Goal: Task Accomplishment & Management: Complete application form

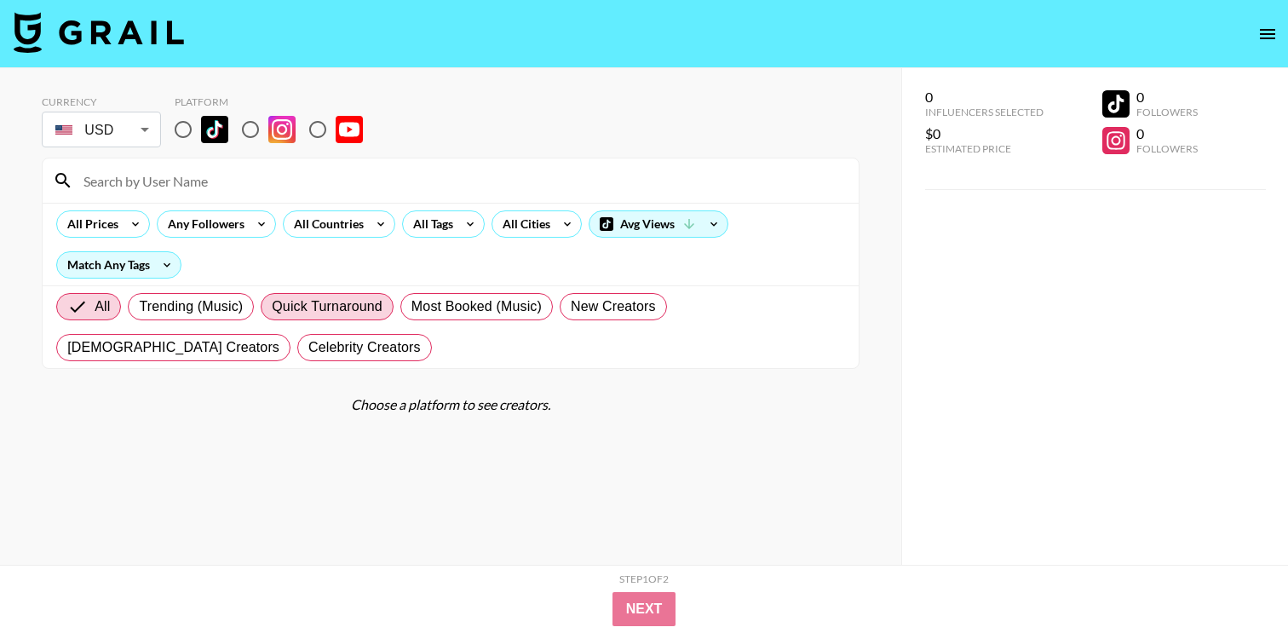
click at [336, 314] on span "Quick Turnaround" at bounding box center [327, 306] width 111 height 20
click at [272, 307] on input "Quick Turnaround" at bounding box center [272, 307] width 0 height 0
radio input "true"
click at [191, 135] on input "radio" at bounding box center [183, 130] width 36 height 36
radio input "true"
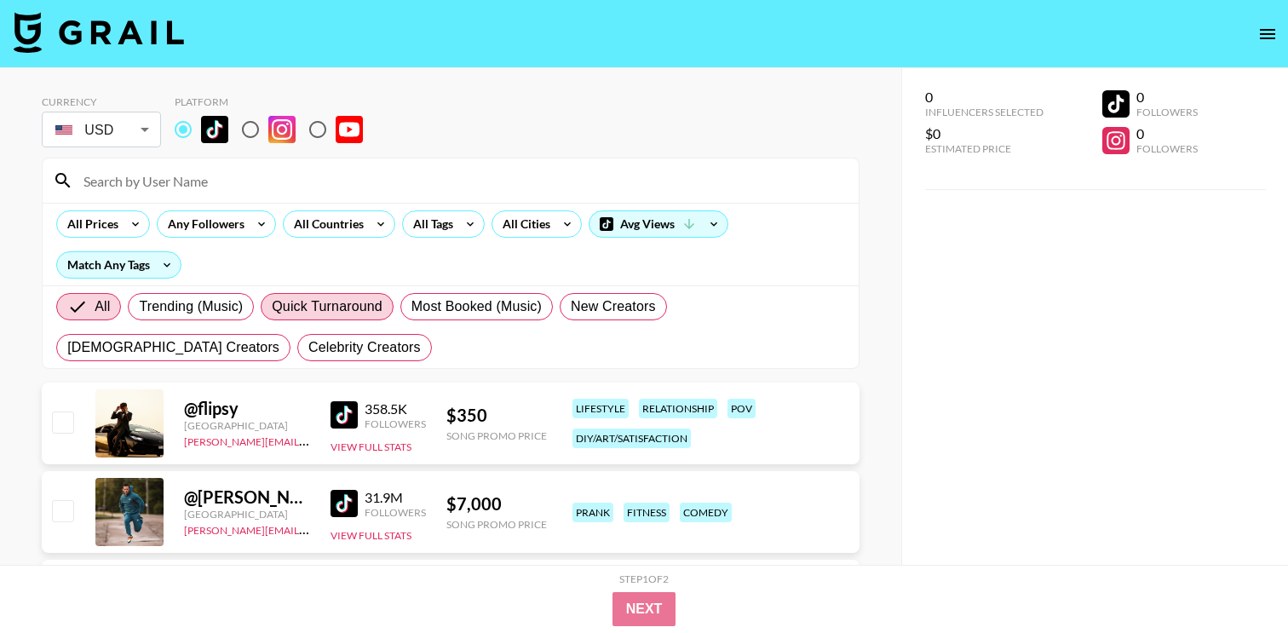
click at [310, 298] on span "Quick Turnaround" at bounding box center [327, 306] width 111 height 20
click at [272, 307] on input "Quick Turnaround" at bounding box center [272, 307] width 0 height 0
radio input "true"
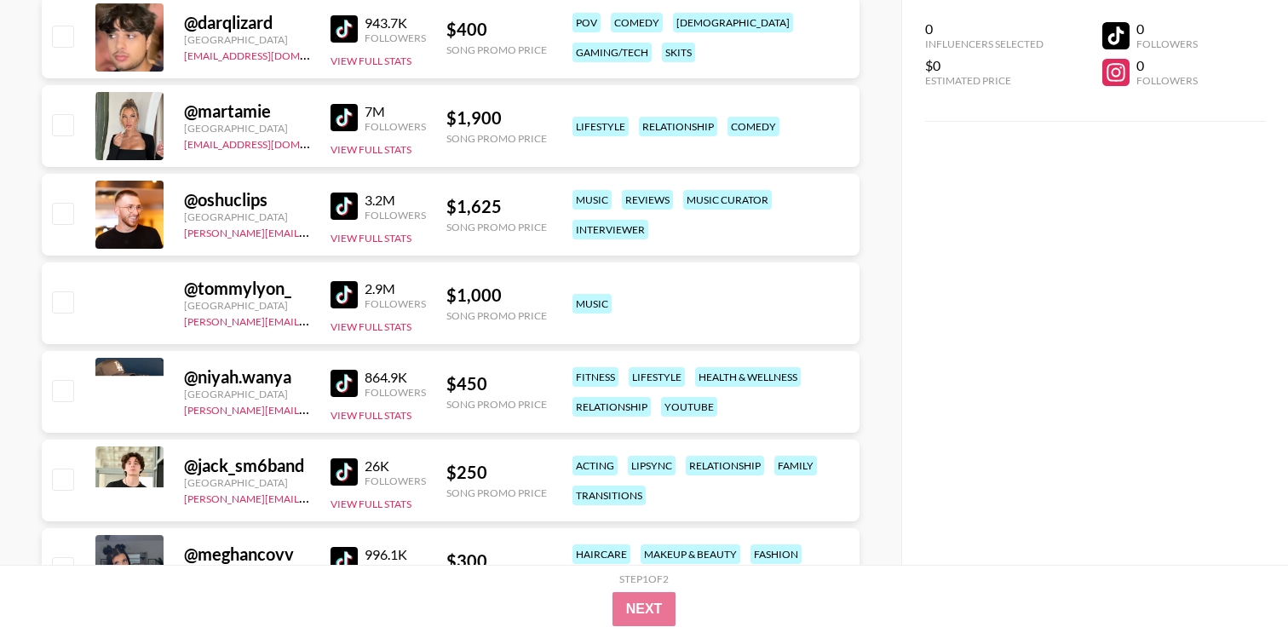
scroll to position [7080, 0]
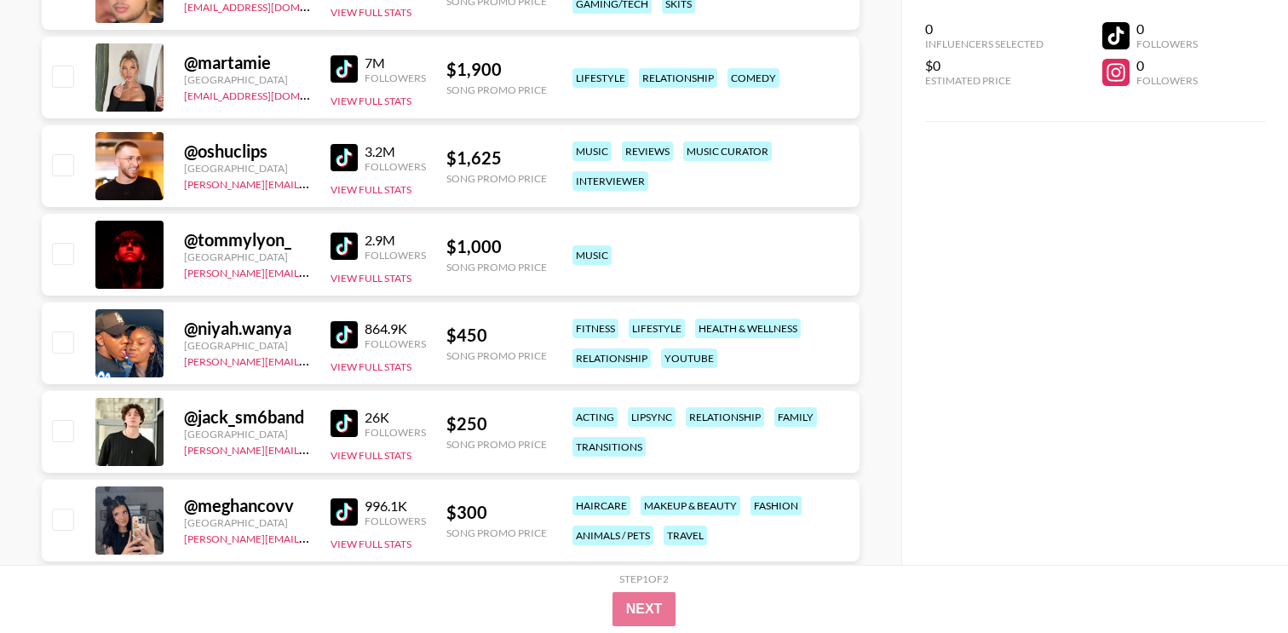
click at [335, 326] on img at bounding box center [344, 334] width 27 height 27
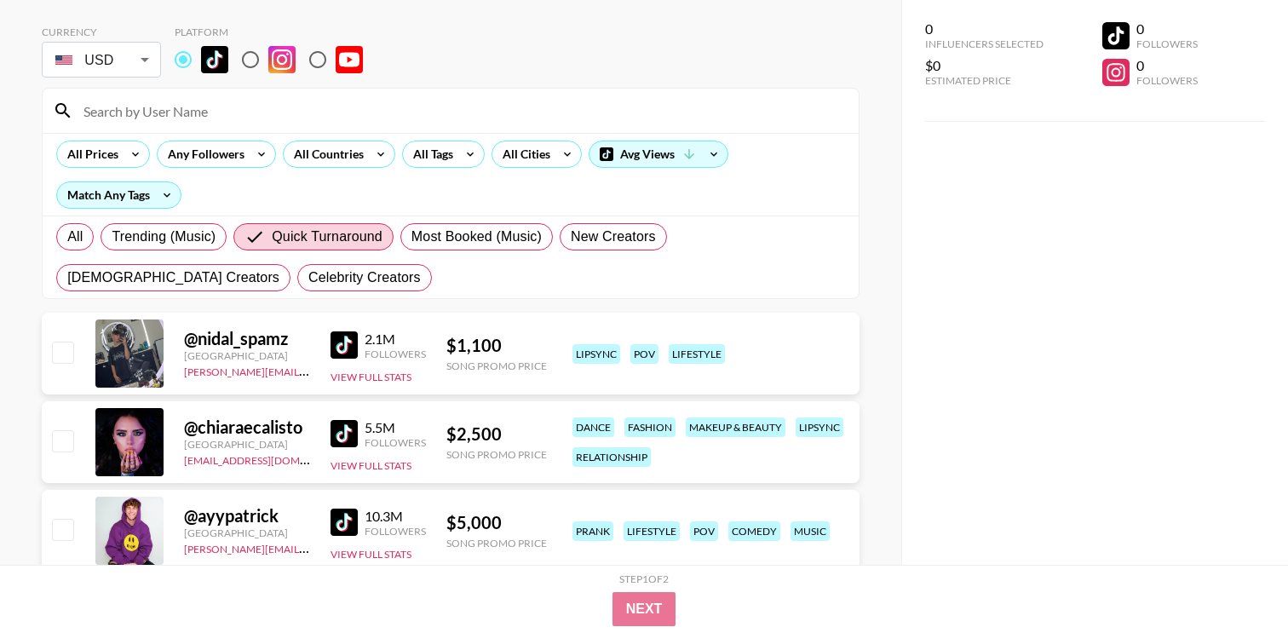
scroll to position [0, 0]
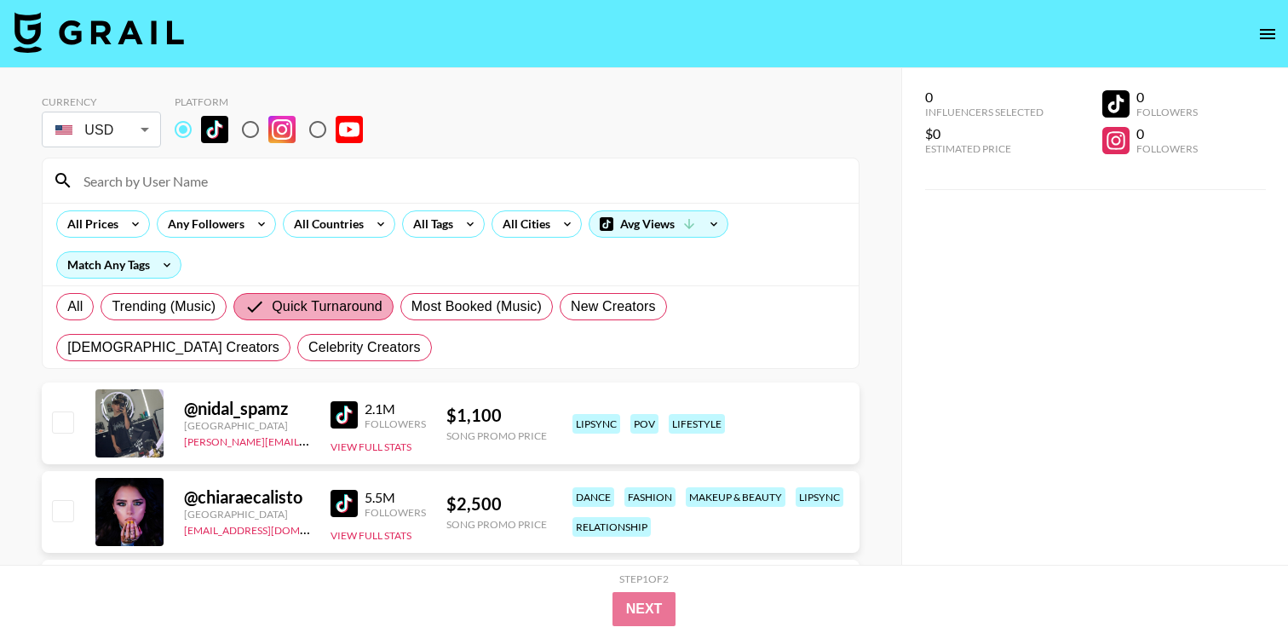
click at [329, 295] on label "Quick Turnaround" at bounding box center [313, 306] width 160 height 27
click at [272, 296] on input "Quick Turnaround" at bounding box center [258, 306] width 27 height 20
click at [148, 298] on span "Trending (Music)" at bounding box center [164, 306] width 104 height 20
click at [112, 307] on input "Trending (Music)" at bounding box center [112, 307] width 0 height 0
radio input "true"
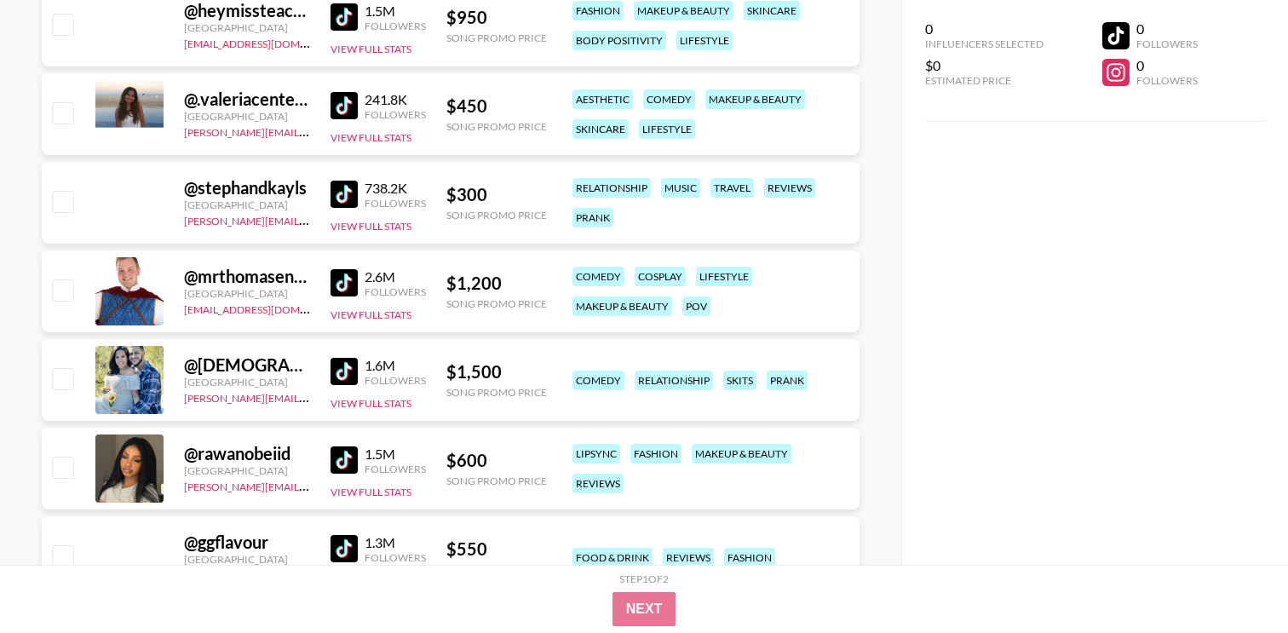
scroll to position [14595, 0]
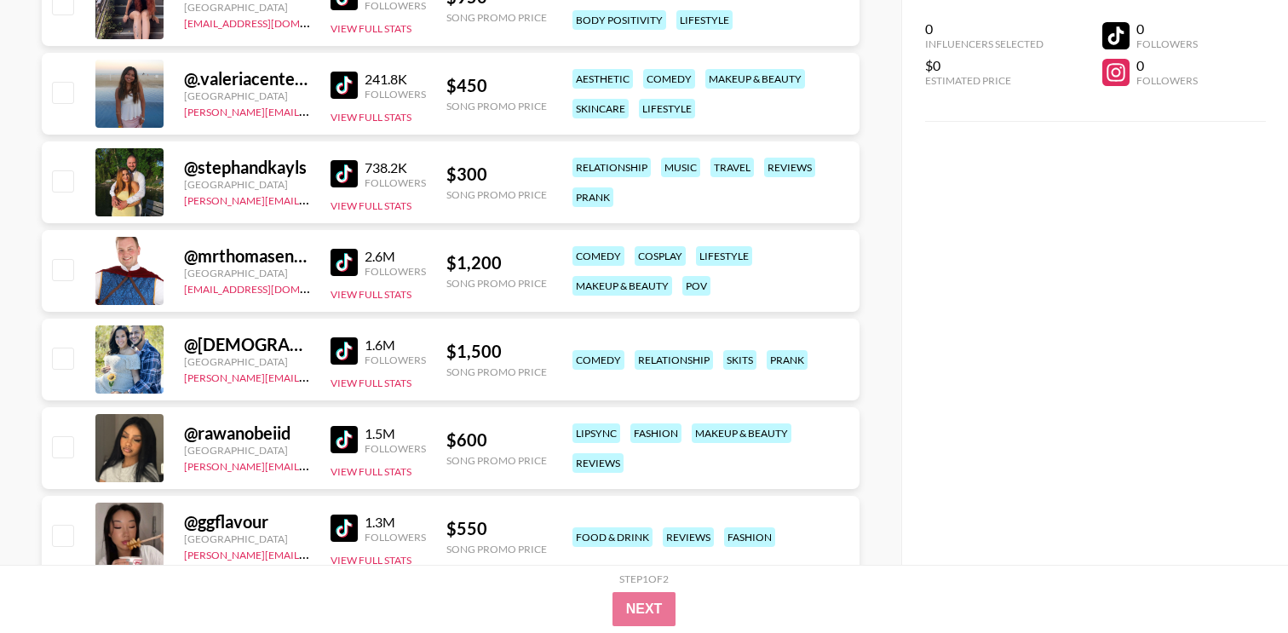
click at [351, 439] on img at bounding box center [344, 439] width 27 height 27
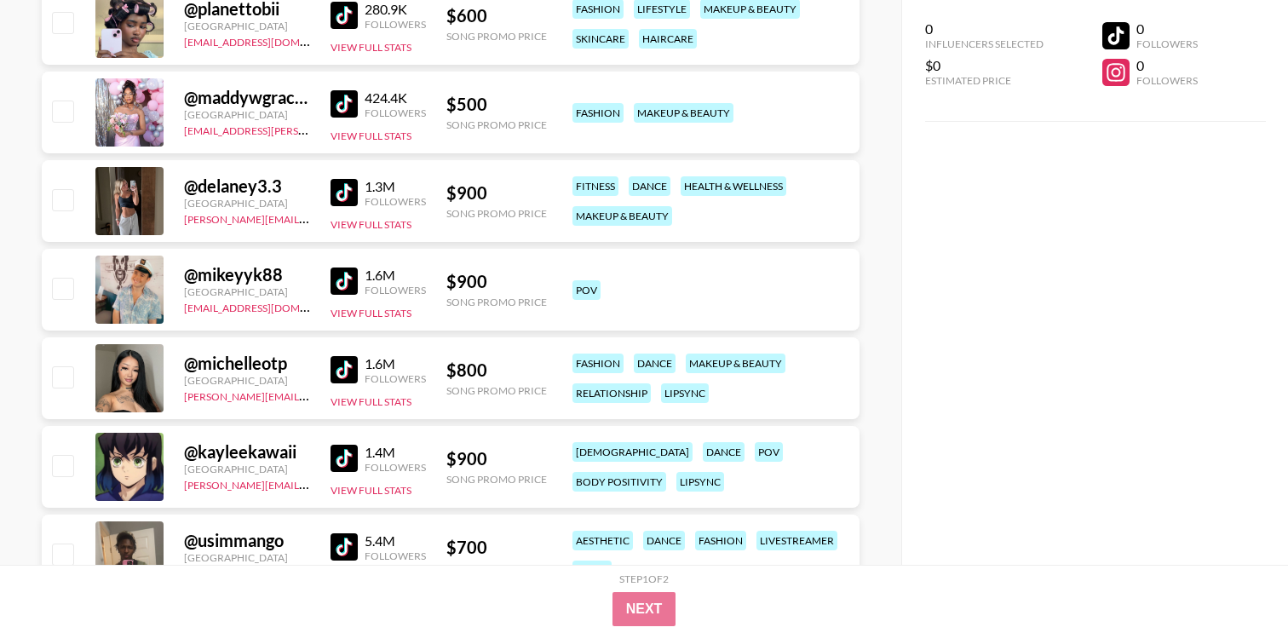
scroll to position [17420, 0]
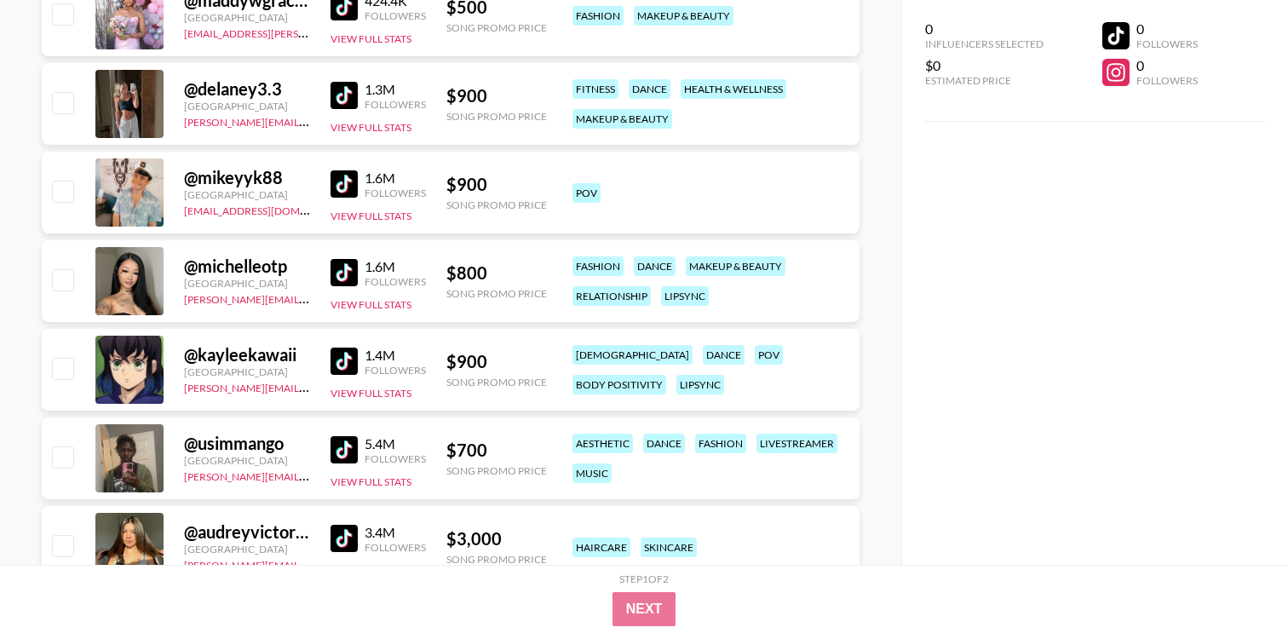
click at [357, 270] on img at bounding box center [344, 272] width 27 height 27
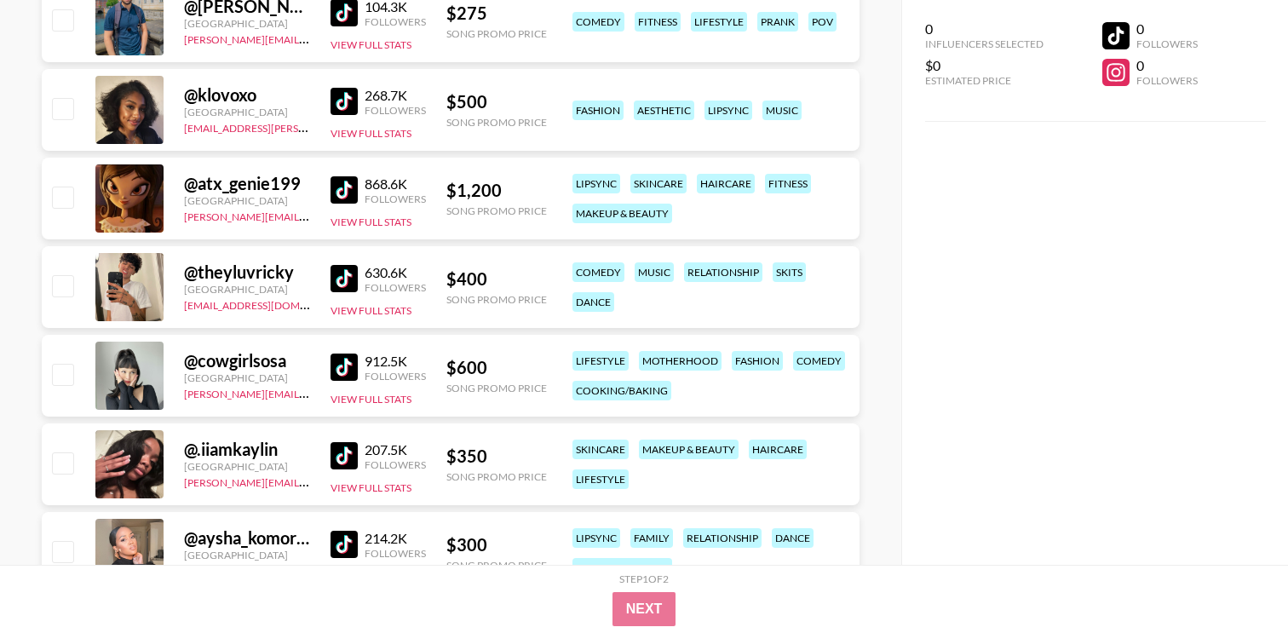
scroll to position [18022, 0]
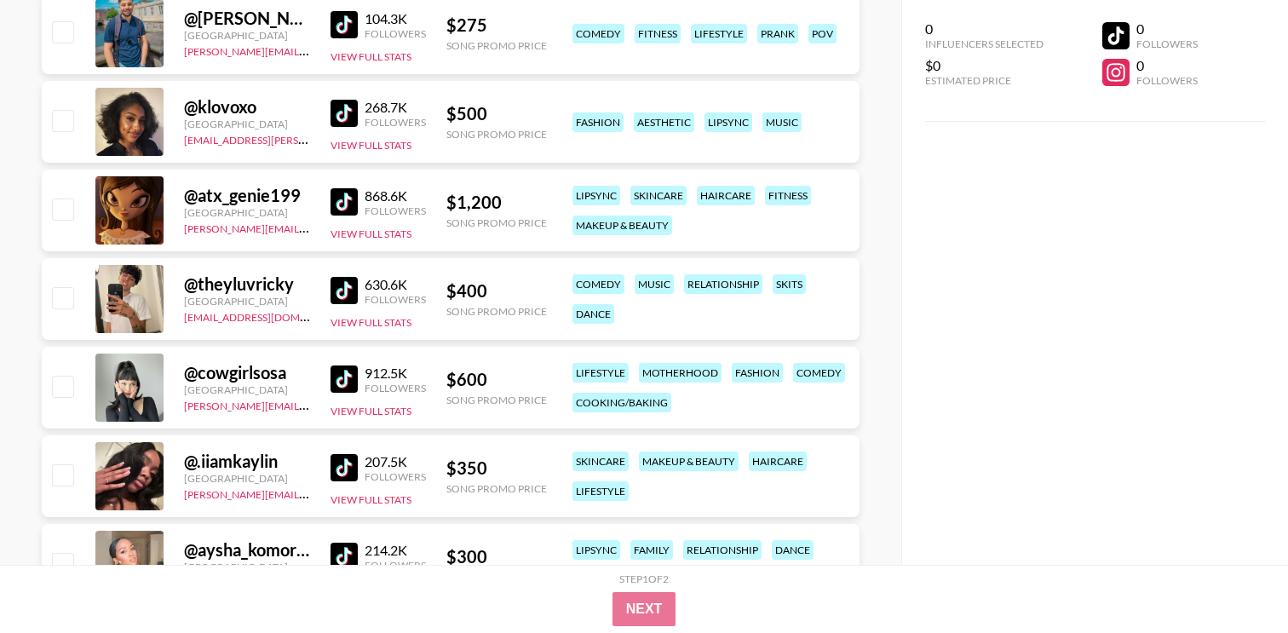
click at [352, 113] on img at bounding box center [344, 113] width 27 height 27
click at [354, 469] on img at bounding box center [344, 467] width 27 height 27
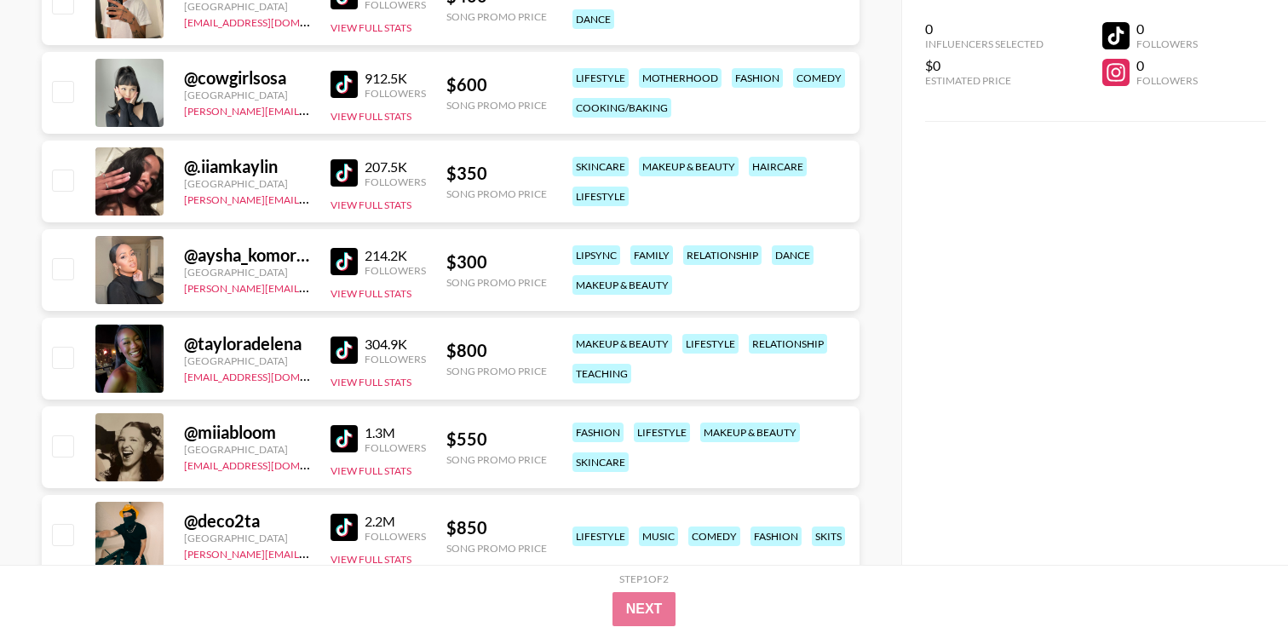
scroll to position [18318, 0]
click at [334, 348] on img at bounding box center [344, 349] width 27 height 27
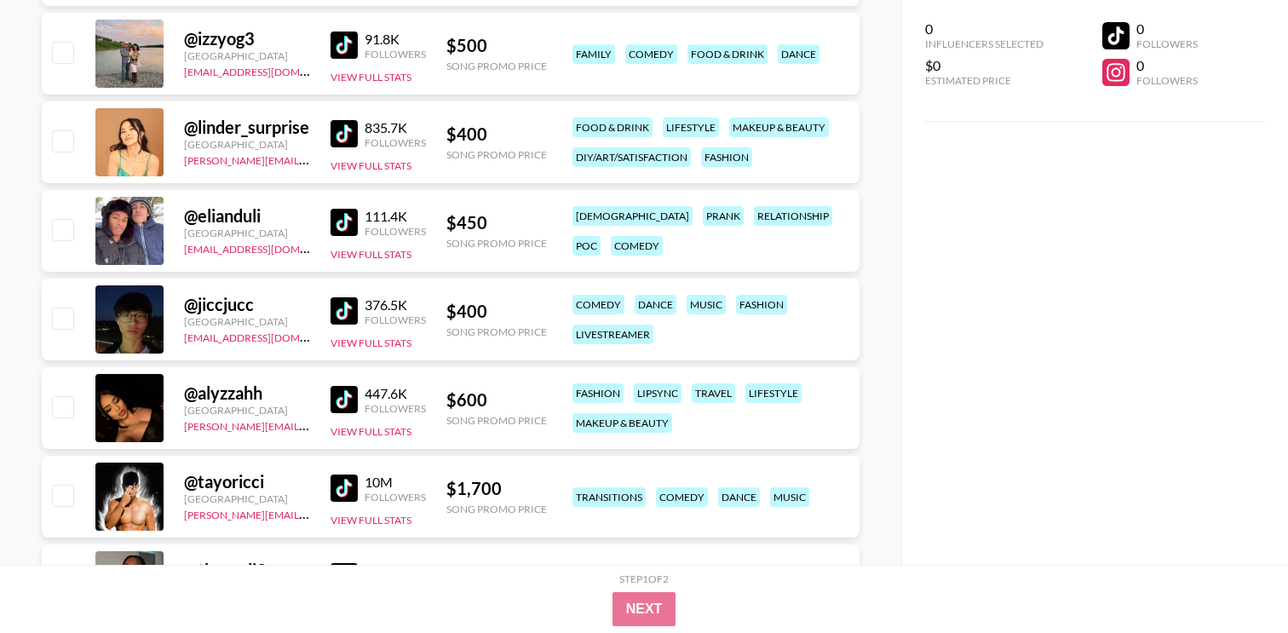
scroll to position [19191, 0]
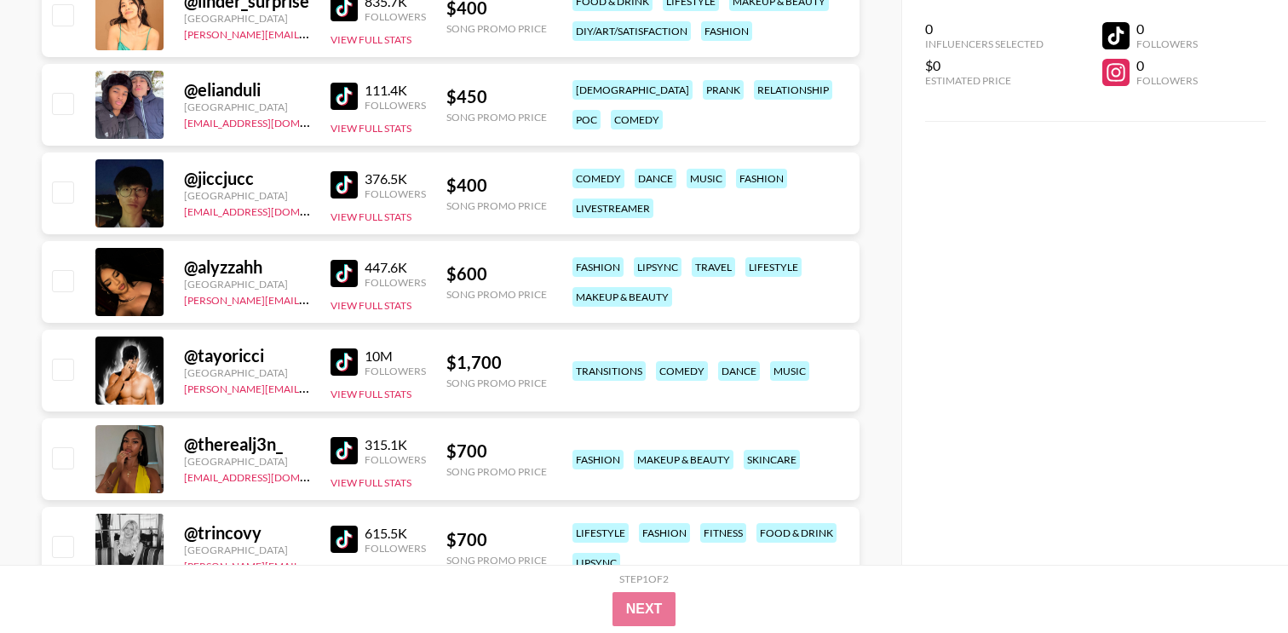
click at [341, 277] on img at bounding box center [344, 273] width 27 height 27
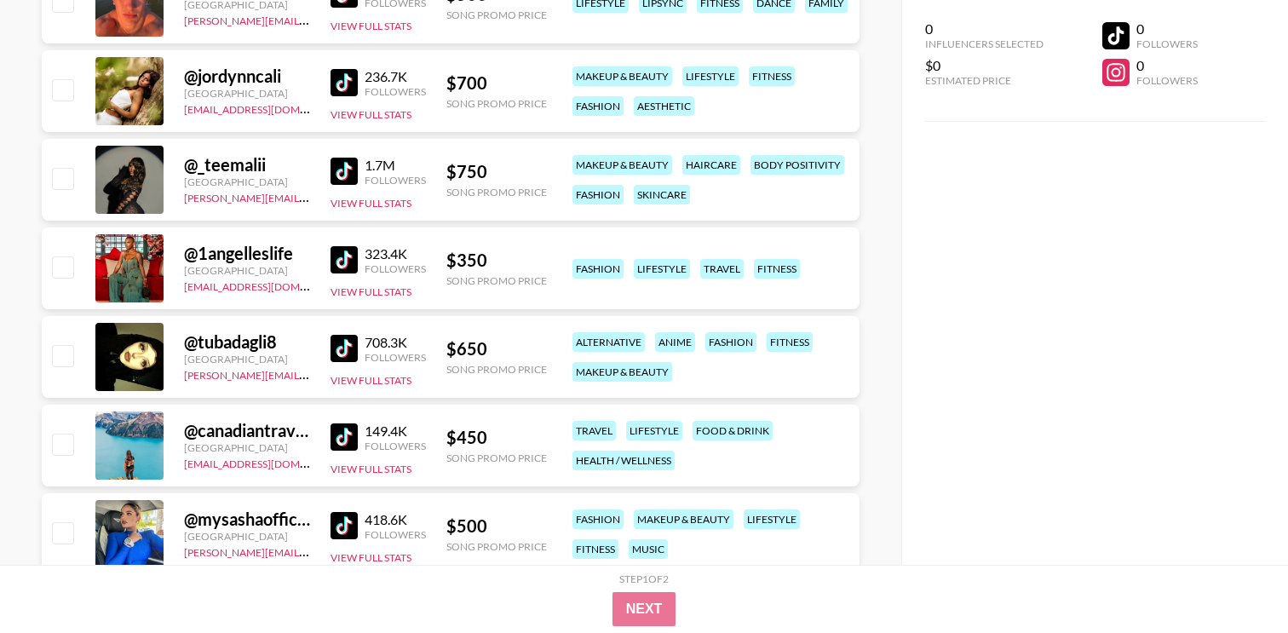
scroll to position [21602, 0]
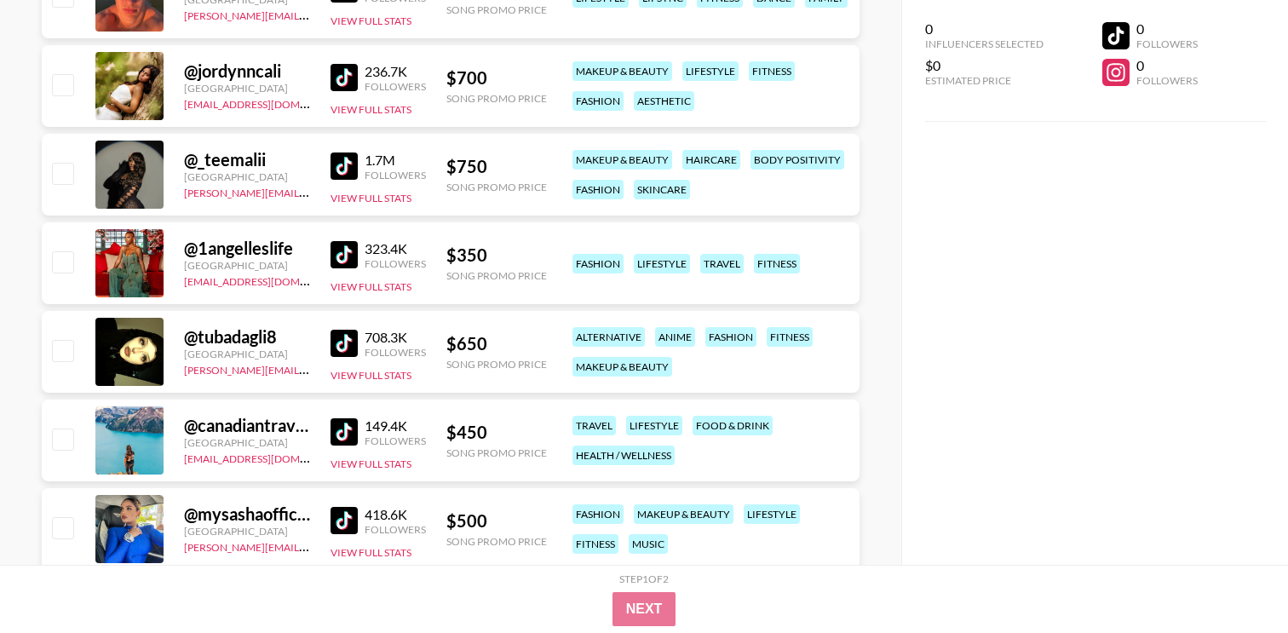
click at [349, 169] on img at bounding box center [344, 165] width 27 height 27
click at [351, 256] on img at bounding box center [344, 254] width 27 height 27
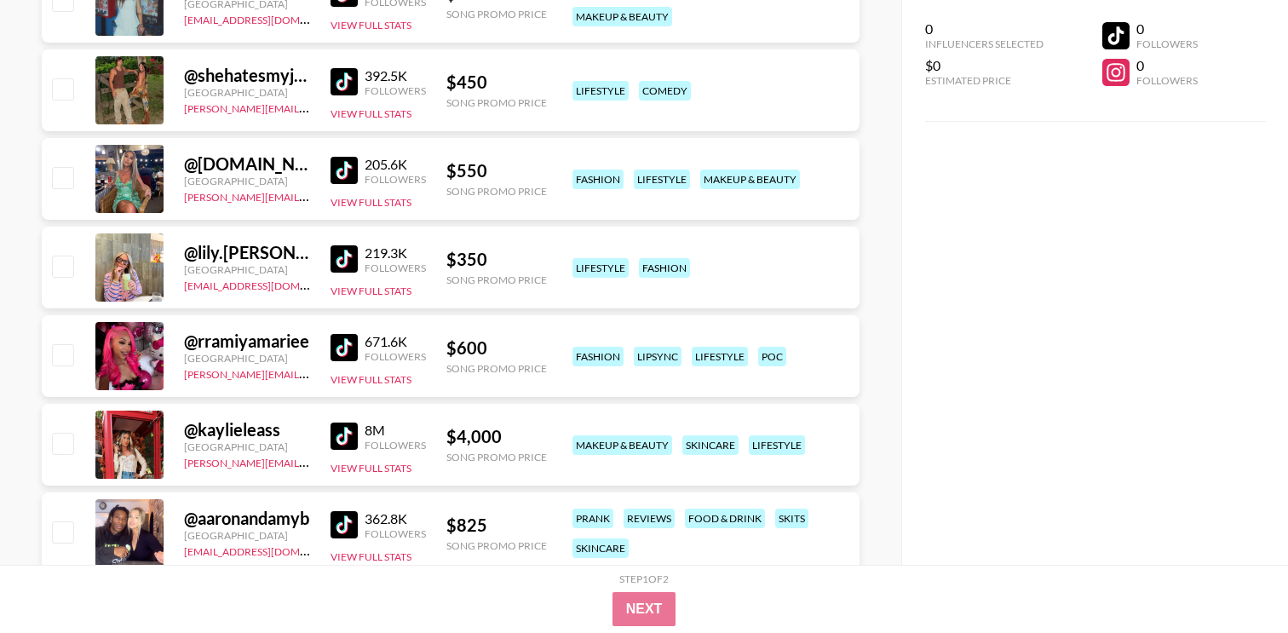
scroll to position [22509, 0]
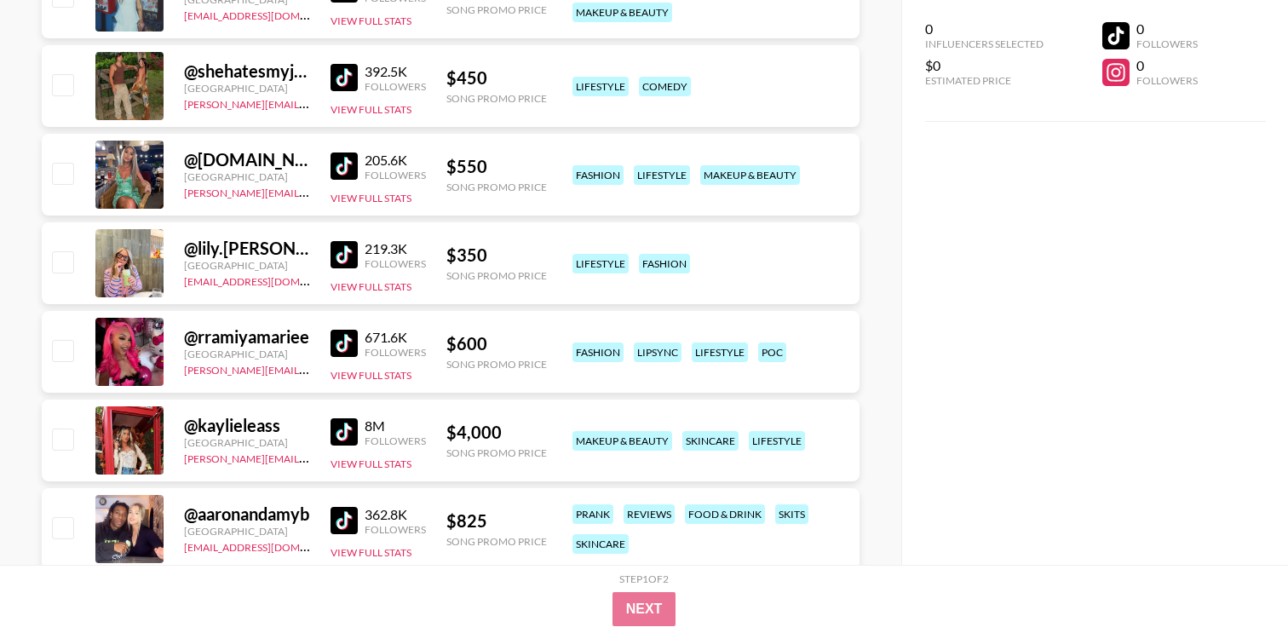
click at [340, 349] on img at bounding box center [344, 343] width 27 height 27
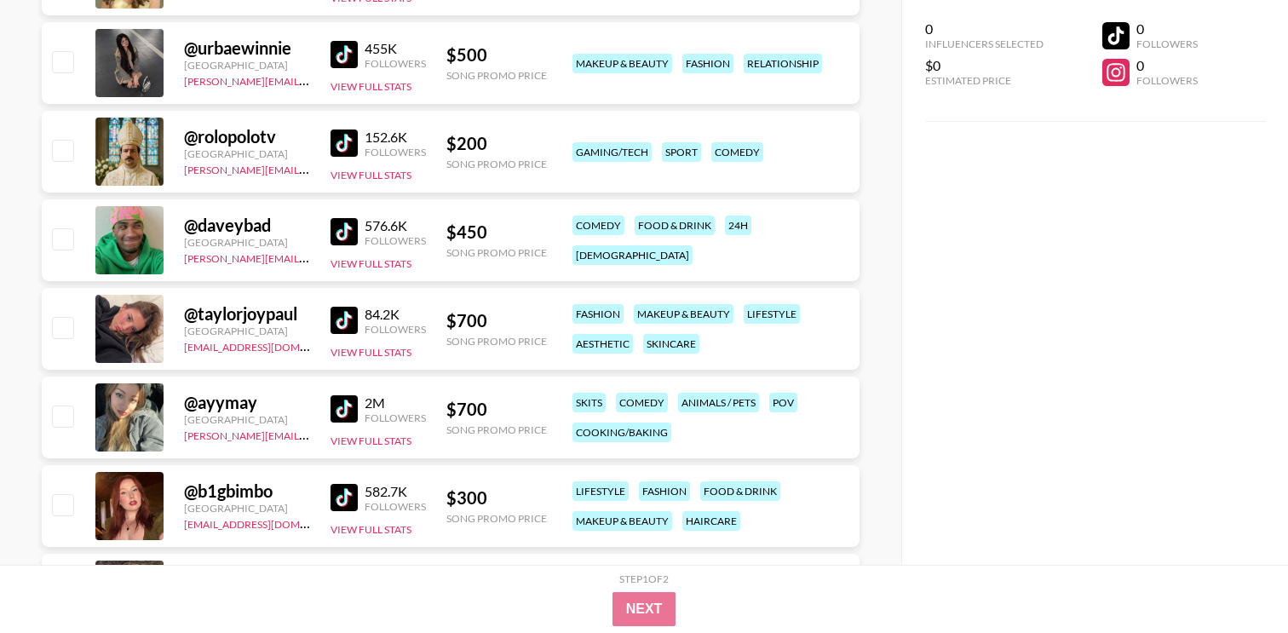
scroll to position [25286, 0]
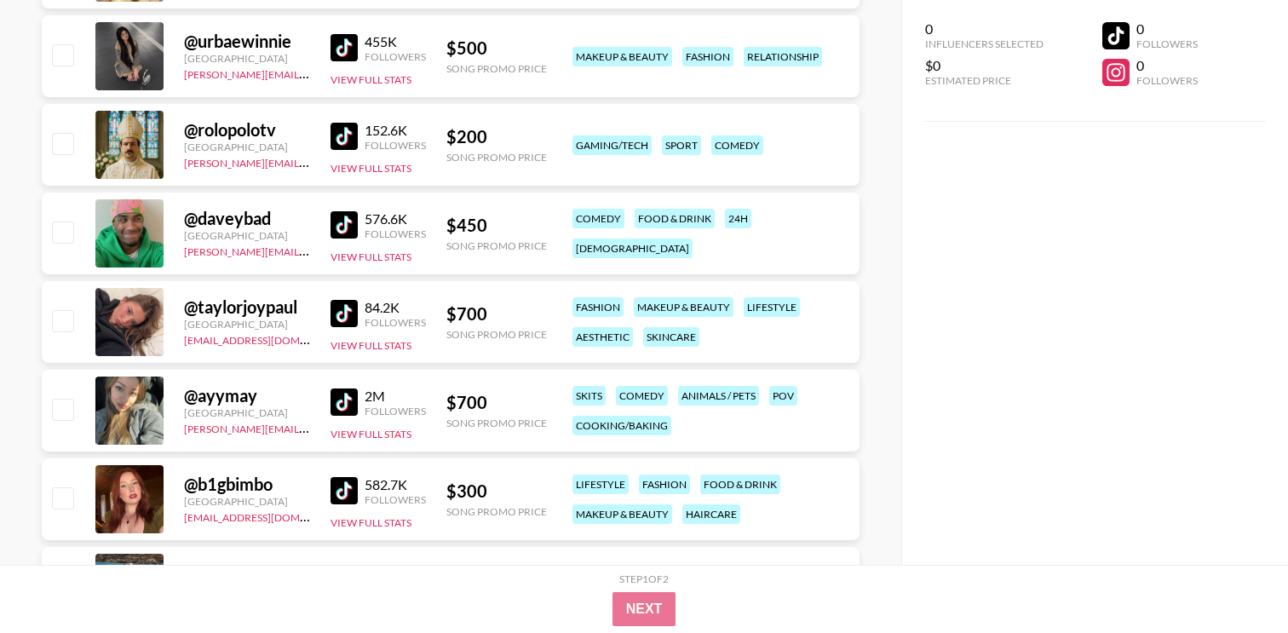
click at [337, 231] on img at bounding box center [344, 224] width 27 height 27
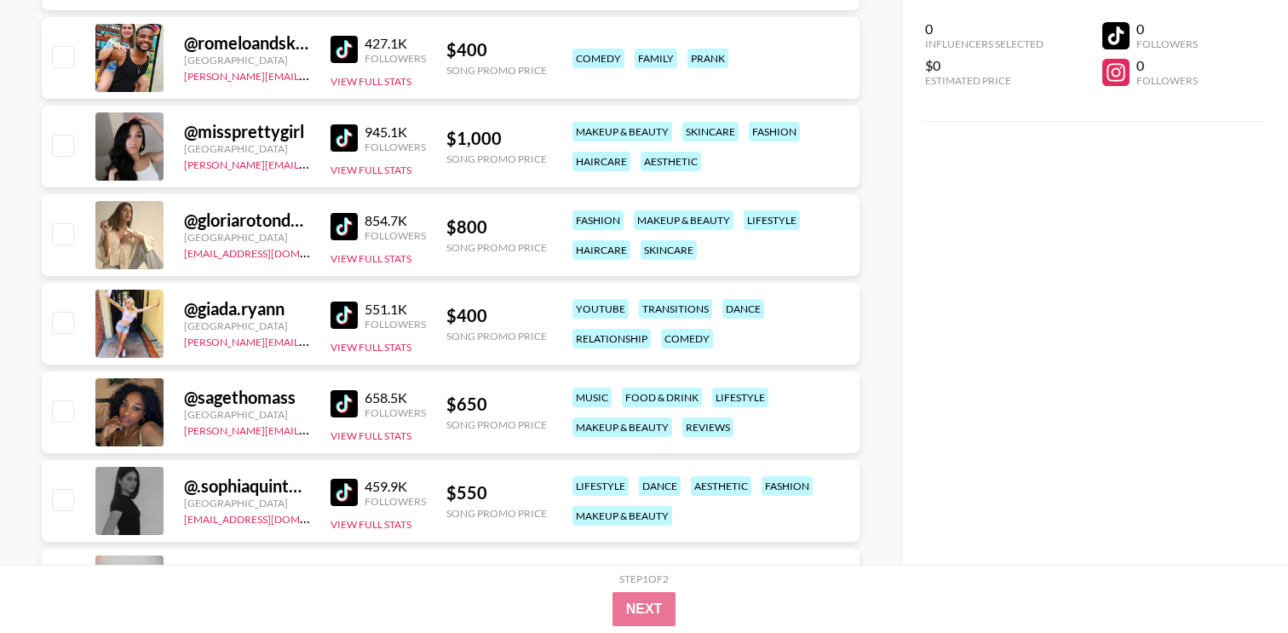
scroll to position [28852, 0]
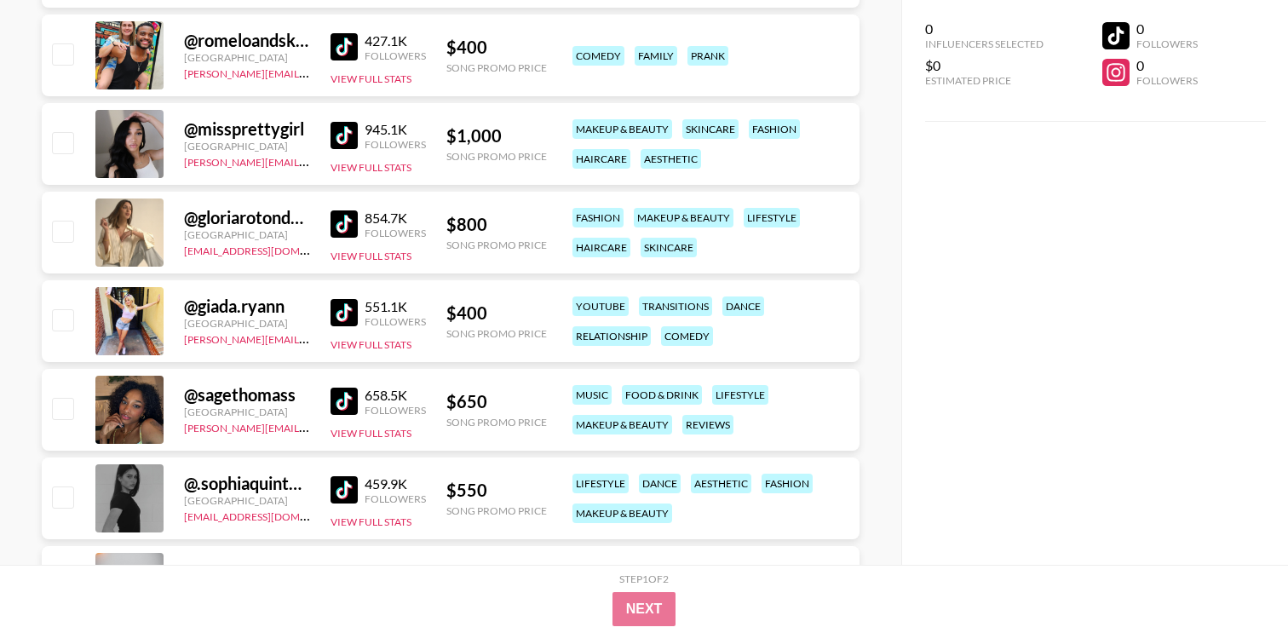
click at [357, 410] on img at bounding box center [344, 401] width 27 height 27
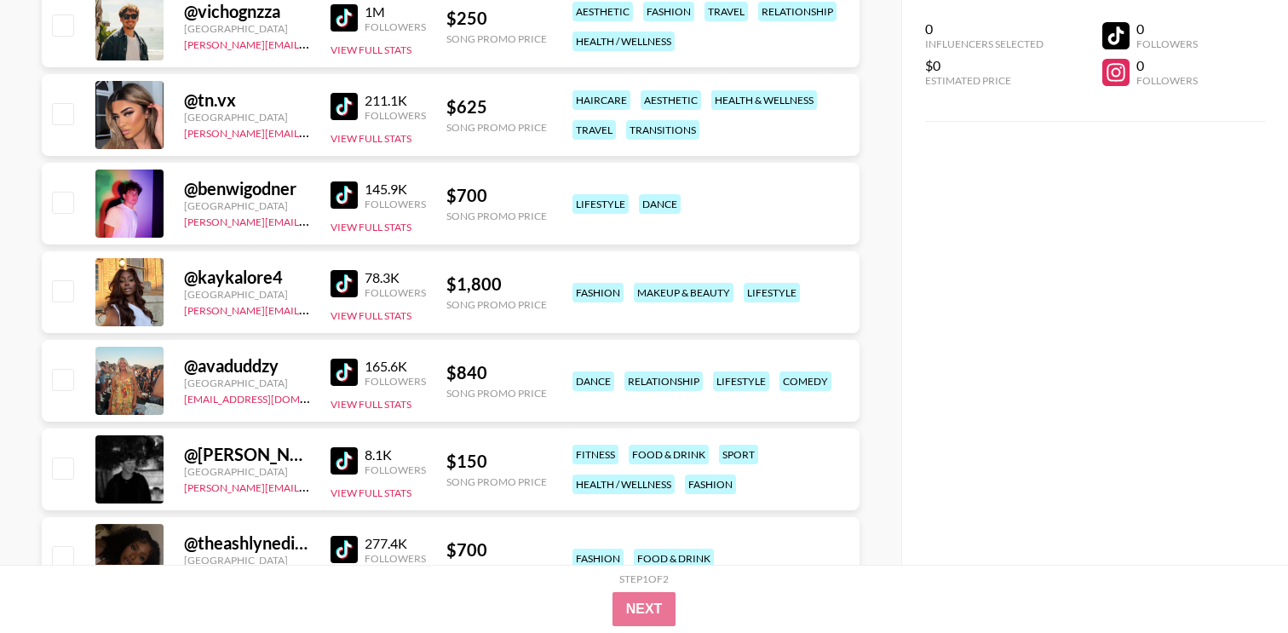
scroll to position [29949, 0]
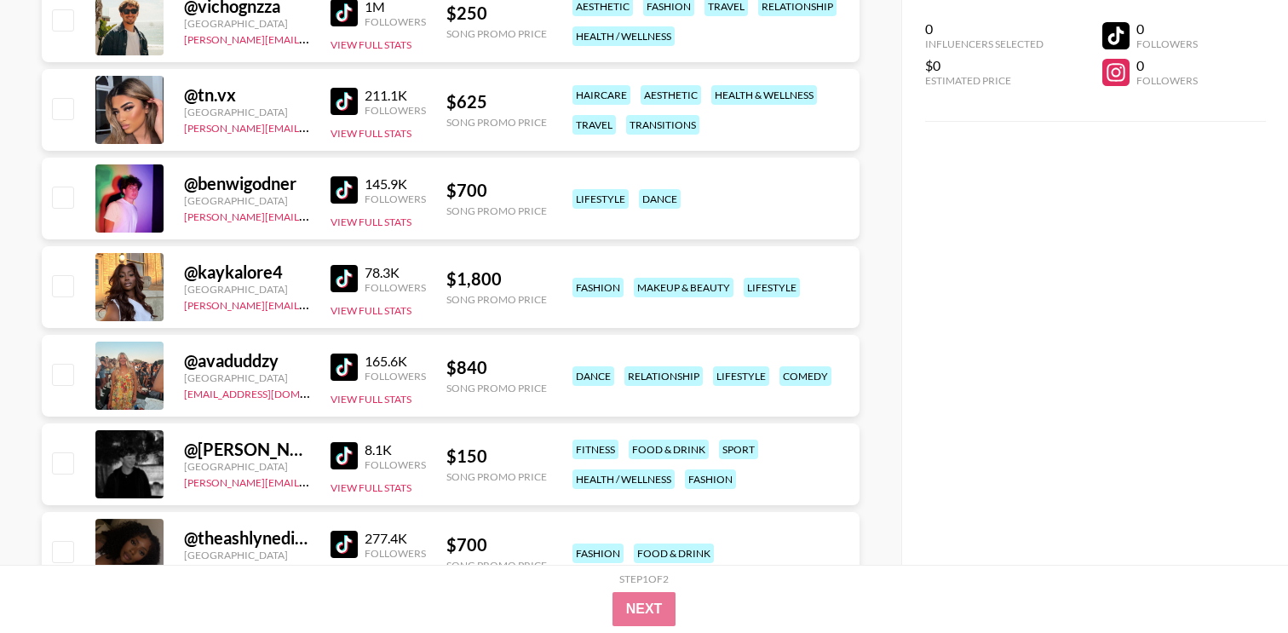
click at [358, 291] on link at bounding box center [348, 278] width 34 height 27
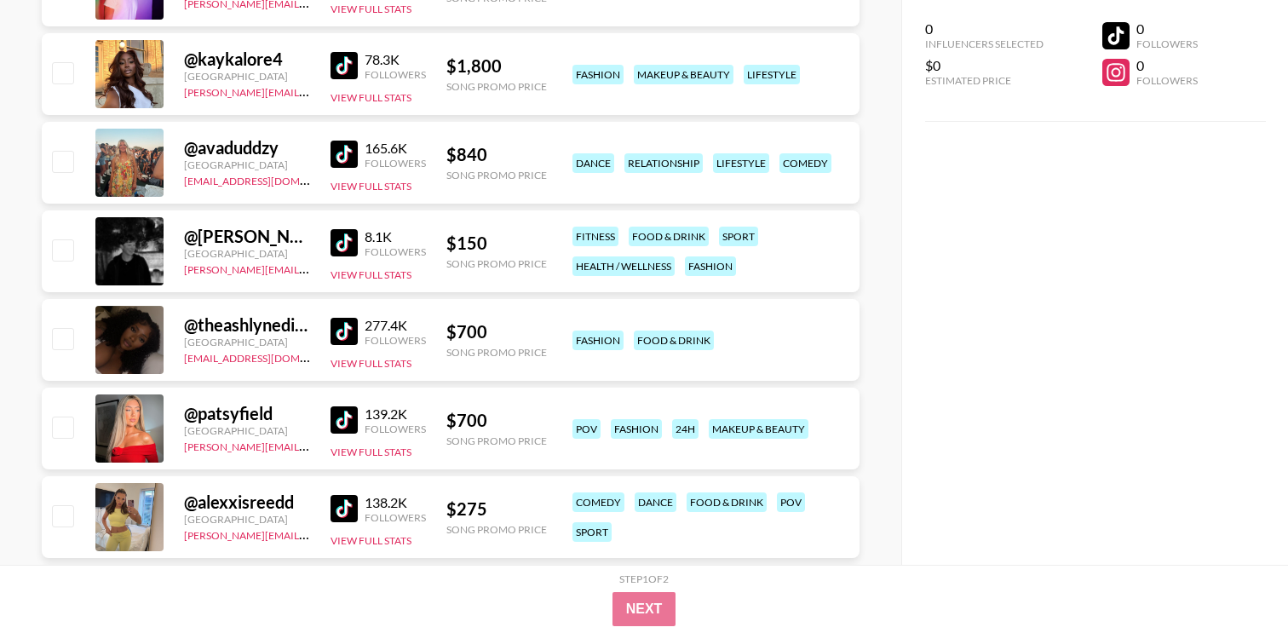
scroll to position [30168, 0]
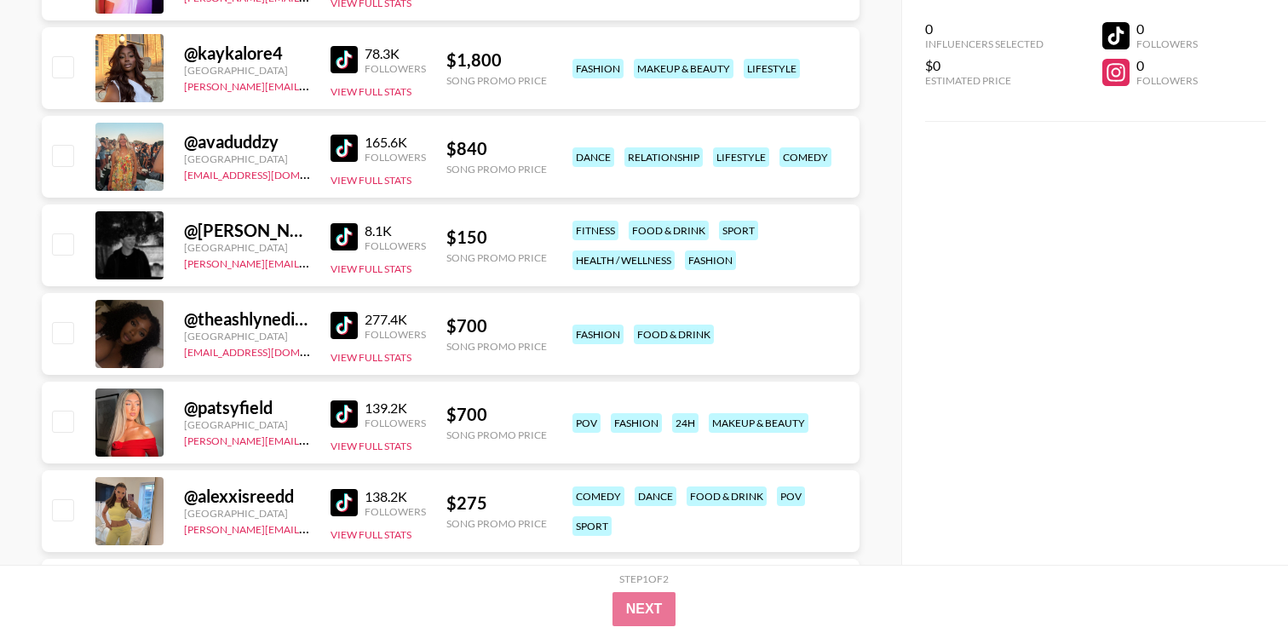
click at [349, 335] on img at bounding box center [344, 325] width 27 height 27
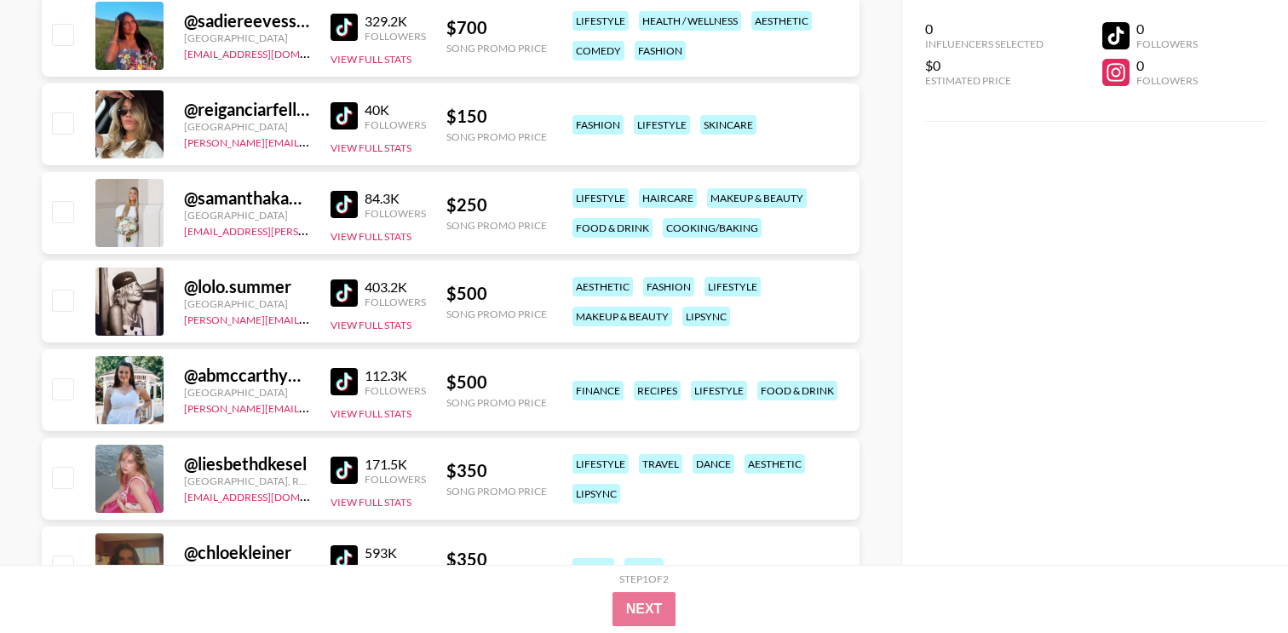
scroll to position [37259, 0]
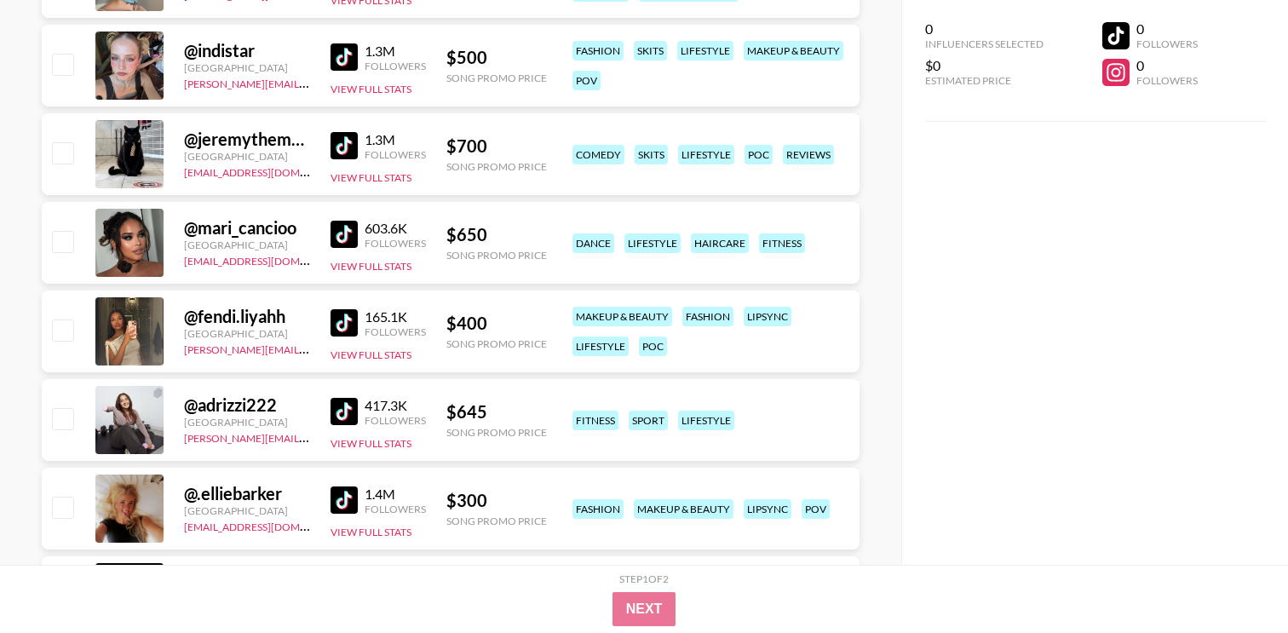
click at [347, 324] on img at bounding box center [344, 322] width 27 height 27
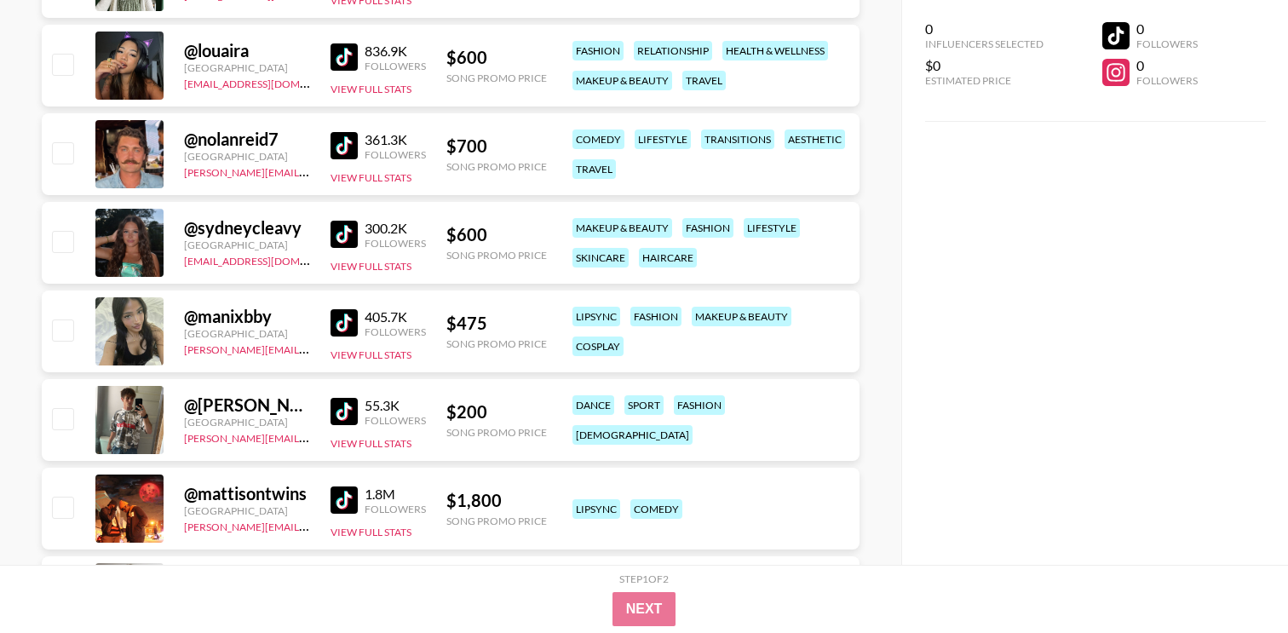
click at [350, 324] on img at bounding box center [344, 322] width 27 height 27
click at [354, 322] on img at bounding box center [344, 322] width 27 height 27
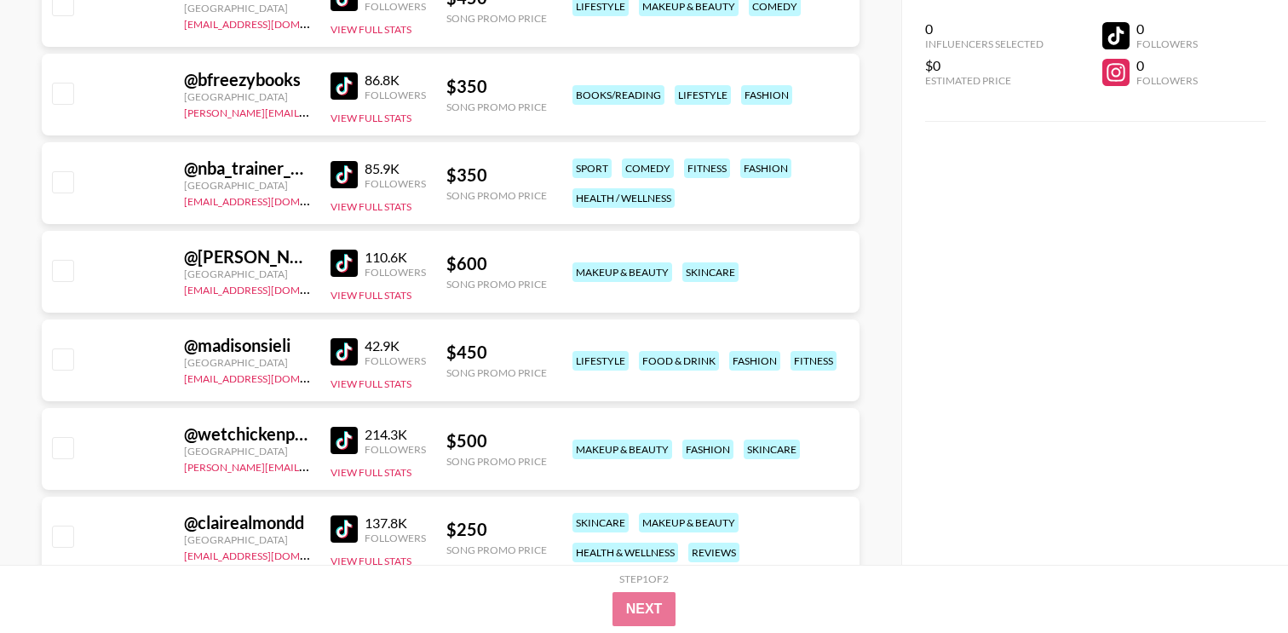
scroll to position [42025, 0]
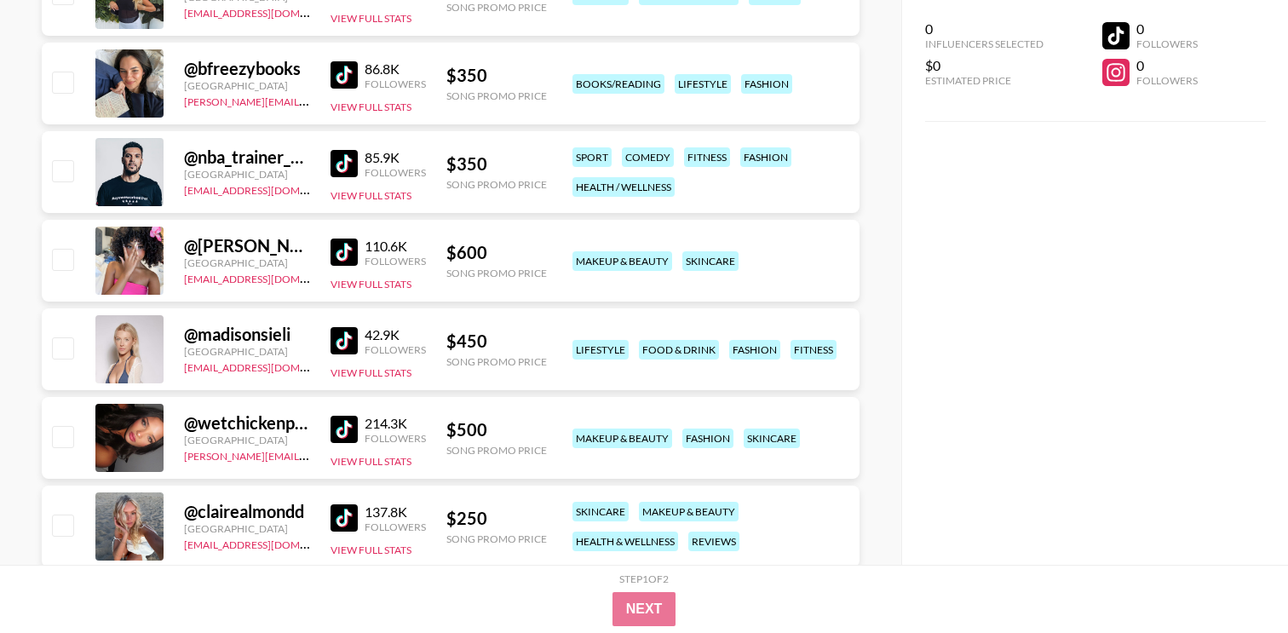
click at [350, 255] on img at bounding box center [344, 252] width 27 height 27
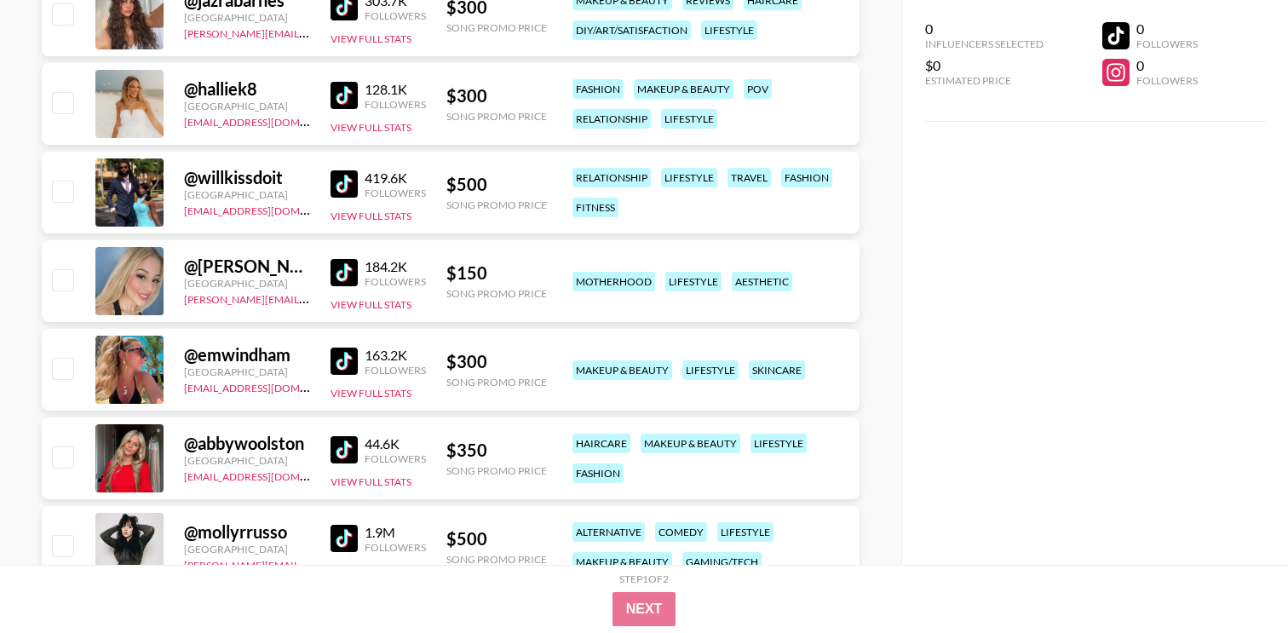
scroll to position [43069, 0]
click at [353, 187] on img at bounding box center [344, 183] width 27 height 27
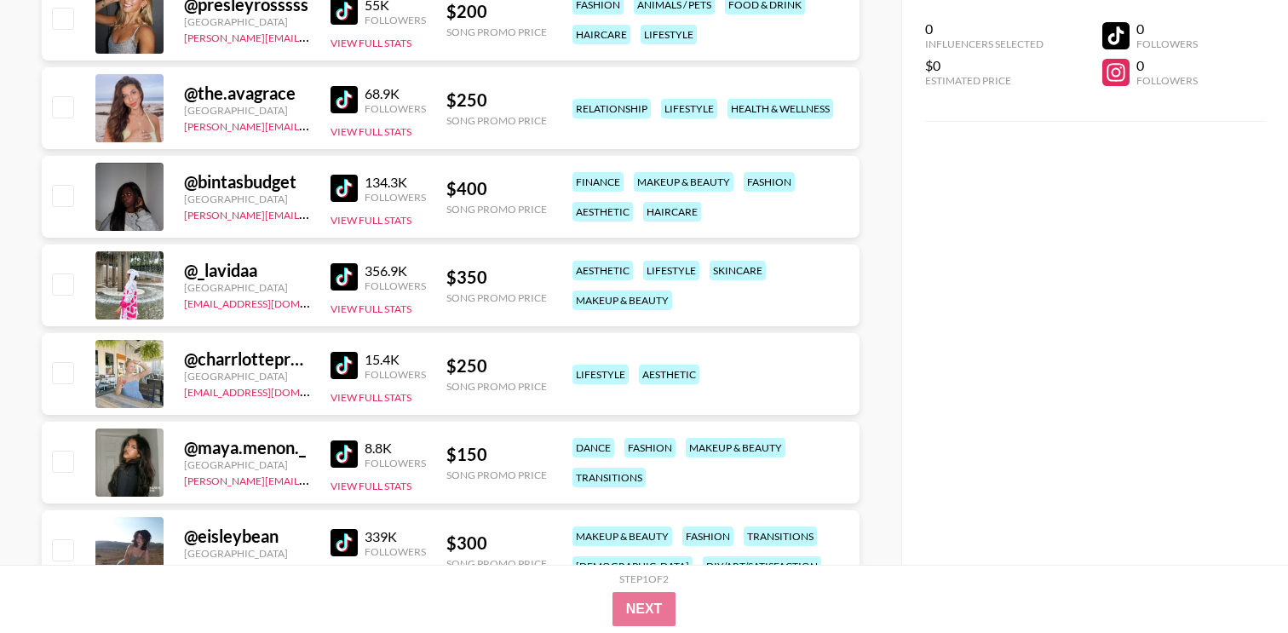
scroll to position [45457, 0]
click at [350, 193] on img at bounding box center [344, 187] width 27 height 27
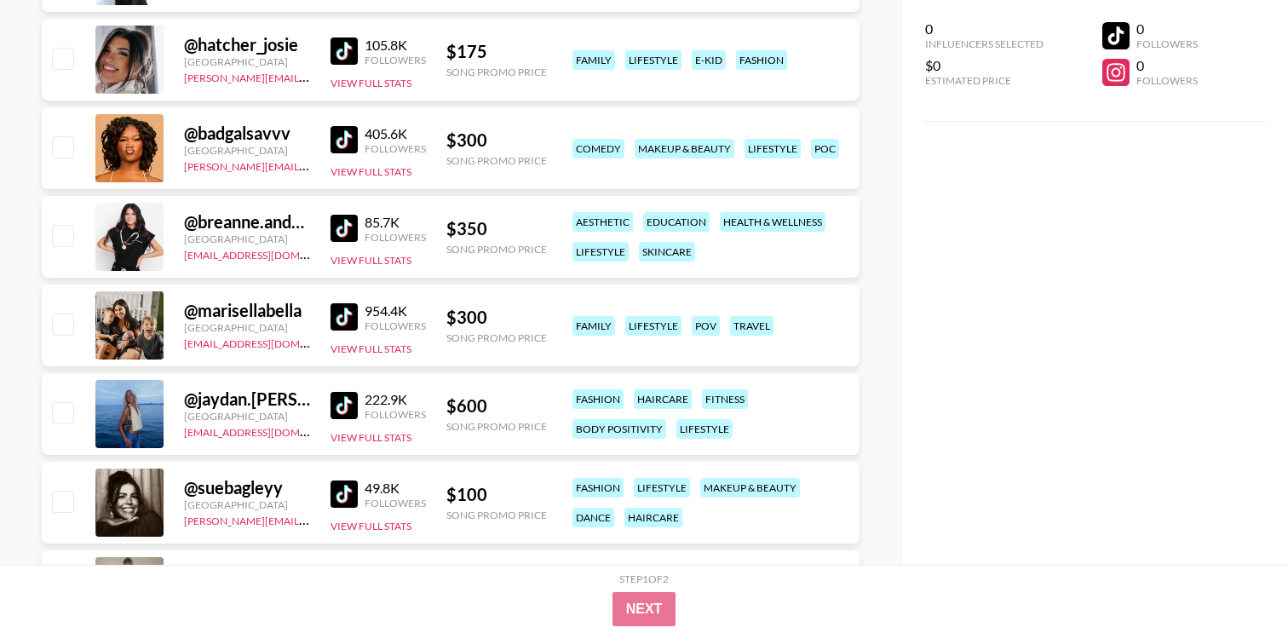
scroll to position [47373, 0]
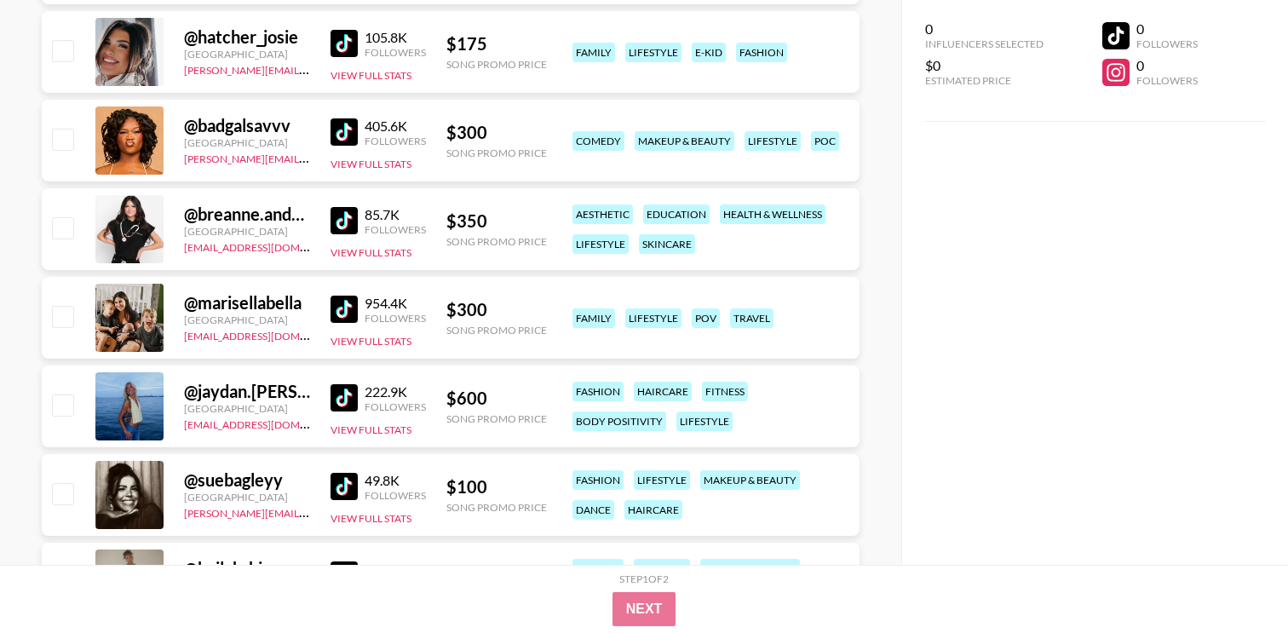
click at [349, 135] on img at bounding box center [344, 131] width 27 height 27
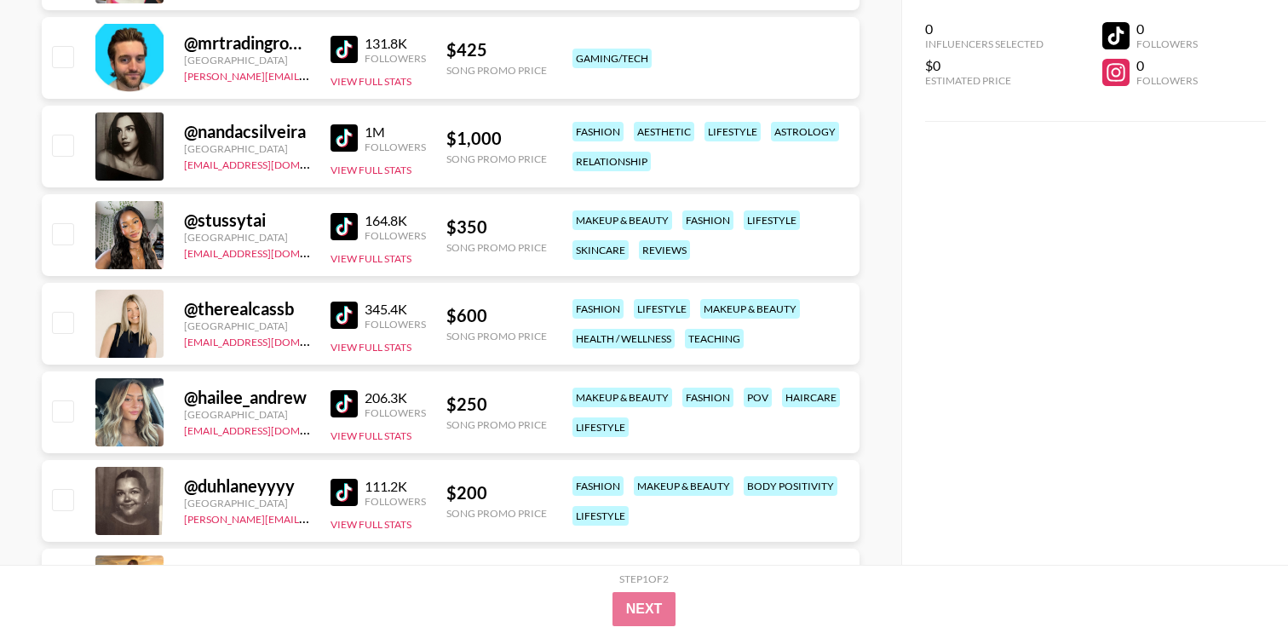
scroll to position [49612, 0]
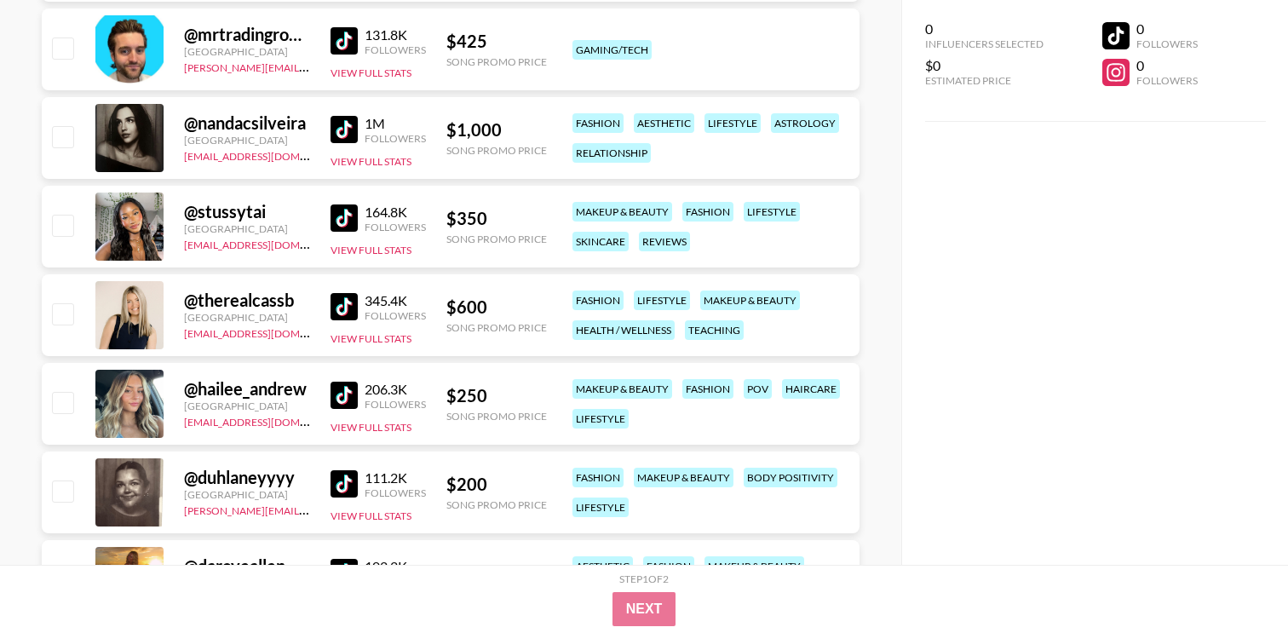
click at [358, 227] on img at bounding box center [344, 217] width 27 height 27
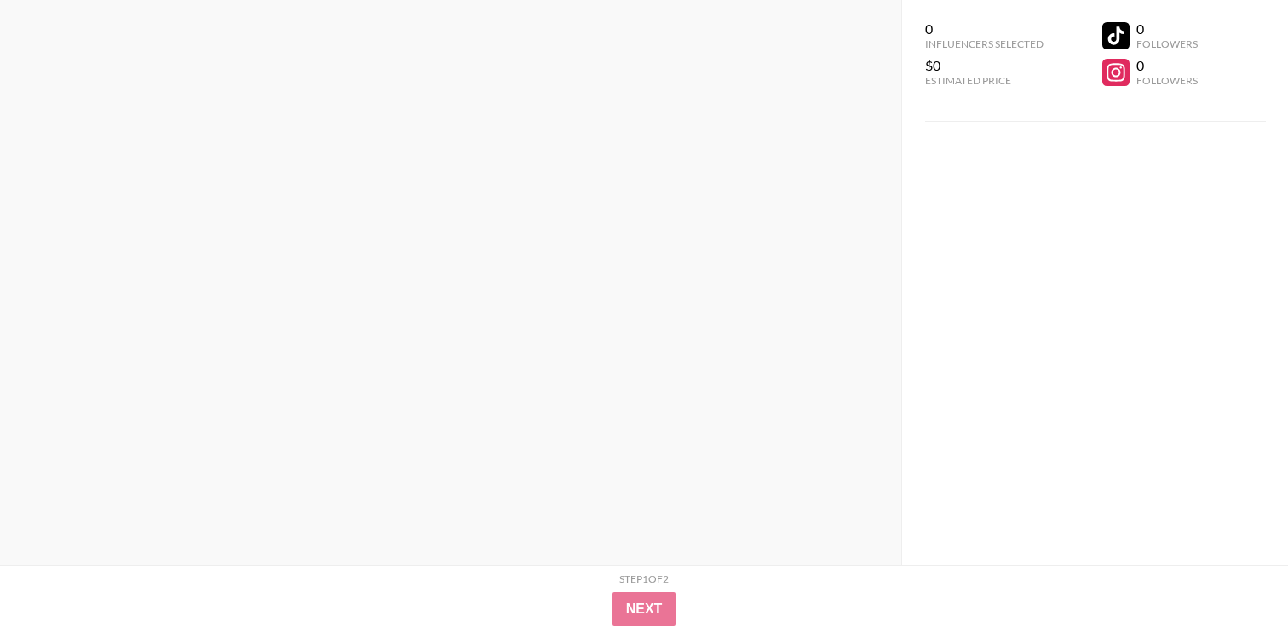
scroll to position [0, 0]
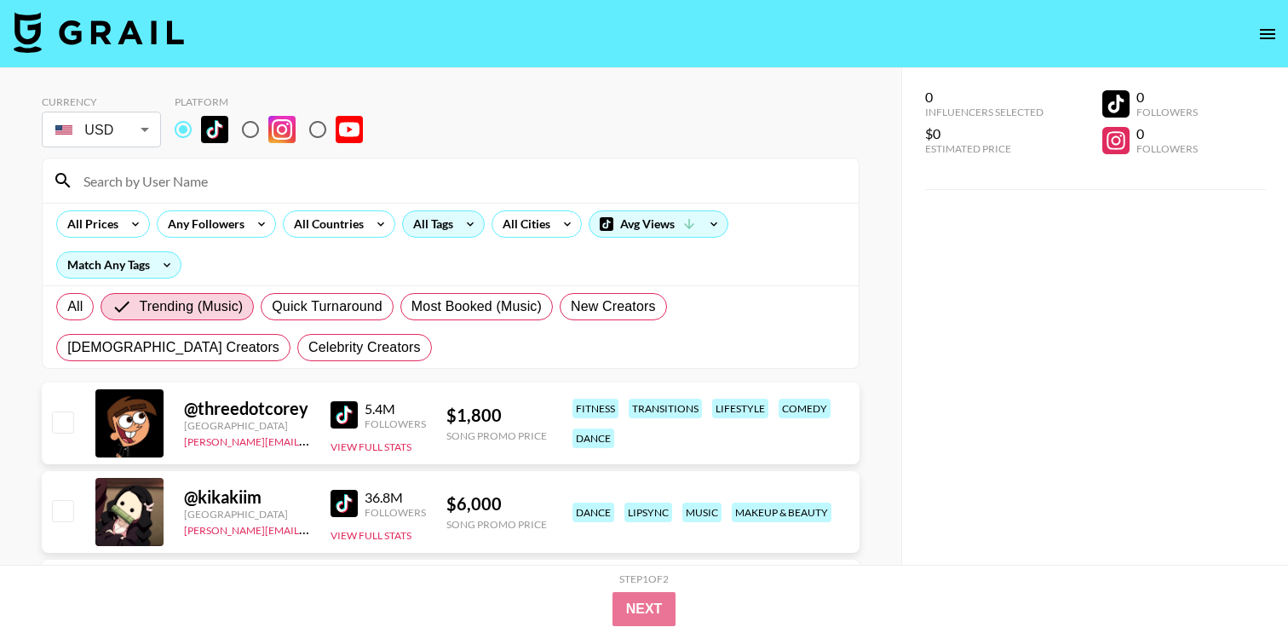
click at [463, 222] on icon at bounding box center [470, 224] width 27 height 26
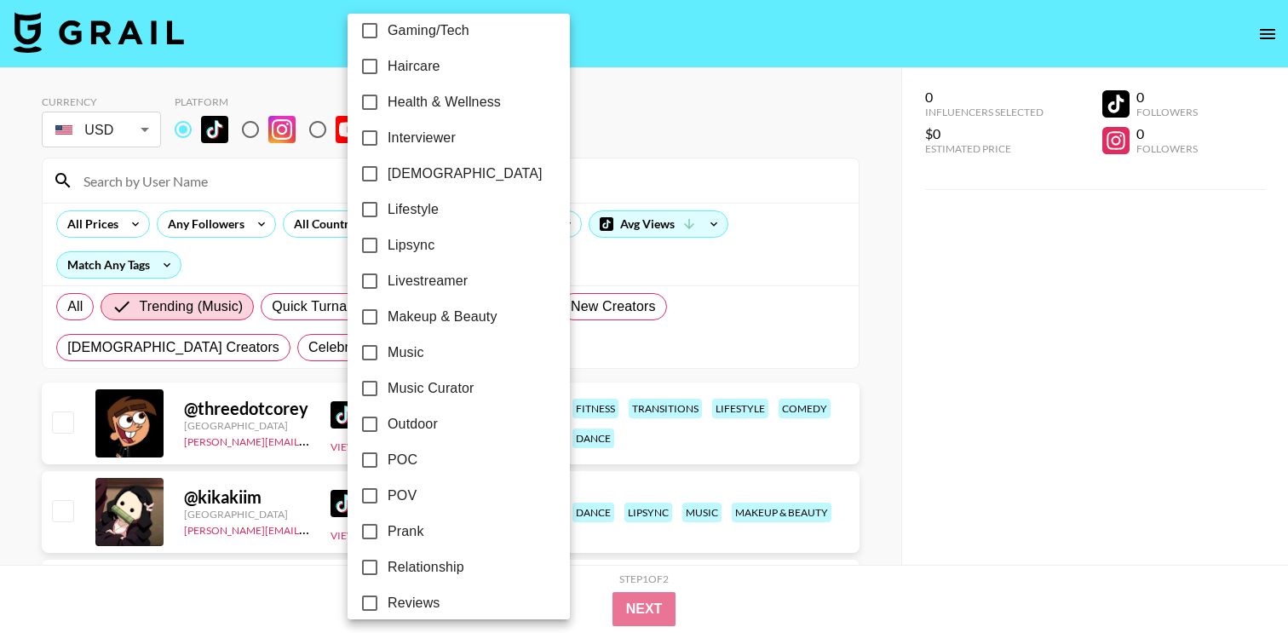
scroll to position [671, 0]
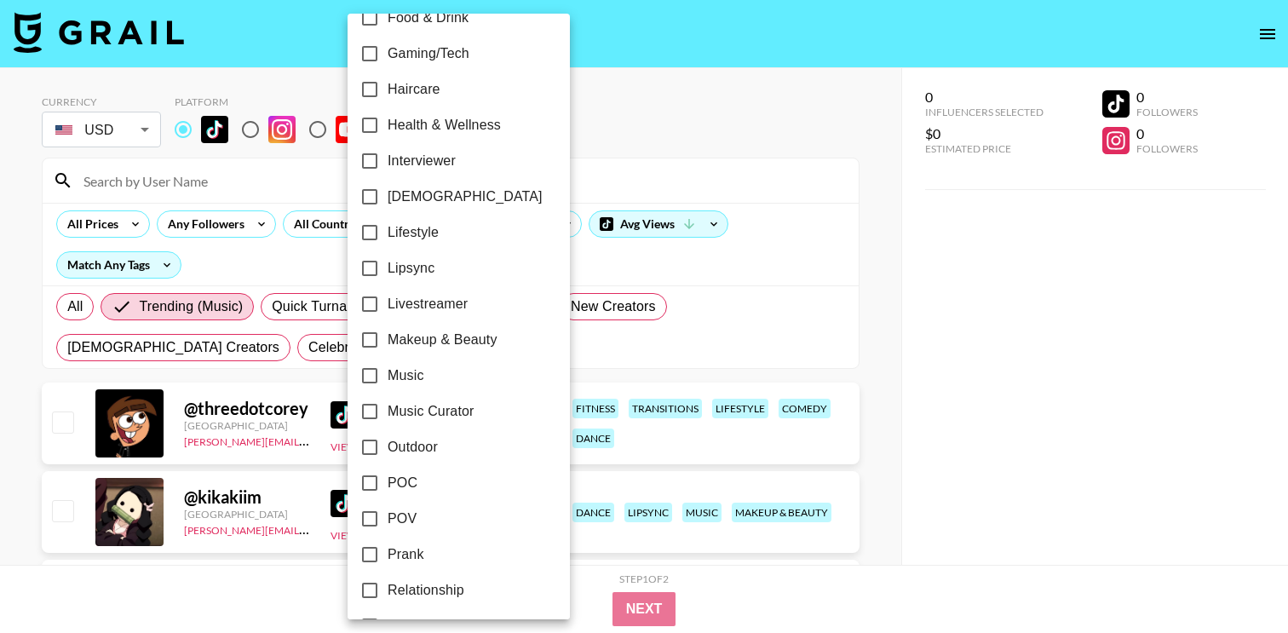
click at [423, 261] on span "Lipsync" at bounding box center [411, 268] width 47 height 20
click at [388, 261] on input "Lipsync" at bounding box center [370, 268] width 36 height 36
checkbox input "true"
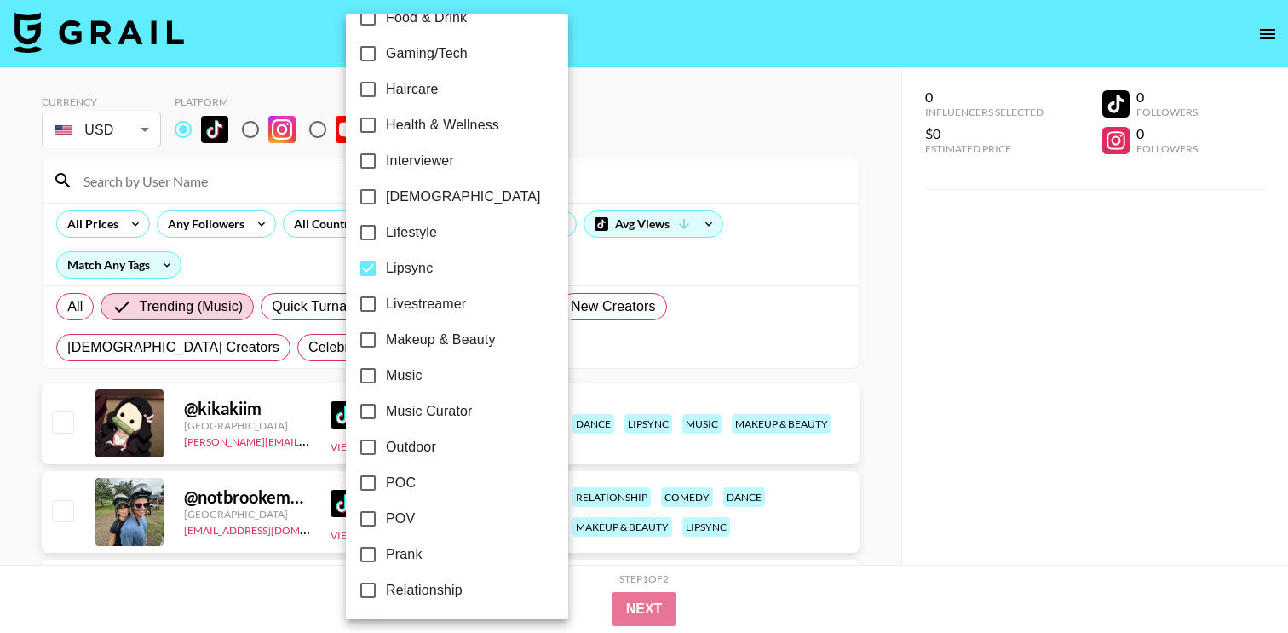
click at [721, 230] on div at bounding box center [644, 316] width 1288 height 633
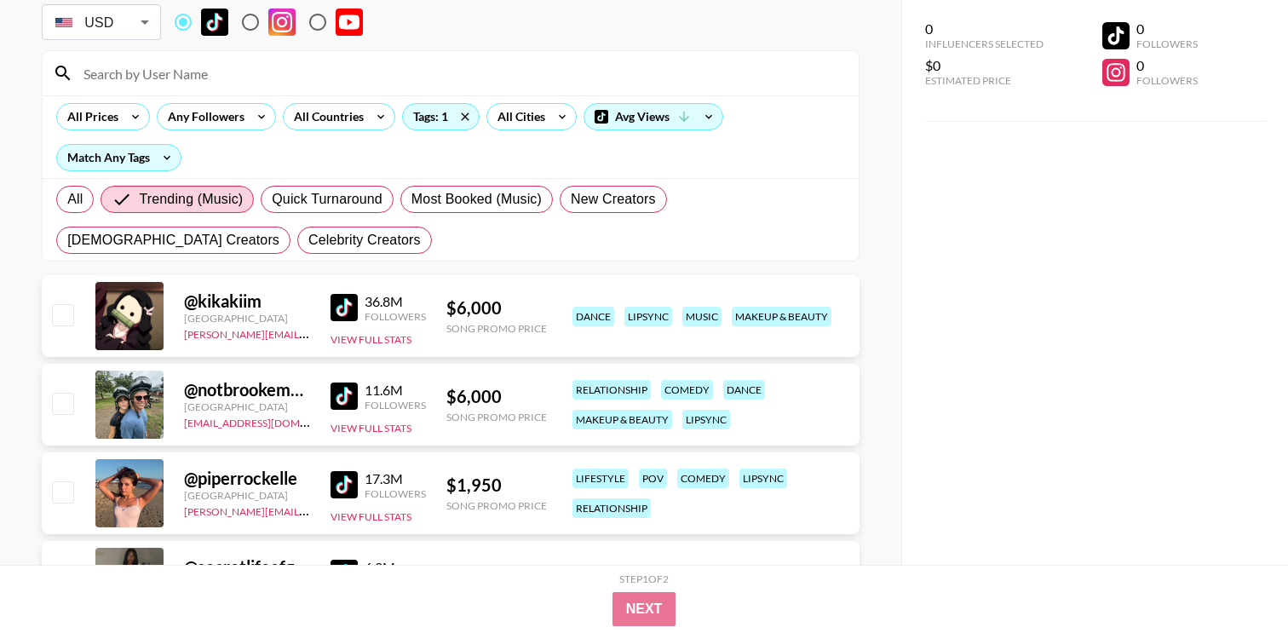
scroll to position [110, 0]
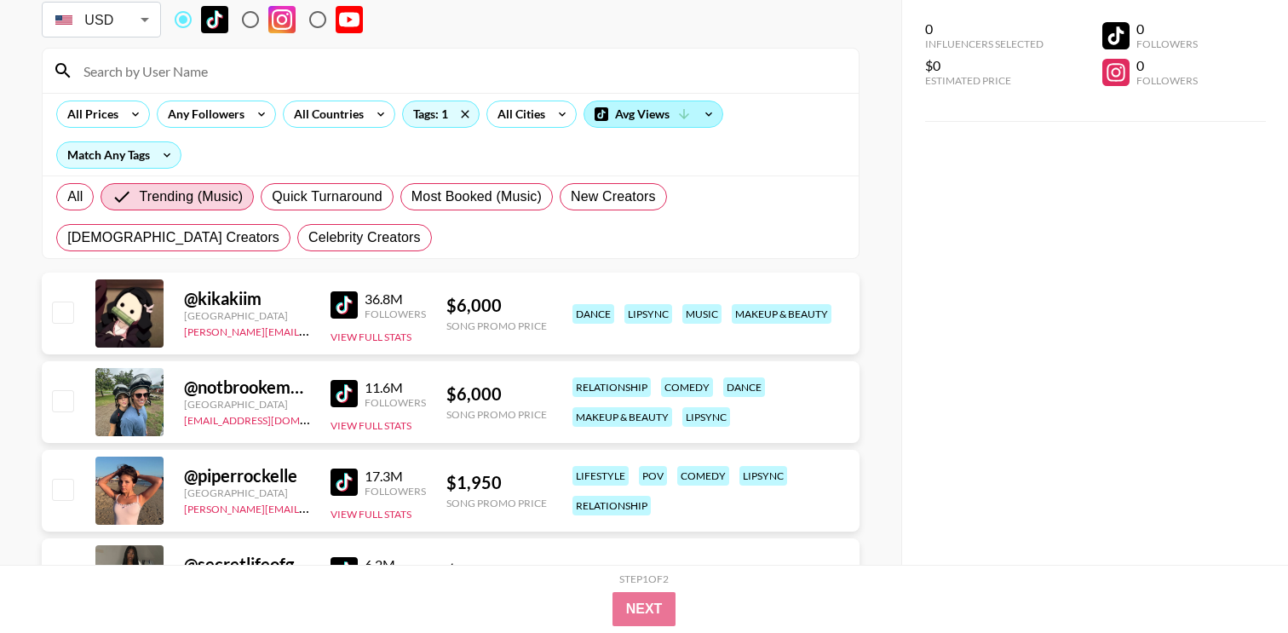
click at [626, 115] on div "Avg Views" at bounding box center [653, 114] width 138 height 26
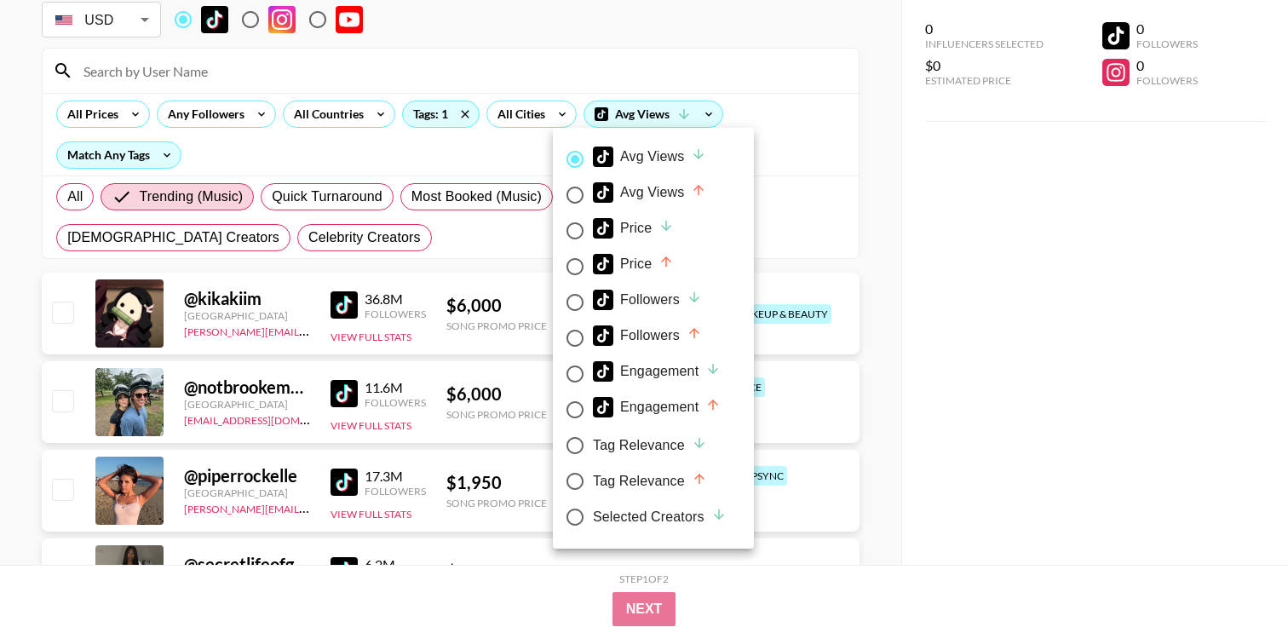
click at [639, 270] on div "Price" at bounding box center [633, 264] width 81 height 20
click at [593, 270] on input "Price" at bounding box center [575, 267] width 36 height 36
radio input "true"
radio input "false"
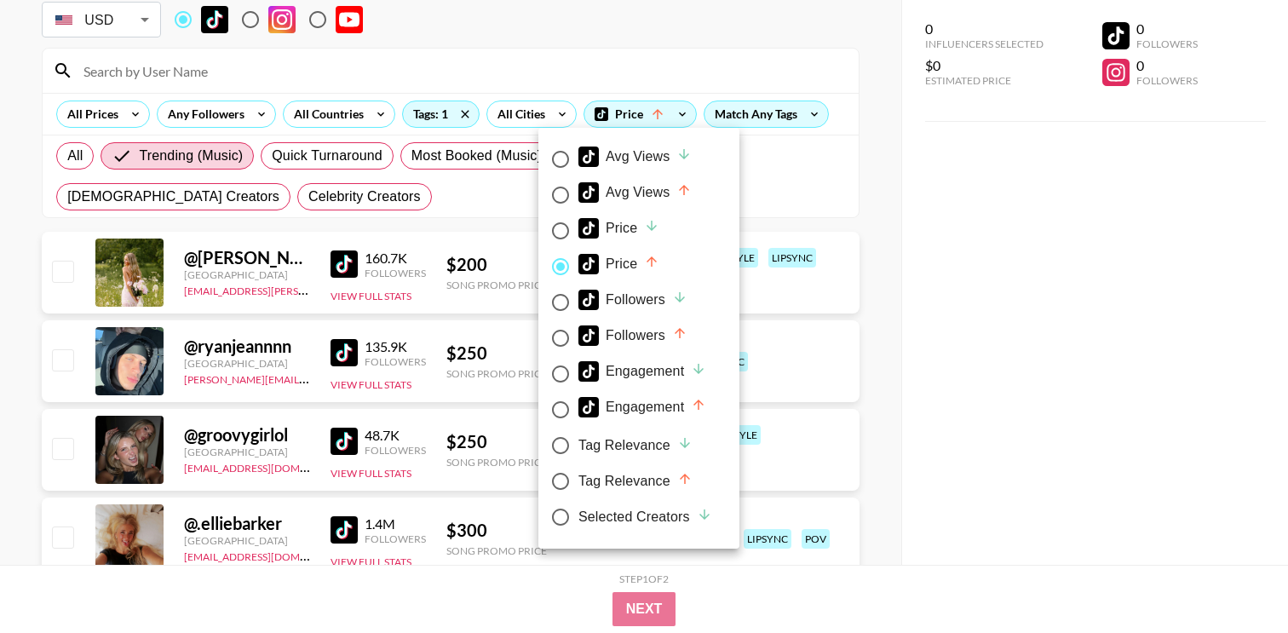
click at [961, 235] on div at bounding box center [644, 316] width 1288 height 633
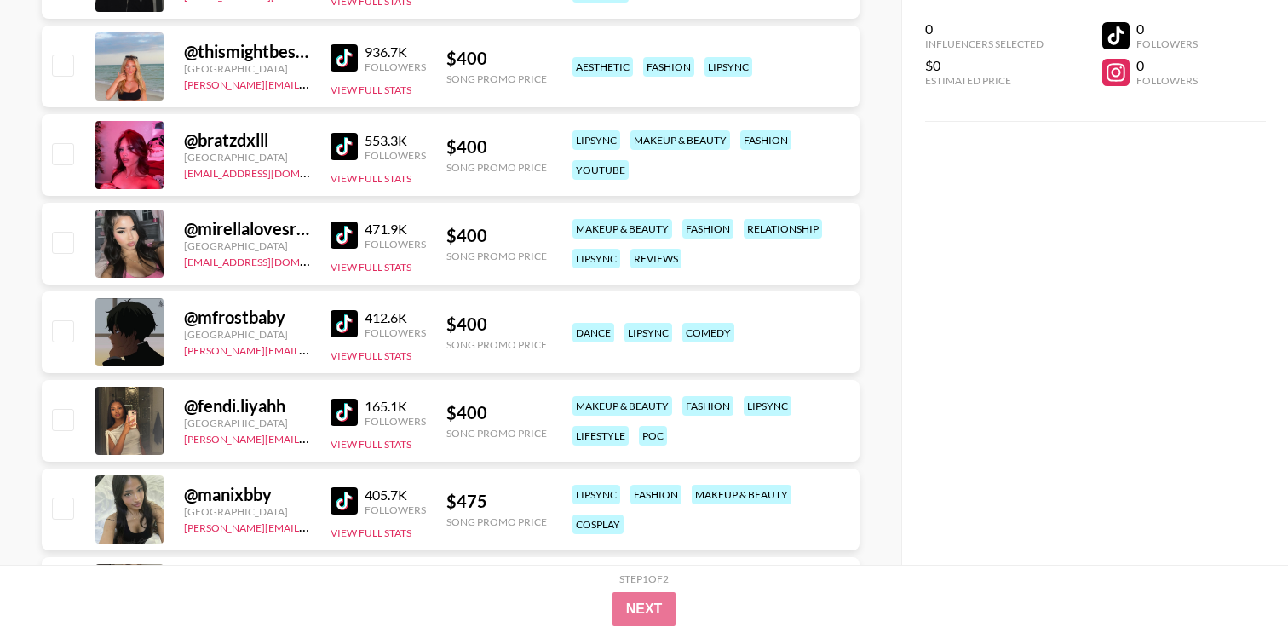
scroll to position [1652, 0]
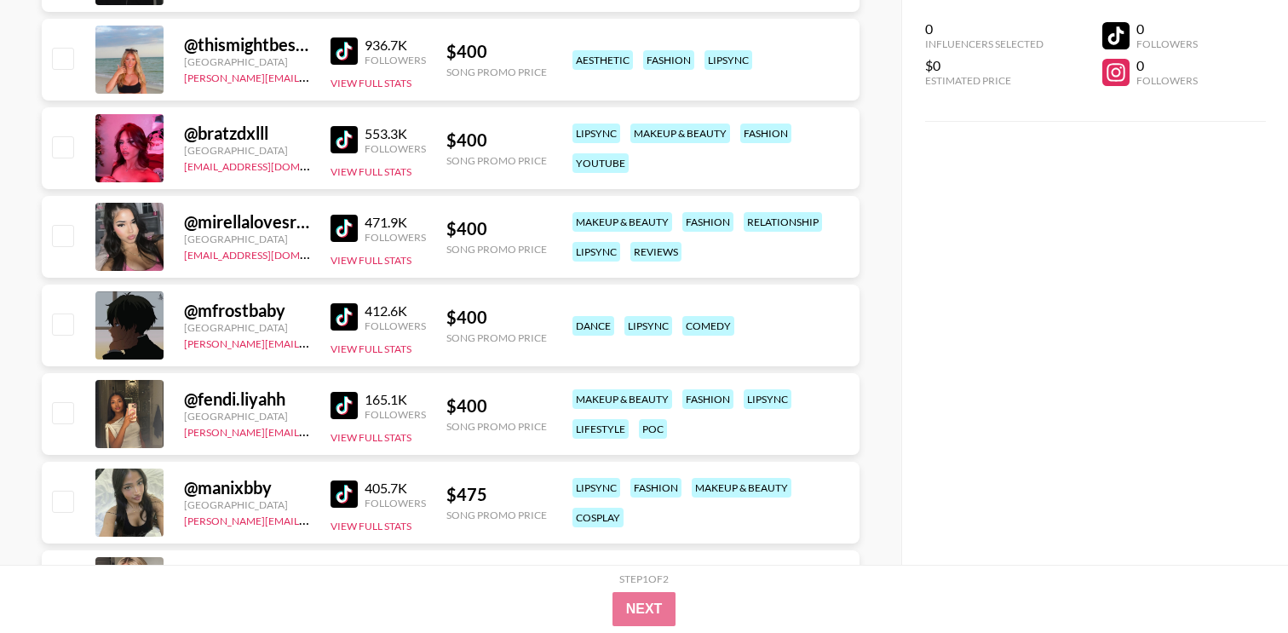
click at [352, 232] on img at bounding box center [344, 228] width 27 height 27
click at [570, 220] on div "makeup & beauty fashion relationship lipsync reviews" at bounding box center [709, 237] width 285 height 60
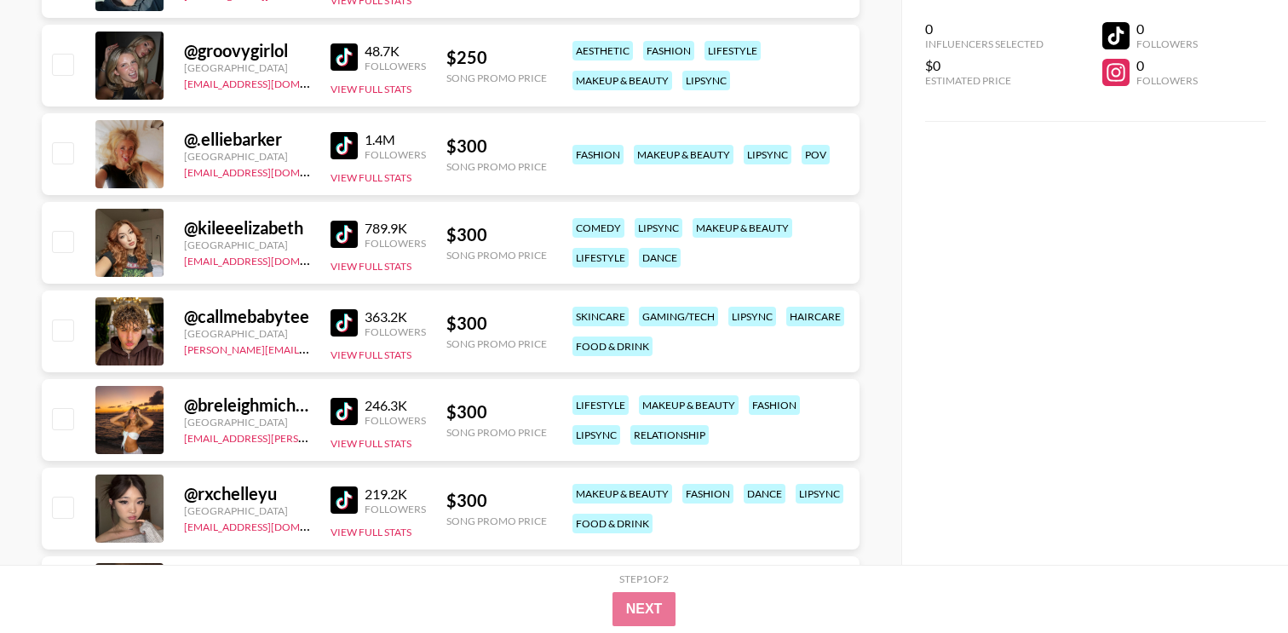
scroll to position [0, 0]
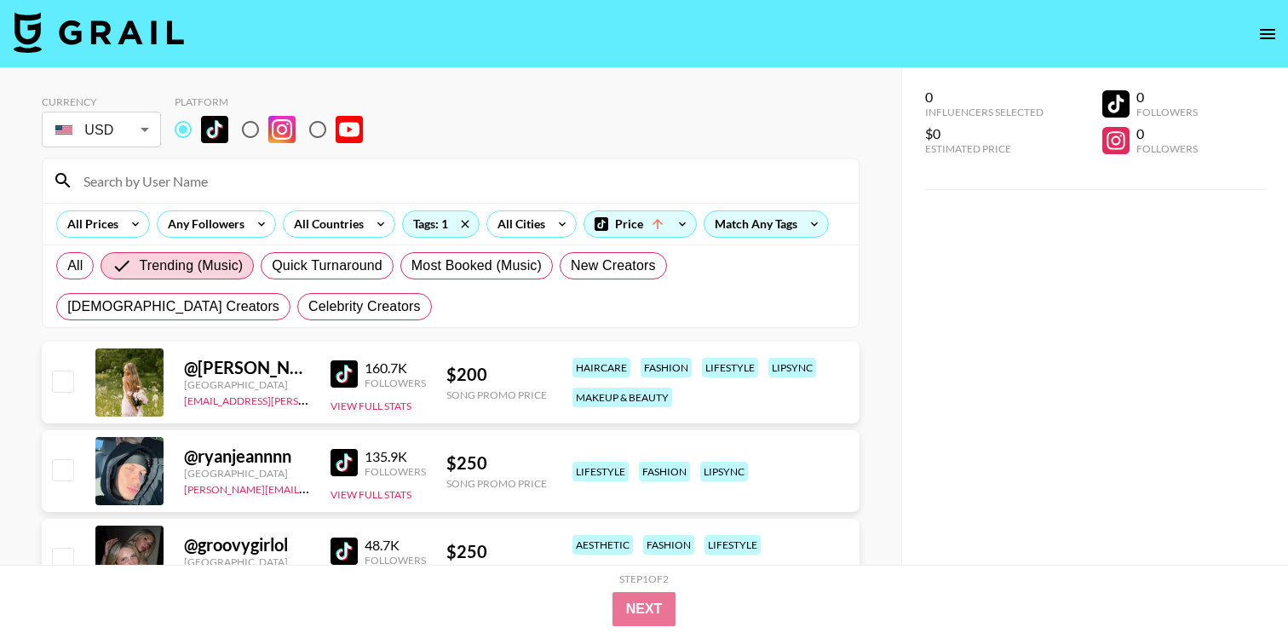
click at [104, 191] on input at bounding box center [460, 180] width 775 height 27
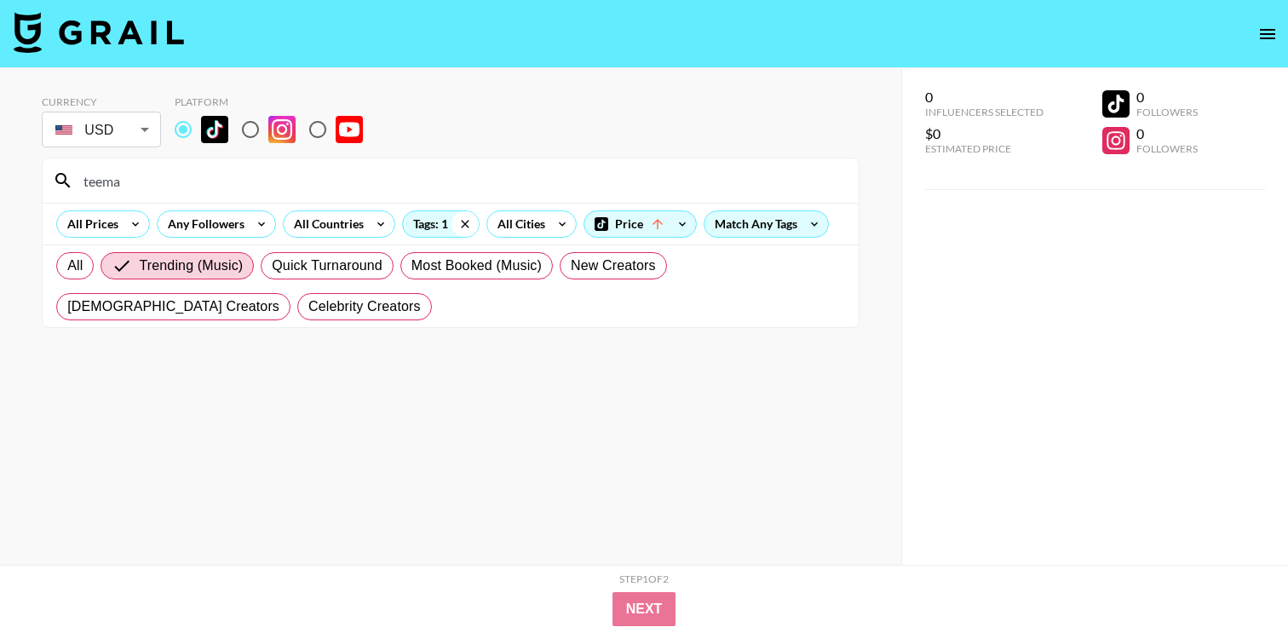
type input "teema"
click at [466, 228] on icon at bounding box center [465, 224] width 27 height 26
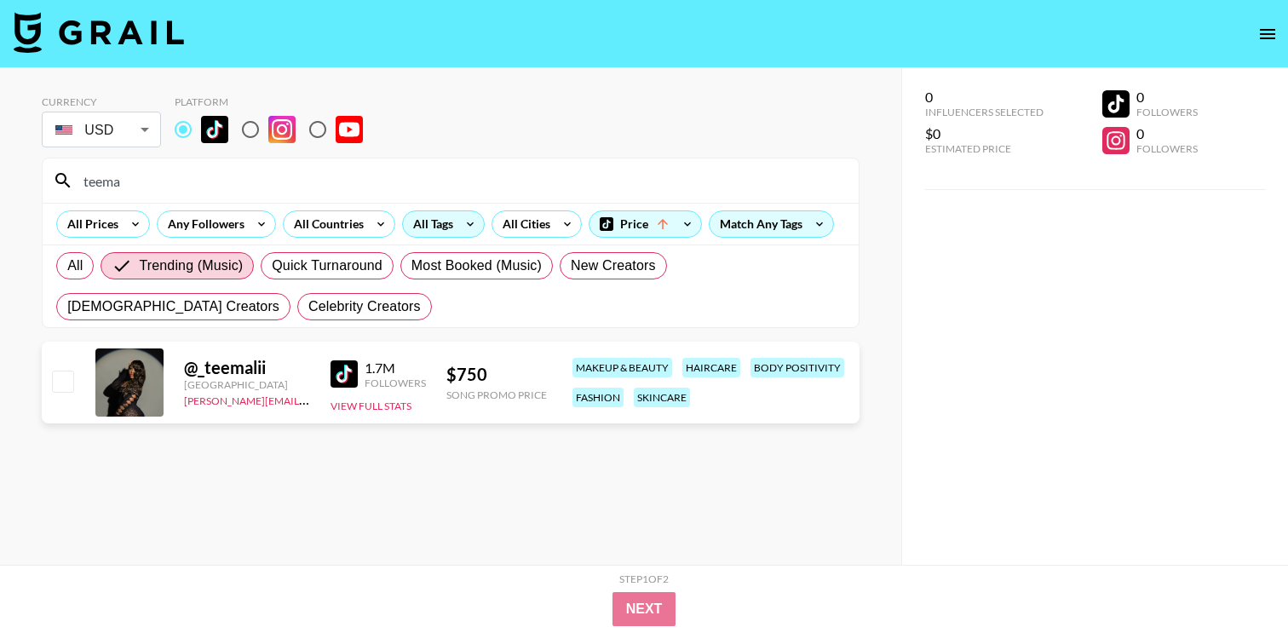
click at [403, 191] on input "teema" at bounding box center [460, 180] width 775 height 27
click at [557, 228] on icon at bounding box center [567, 224] width 27 height 26
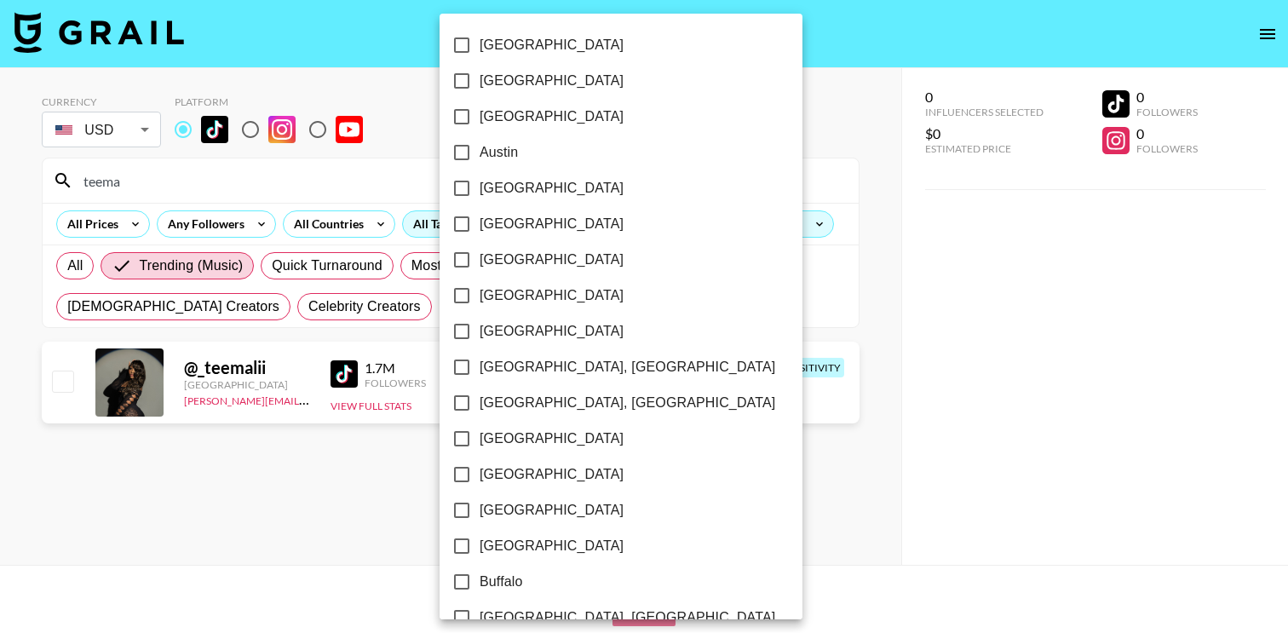
click at [699, 177] on div at bounding box center [644, 316] width 1288 height 633
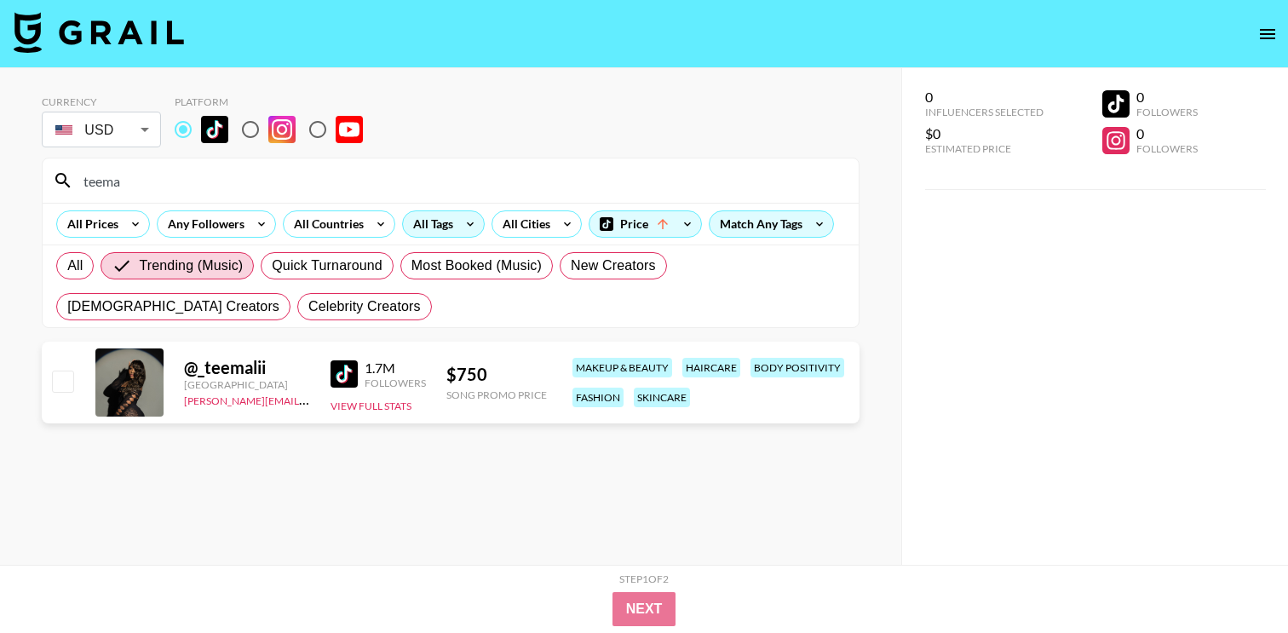
click at [181, 186] on input "teema" at bounding box center [460, 180] width 775 height 27
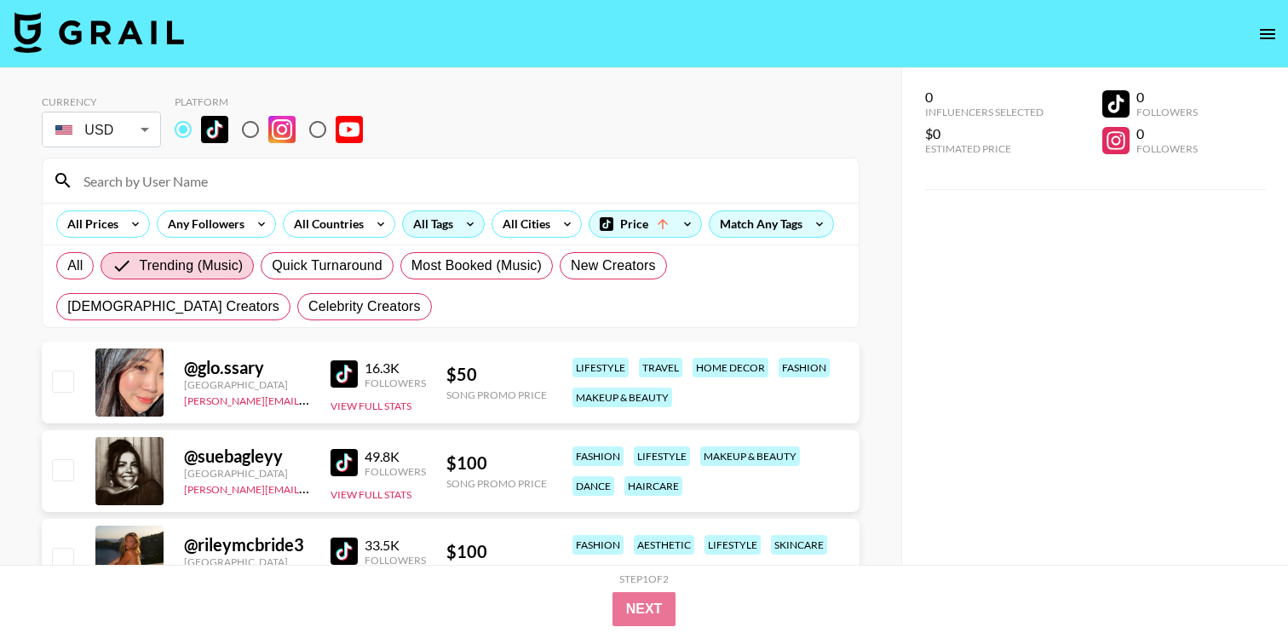
click at [470, 225] on icon at bounding box center [470, 224] width 27 height 26
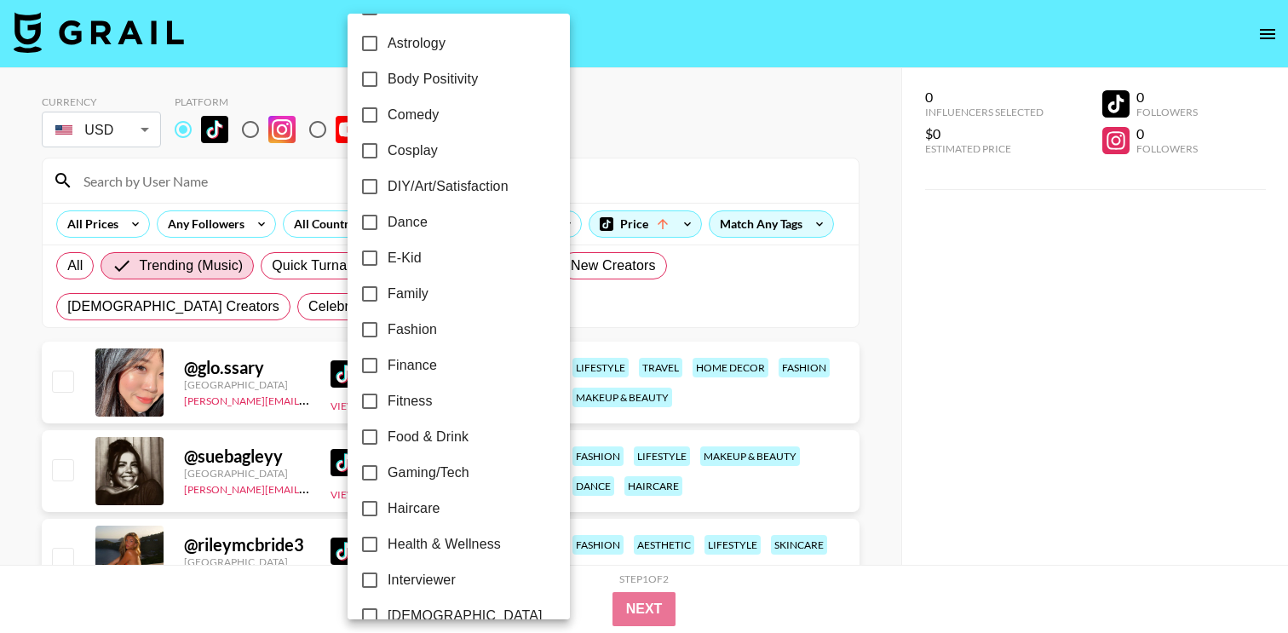
scroll to position [675, 0]
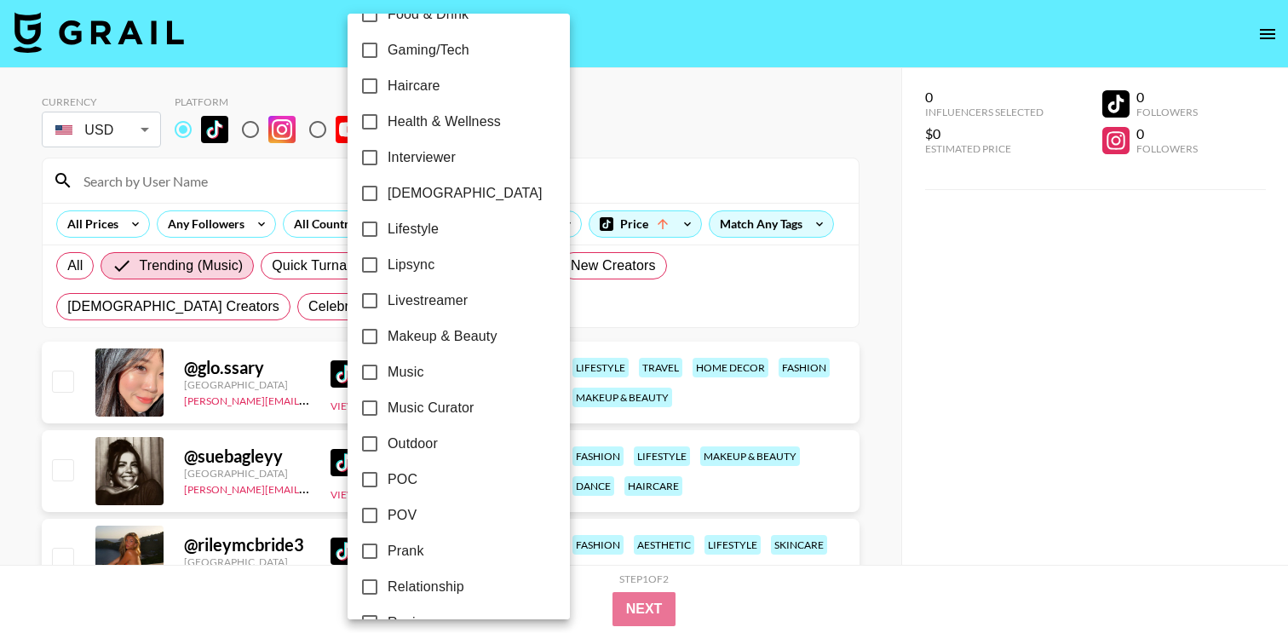
click at [406, 261] on span "Lipsync" at bounding box center [411, 265] width 47 height 20
click at [388, 261] on input "Lipsync" at bounding box center [370, 265] width 36 height 36
checkbox input "true"
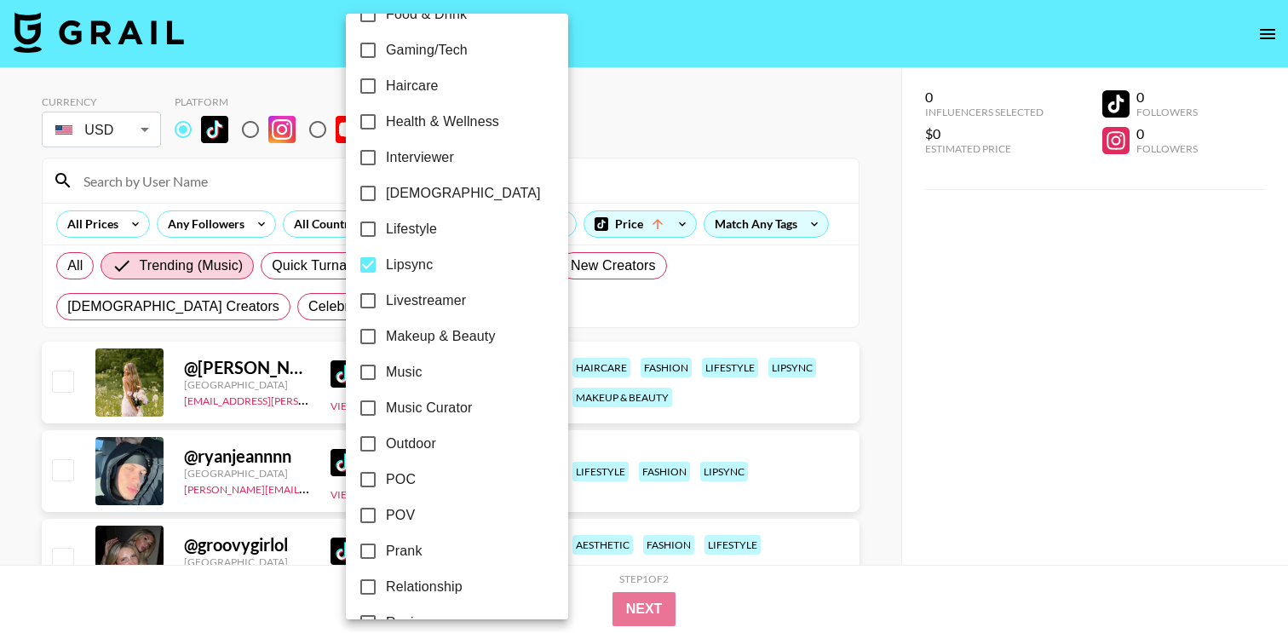
click at [31, 314] on div at bounding box center [644, 316] width 1288 height 633
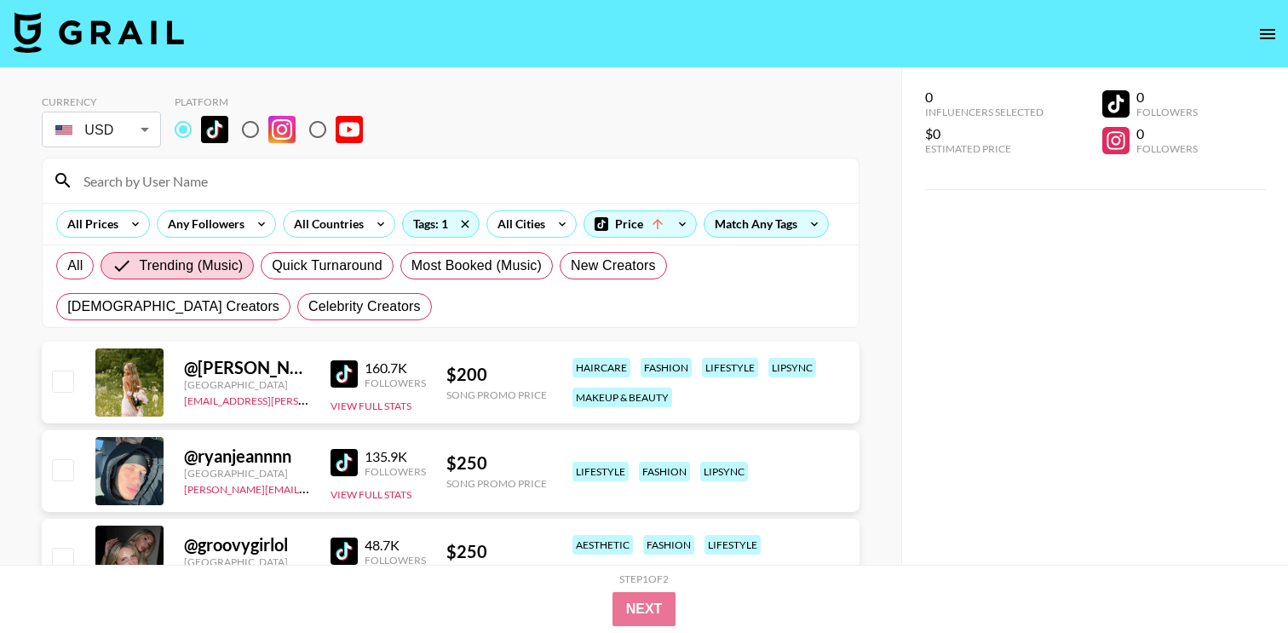
click at [71, 279] on div "All Trending (Music) Quick Turnaround Most Booked (Music) New Creators [DEMOGRA…" at bounding box center [451, 286] width 796 height 82
click at [71, 275] on label "All" at bounding box center [74, 265] width 37 height 27
click at [71, 275] on span "All" at bounding box center [74, 266] width 15 height 20
click at [67, 266] on input "All" at bounding box center [67, 266] width 0 height 0
radio input "true"
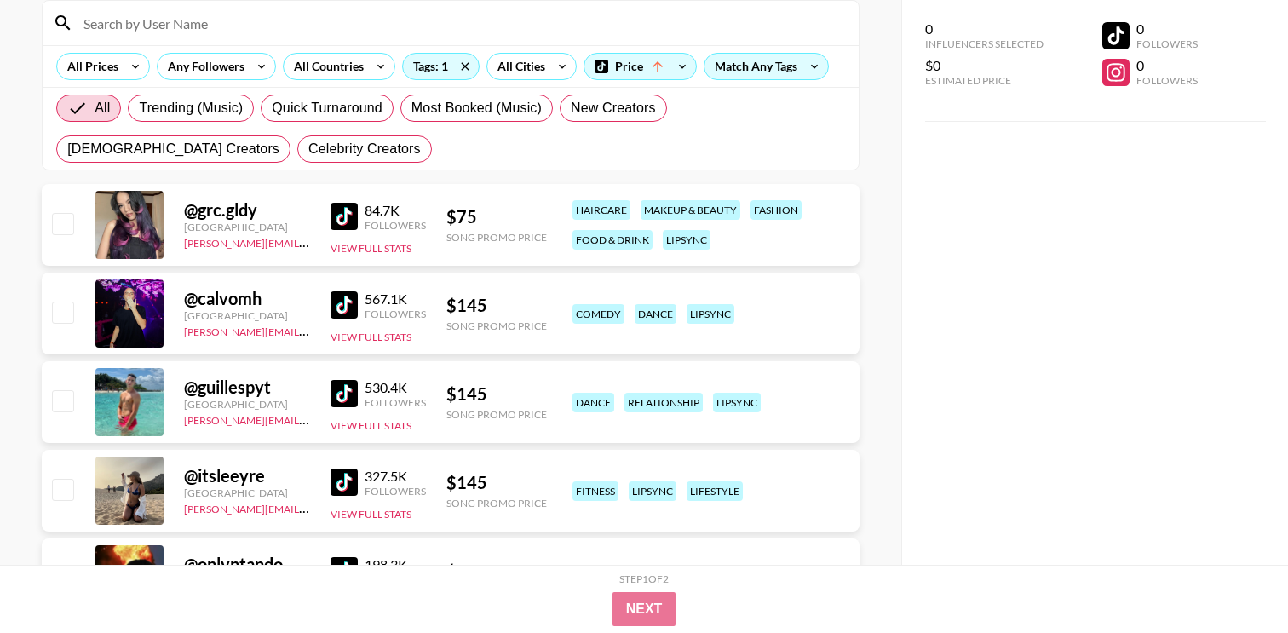
scroll to position [158, 0]
click at [349, 225] on img at bounding box center [344, 215] width 27 height 27
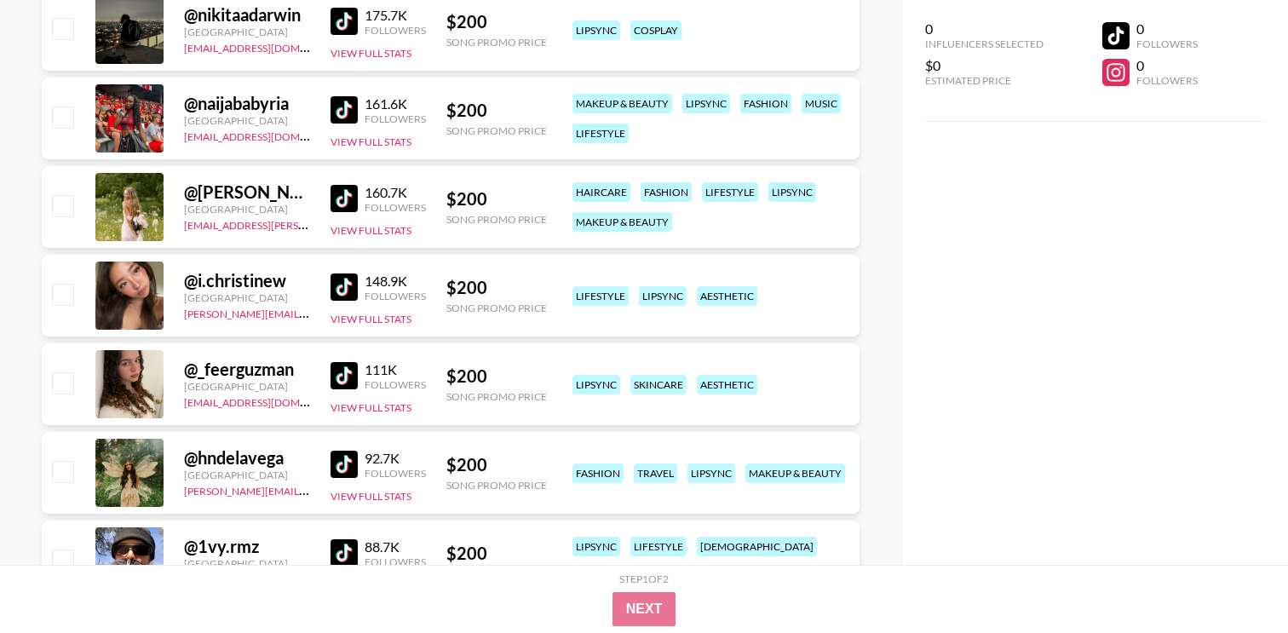
scroll to position [1683, 0]
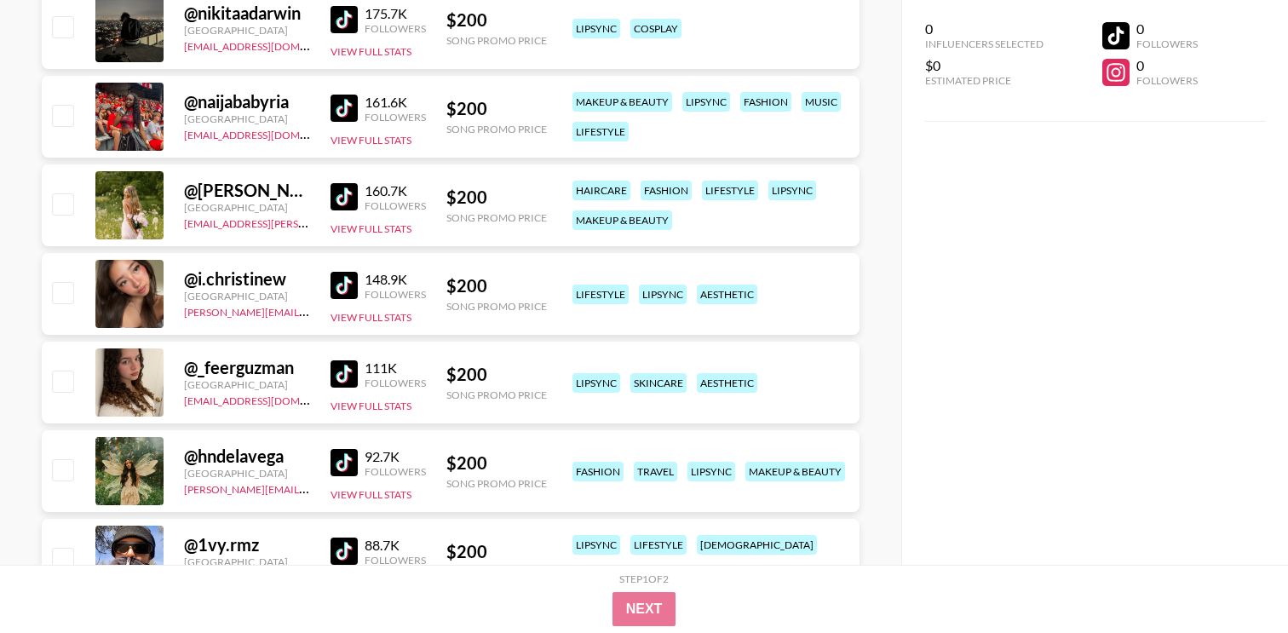
click at [341, 101] on img at bounding box center [344, 108] width 27 height 27
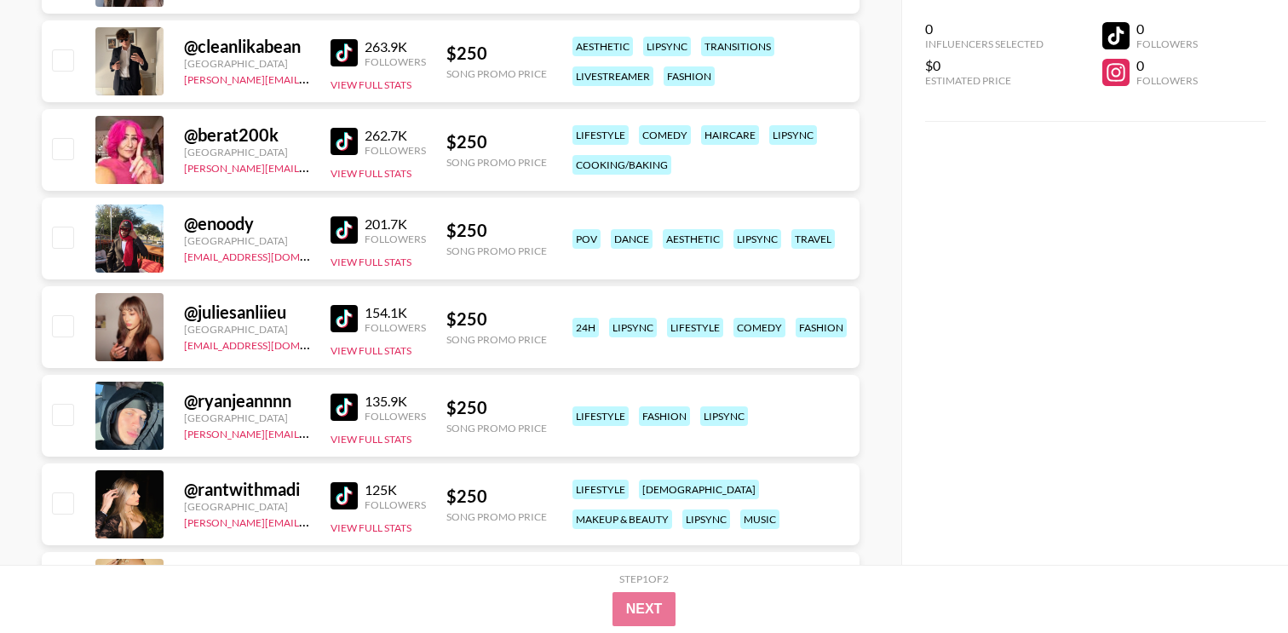
scroll to position [3517, 0]
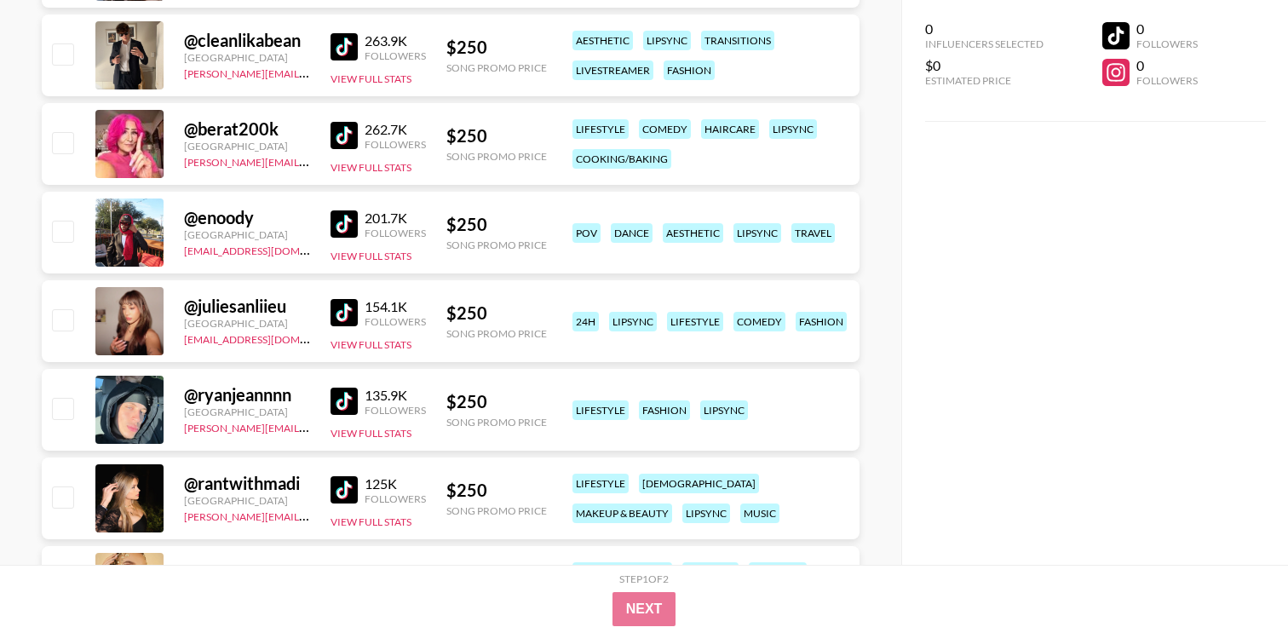
click at [355, 222] on img at bounding box center [344, 223] width 27 height 27
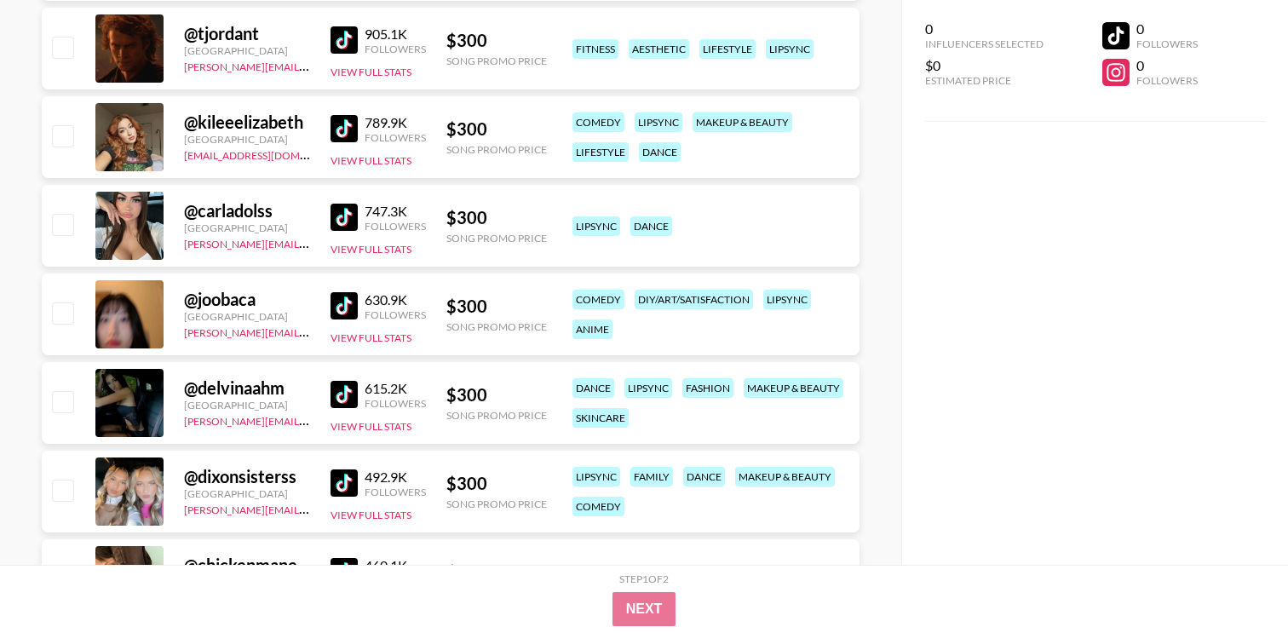
scroll to position [6184, 0]
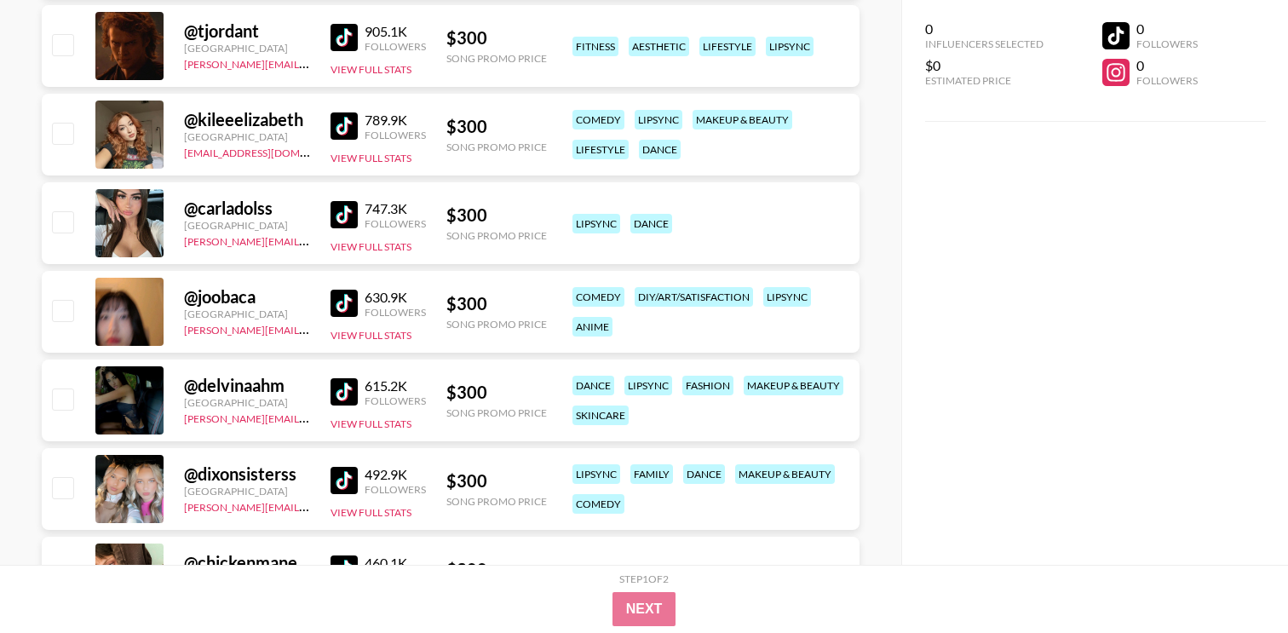
click at [351, 224] on img at bounding box center [344, 214] width 27 height 27
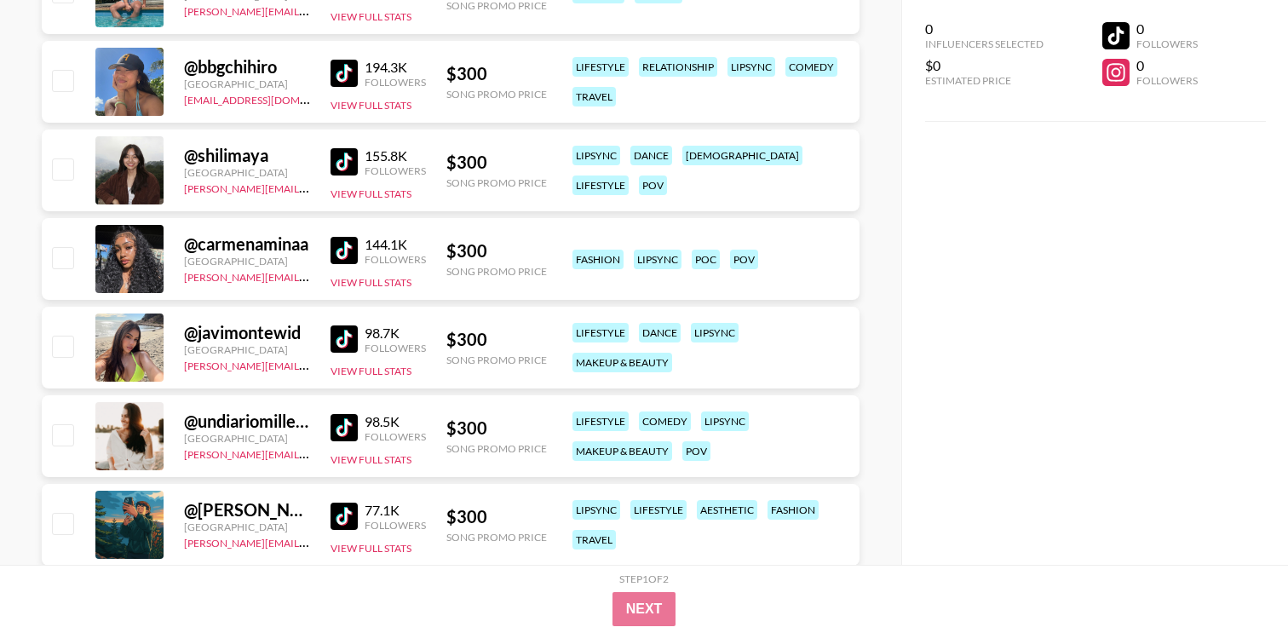
scroll to position [7478, 0]
click at [348, 249] on img at bounding box center [344, 249] width 27 height 27
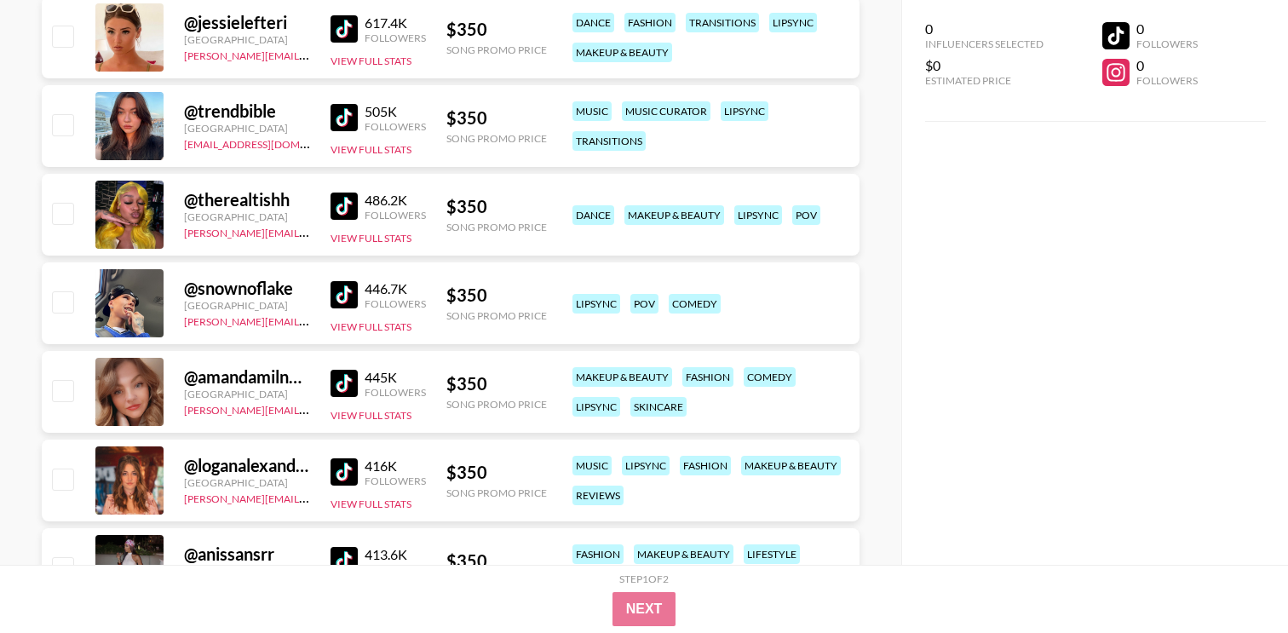
scroll to position [9212, 0]
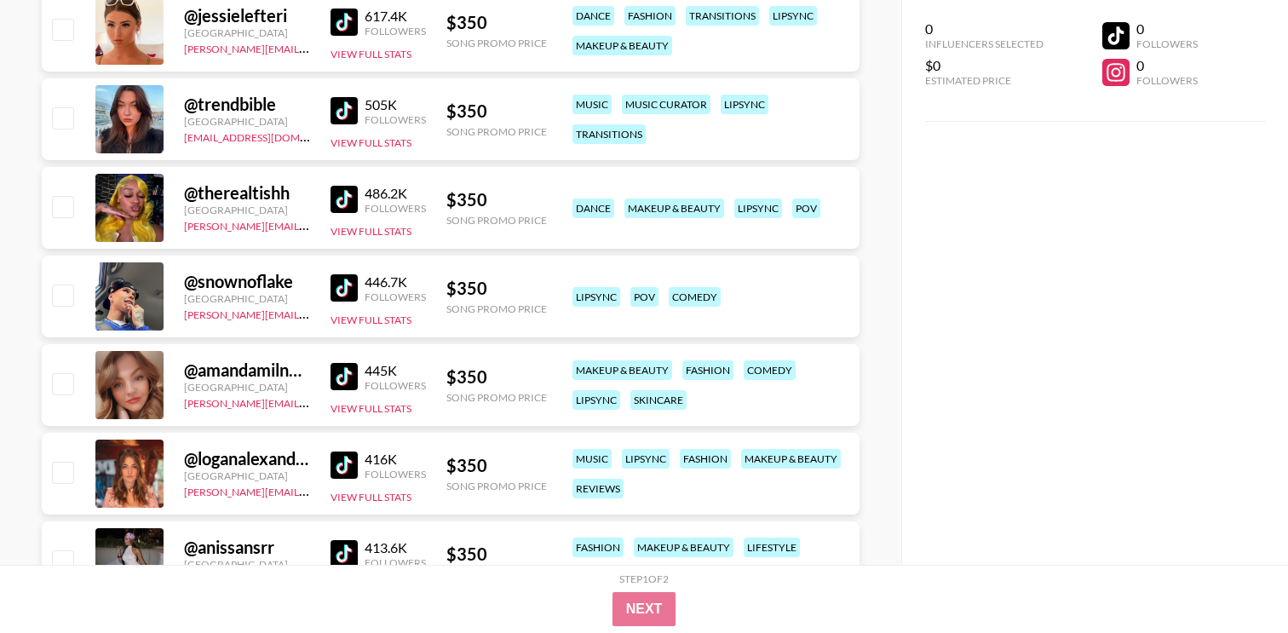
click at [360, 210] on link at bounding box center [348, 199] width 34 height 27
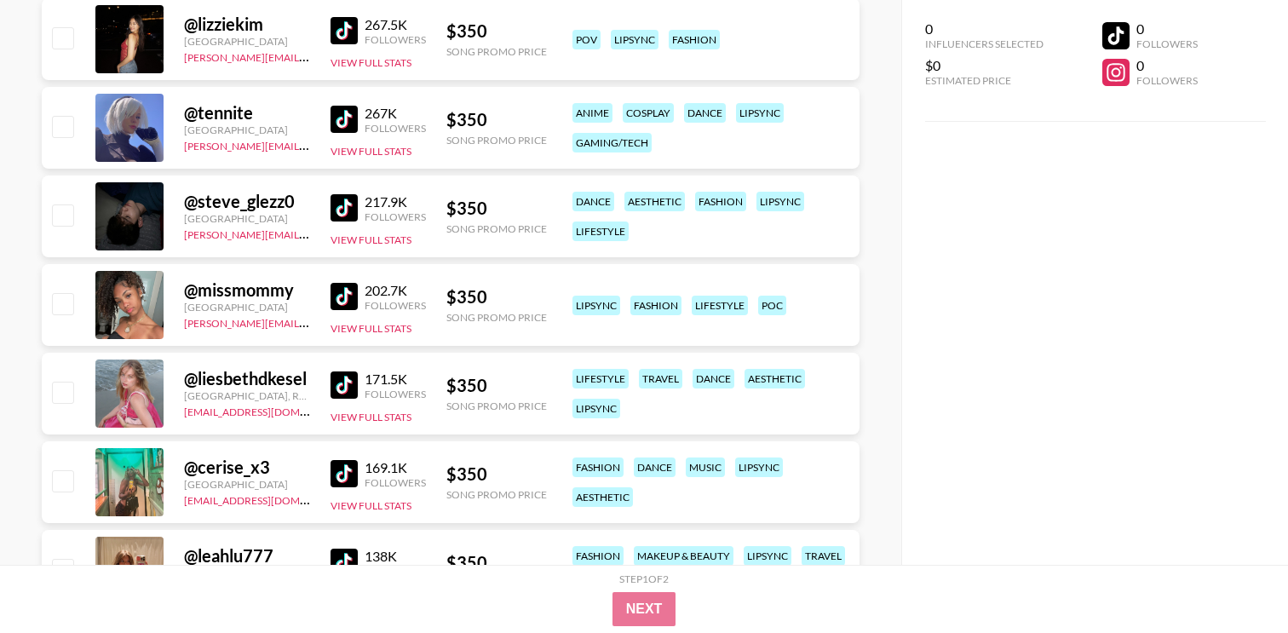
scroll to position [9923, 0]
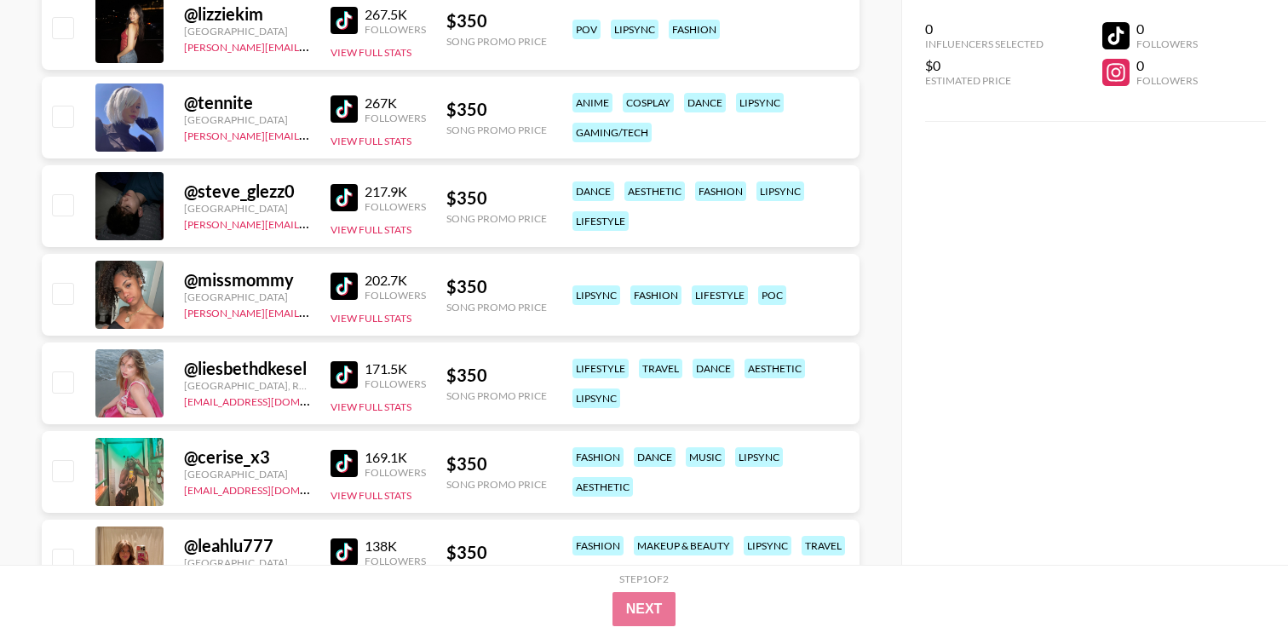
click at [349, 292] on img at bounding box center [344, 286] width 27 height 27
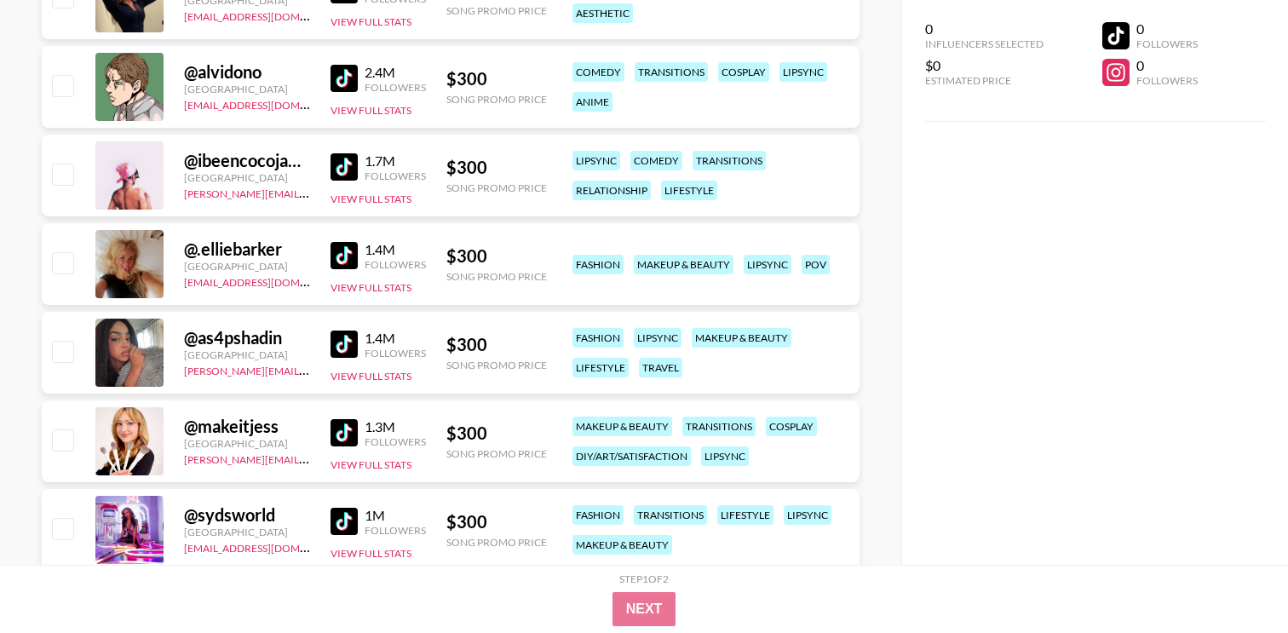
scroll to position [5515, 0]
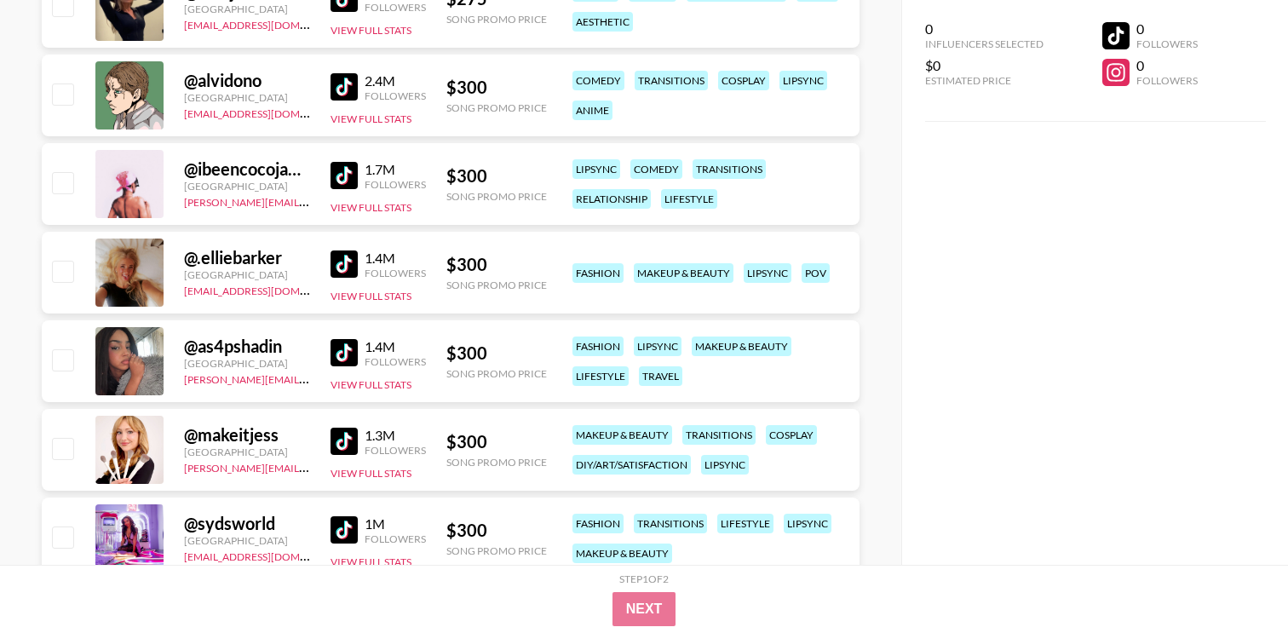
click at [331, 356] on img at bounding box center [344, 352] width 27 height 27
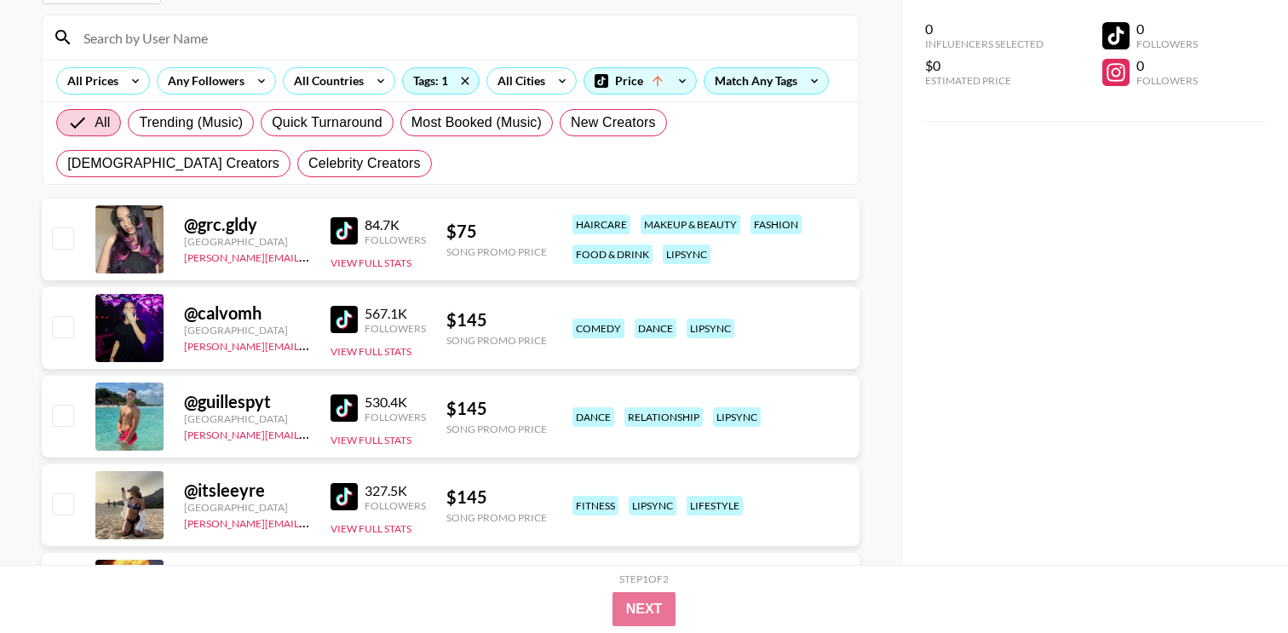
scroll to position [0, 0]
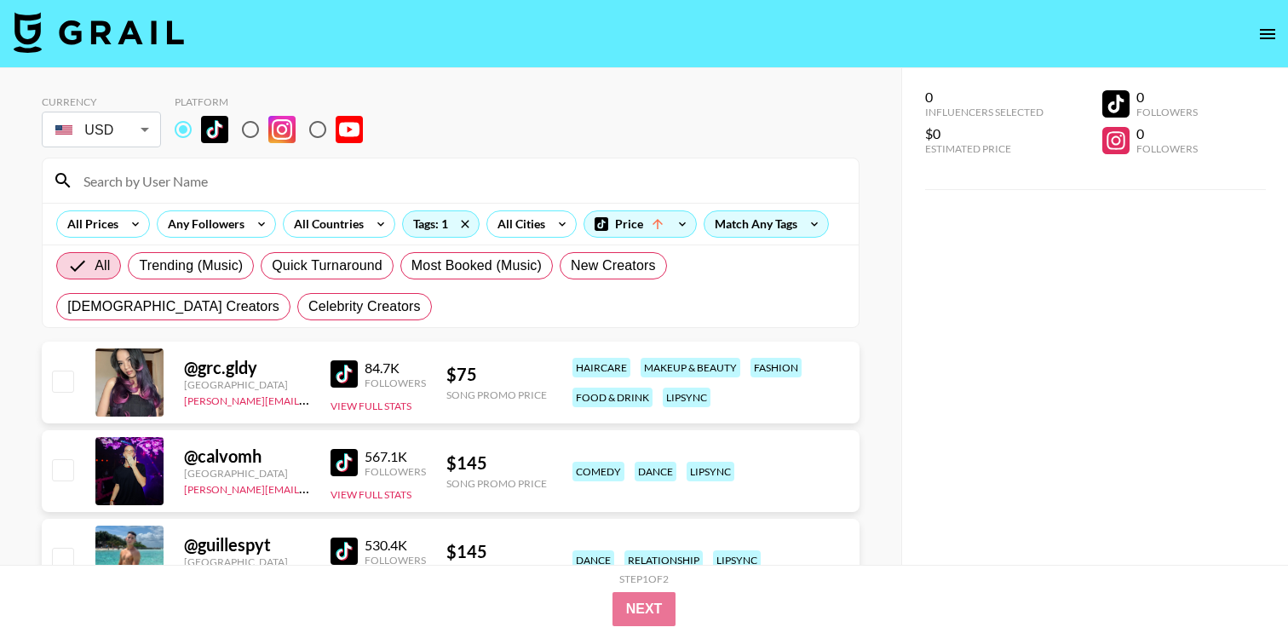
click at [153, 183] on input at bounding box center [460, 180] width 775 height 27
paste input "@carmenaminaa"
type input "@carmenaminaa"
paste input "@carmenaminaa"
type input "@carmenaminaa"
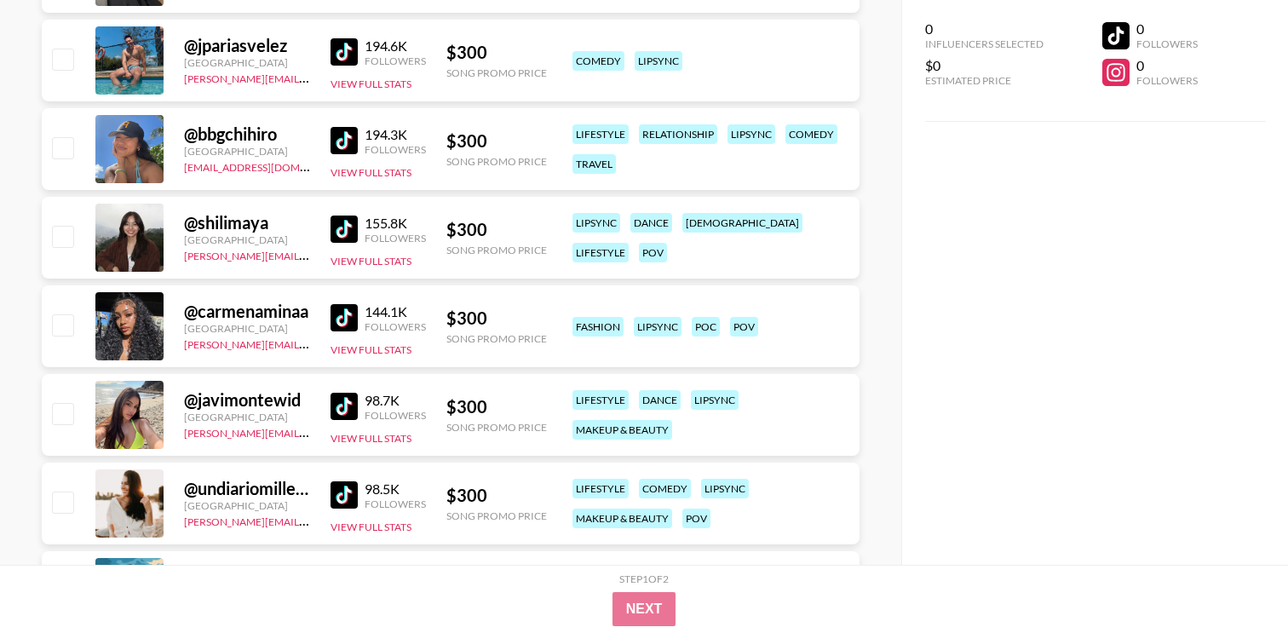
scroll to position [7407, 0]
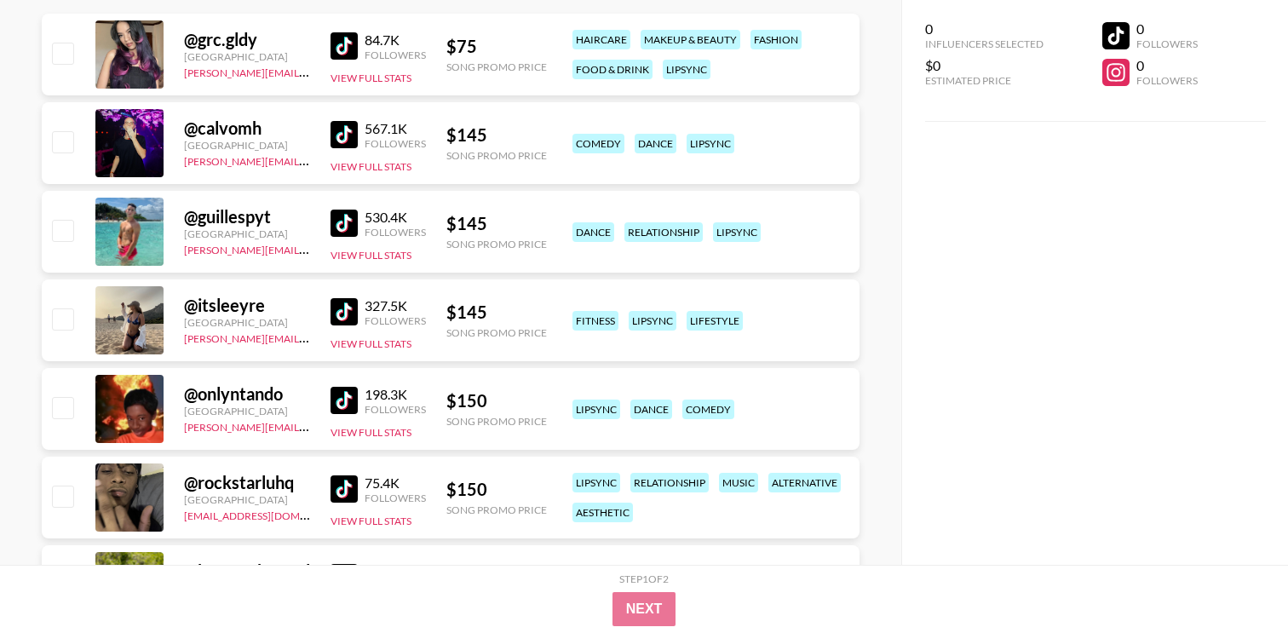
scroll to position [0, 0]
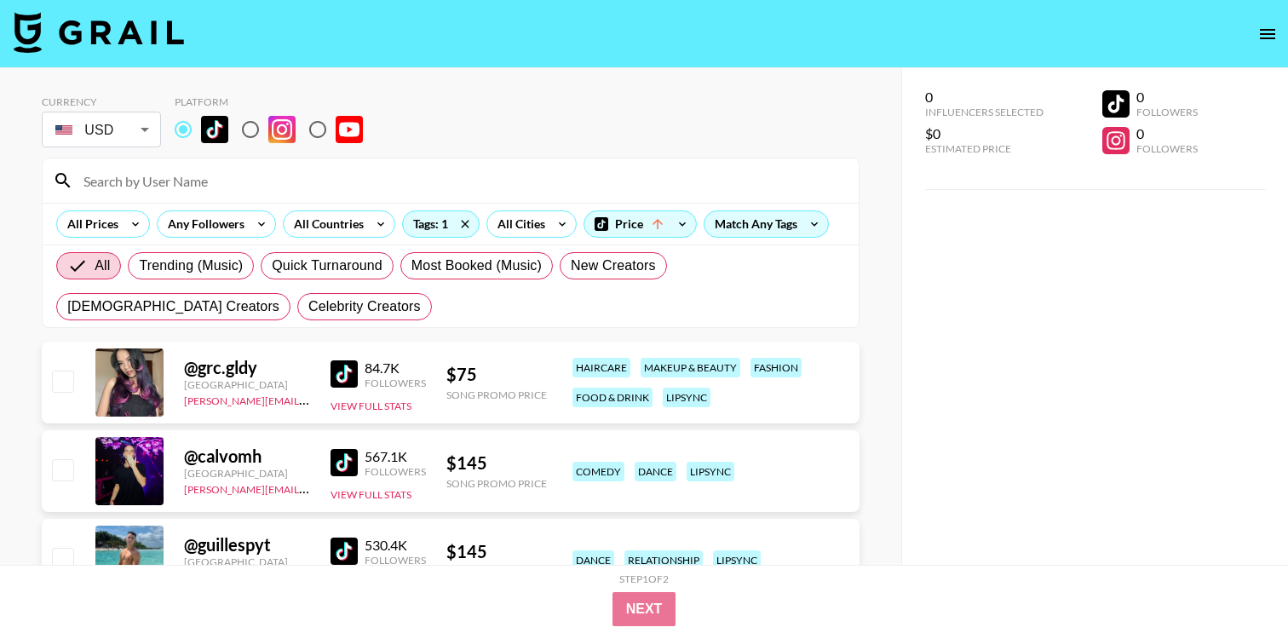
click at [154, 180] on input at bounding box center [460, 180] width 775 height 27
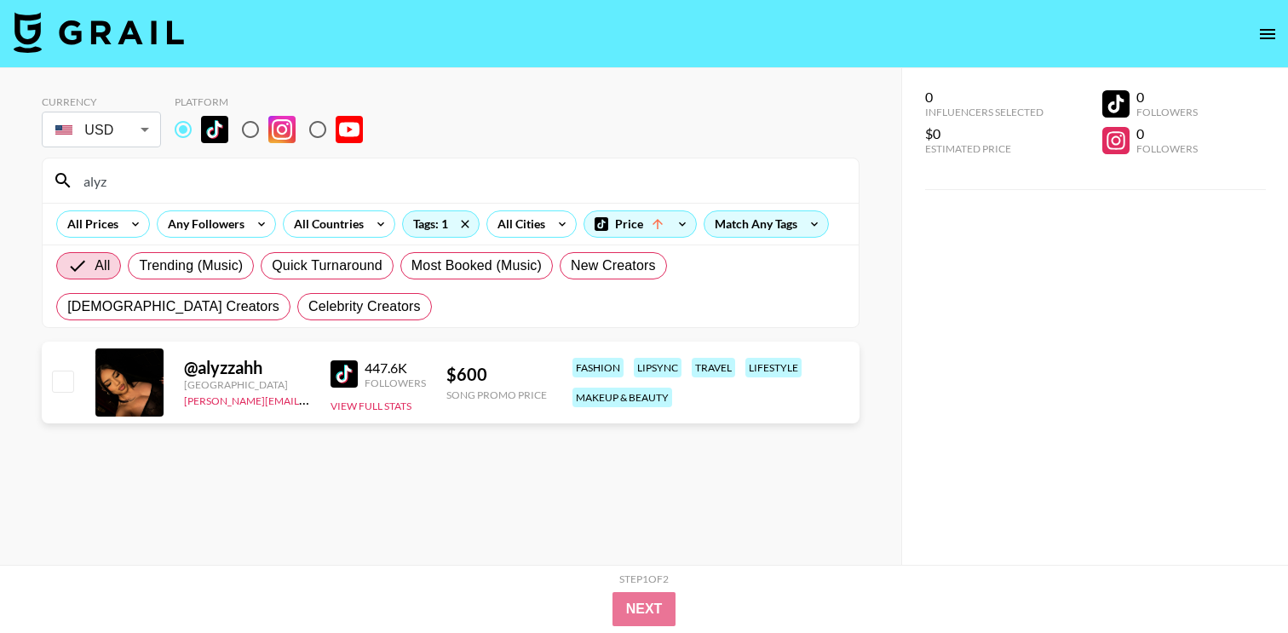
type input "alyz"
click at [794, 173] on input "alyz" at bounding box center [460, 180] width 775 height 27
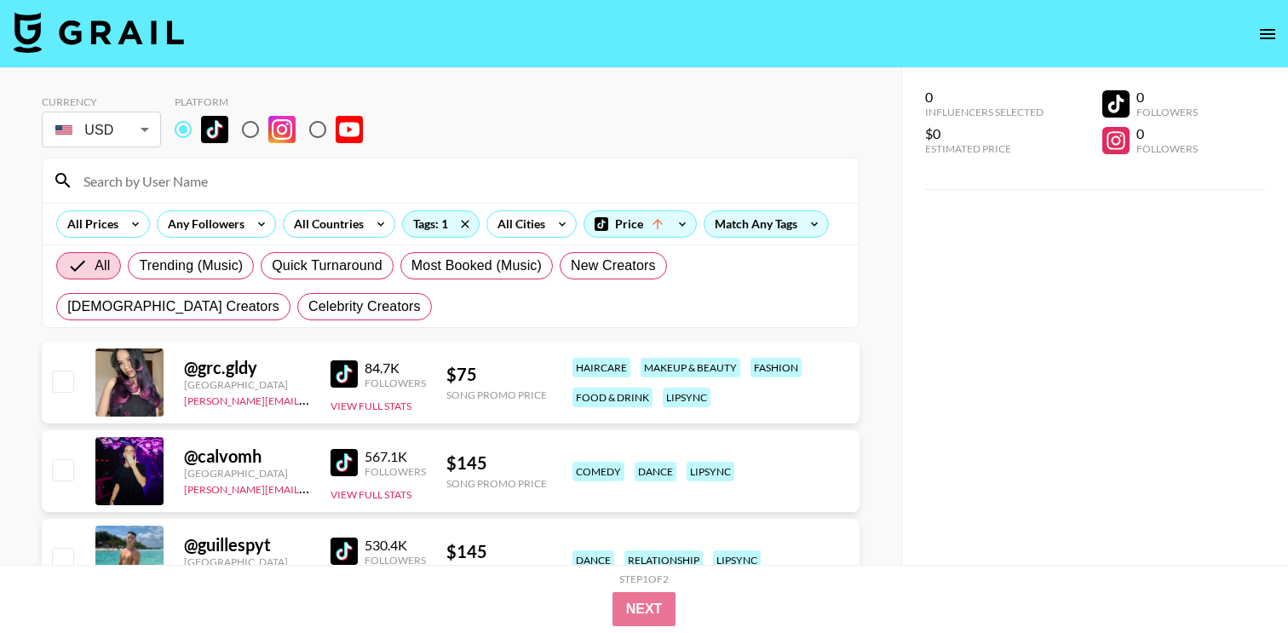
click at [753, 141] on div "Currency USD USD ​ Platform" at bounding box center [451, 122] width 818 height 55
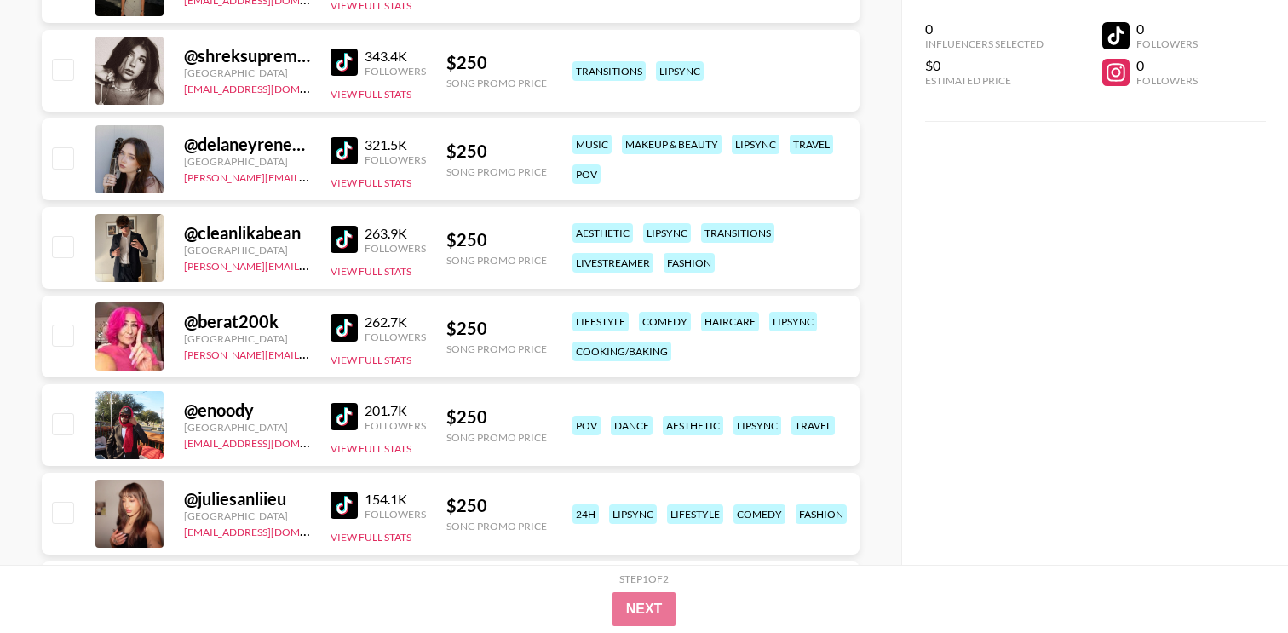
scroll to position [3396, 0]
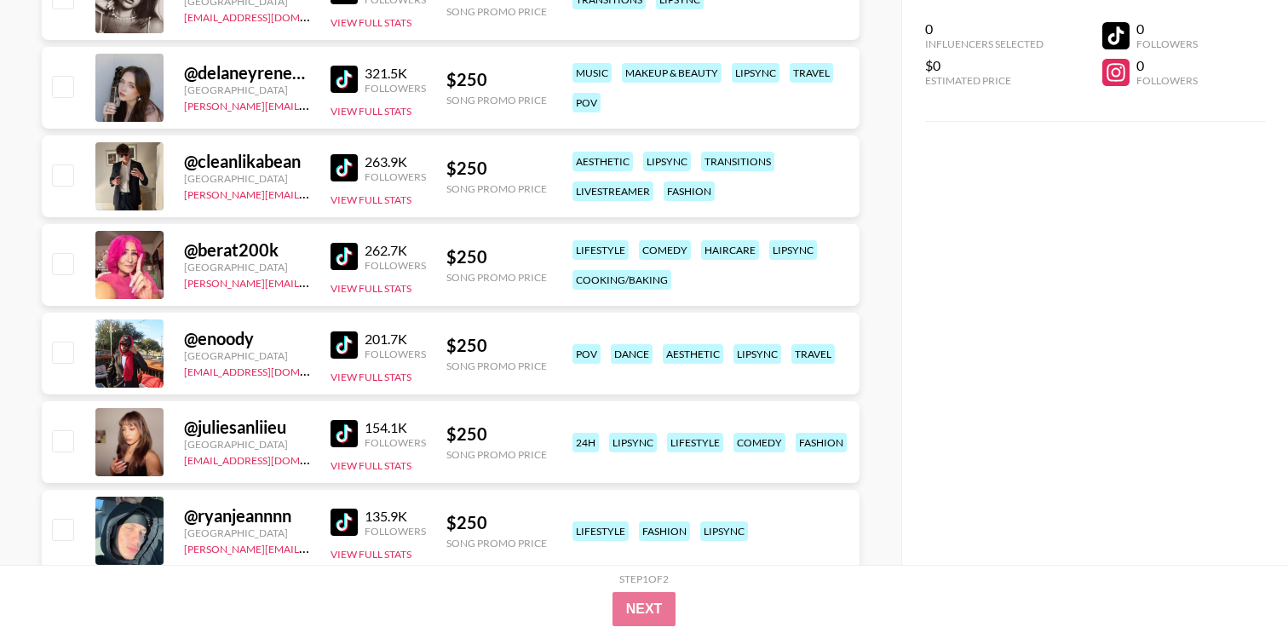
click at [352, 263] on img at bounding box center [344, 256] width 27 height 27
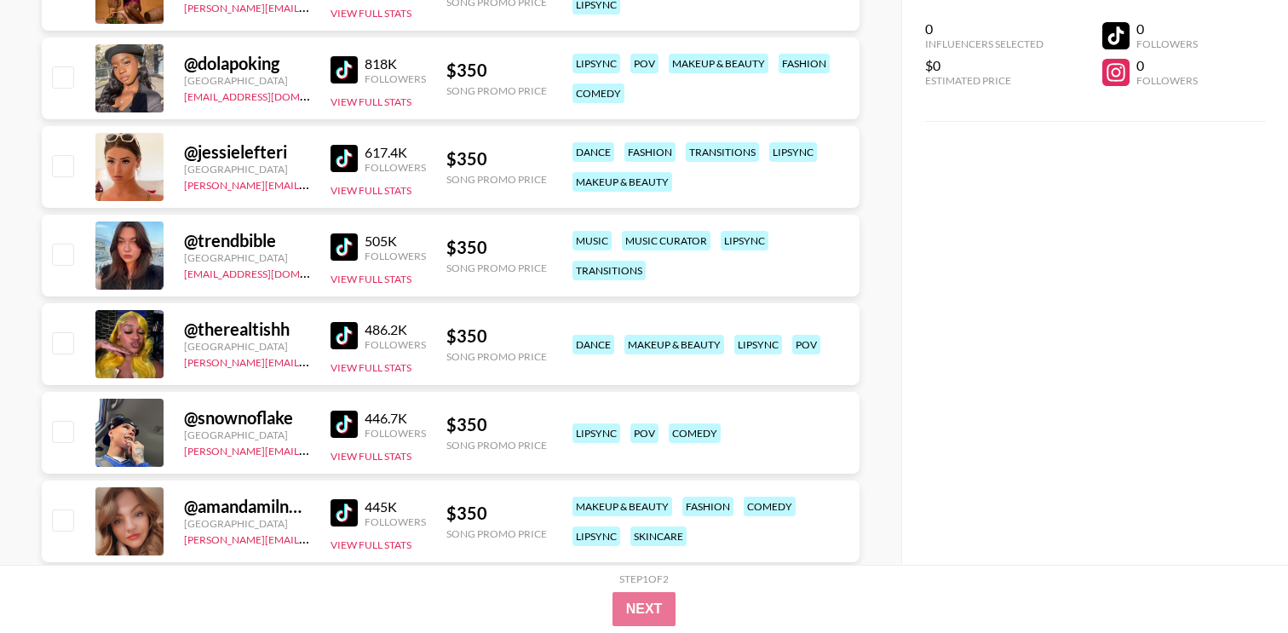
scroll to position [9081, 0]
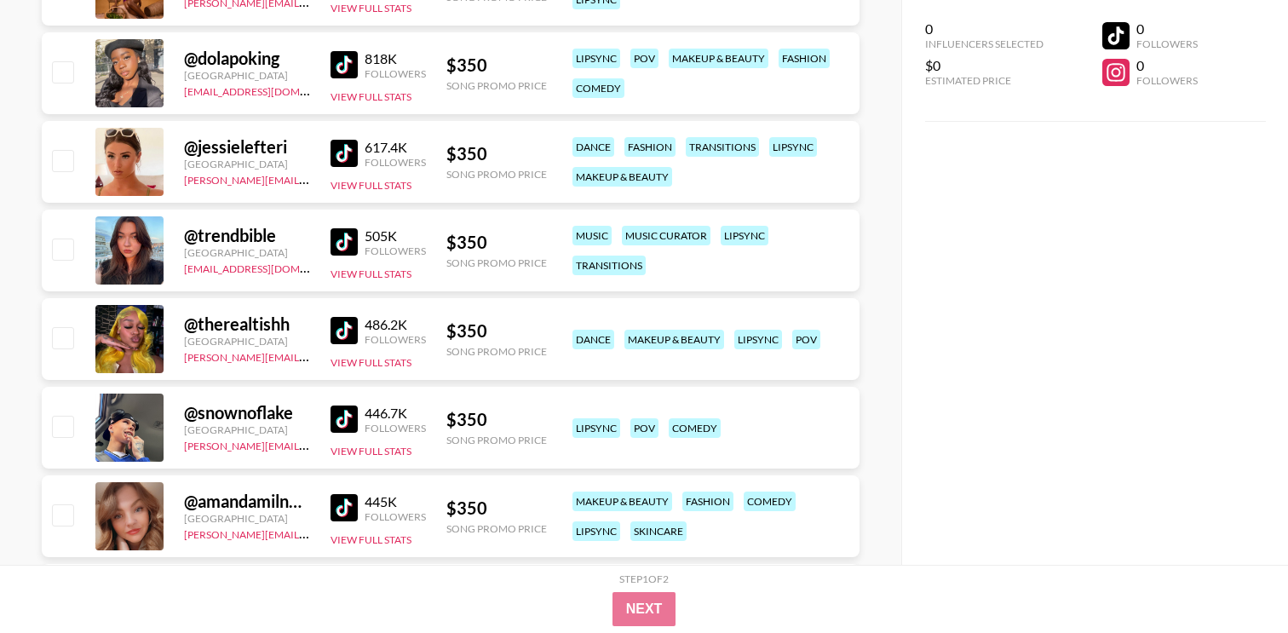
click at [347, 340] on img at bounding box center [344, 330] width 27 height 27
click at [495, 363] on div "@ therealtishh [GEOGRAPHIC_DATA] [PERSON_NAME][EMAIL_ADDRESS][DOMAIN_NAME] 486.…" at bounding box center [451, 339] width 818 height 82
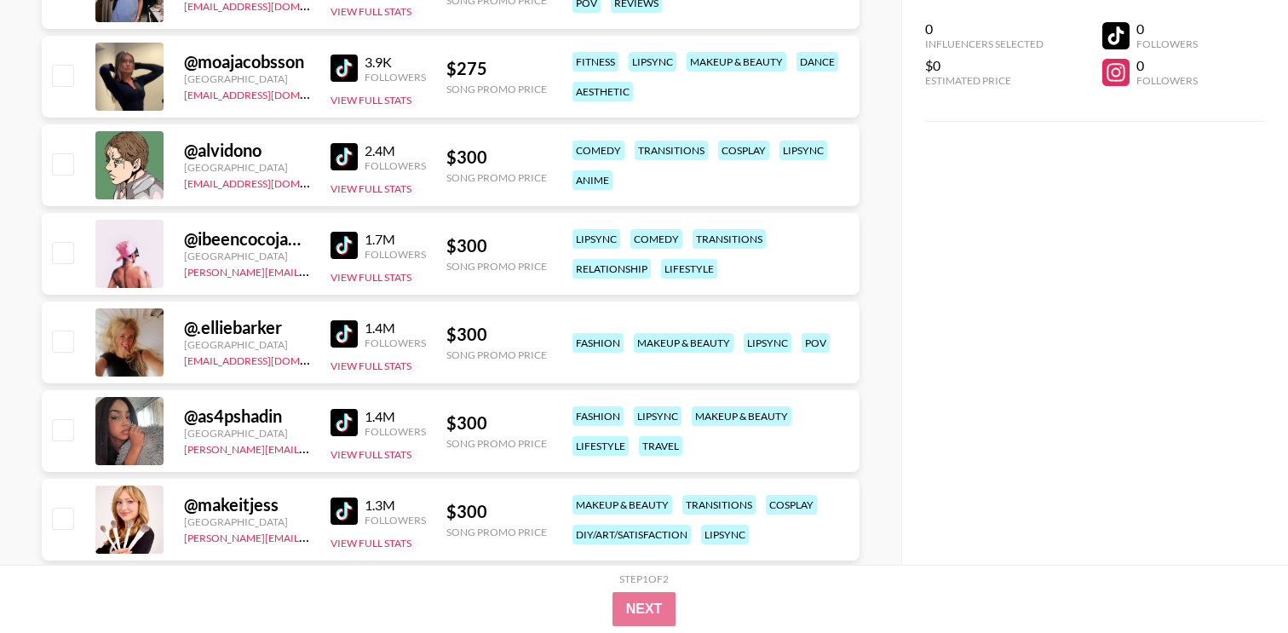
scroll to position [5459, 0]
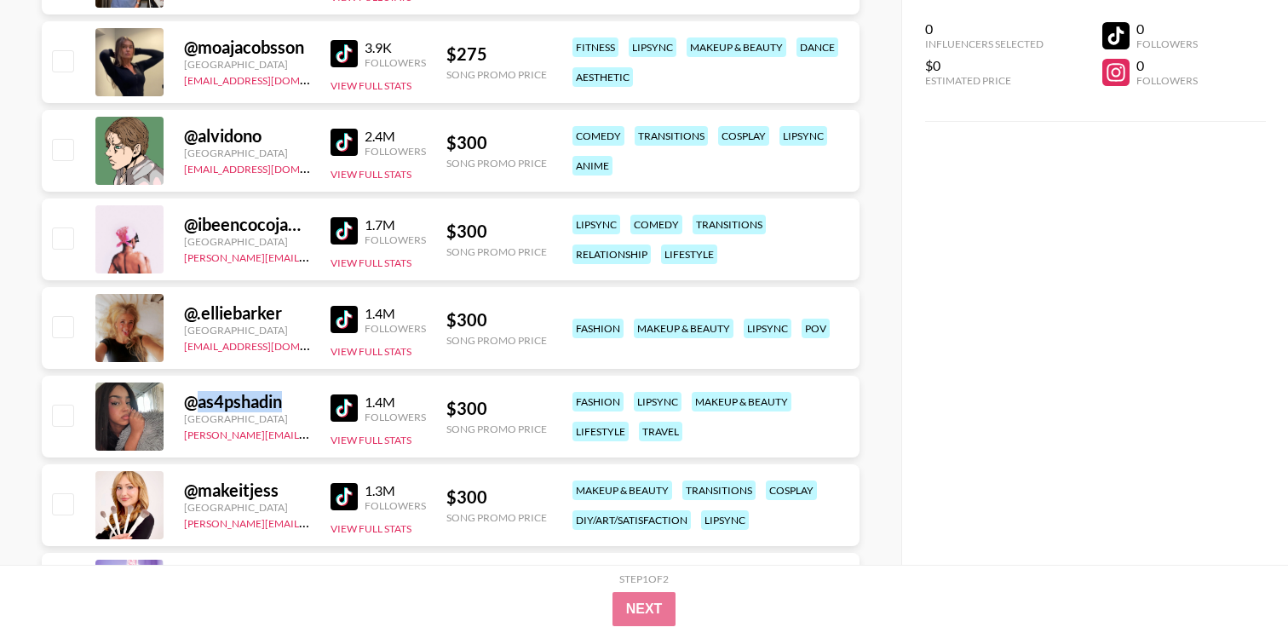
drag, startPoint x: 279, startPoint y: 408, endPoint x: 200, endPoint y: 408, distance: 79.2
click at [200, 408] on div "@ as4pshadin" at bounding box center [247, 401] width 126 height 21
copy div "as4pshadin"
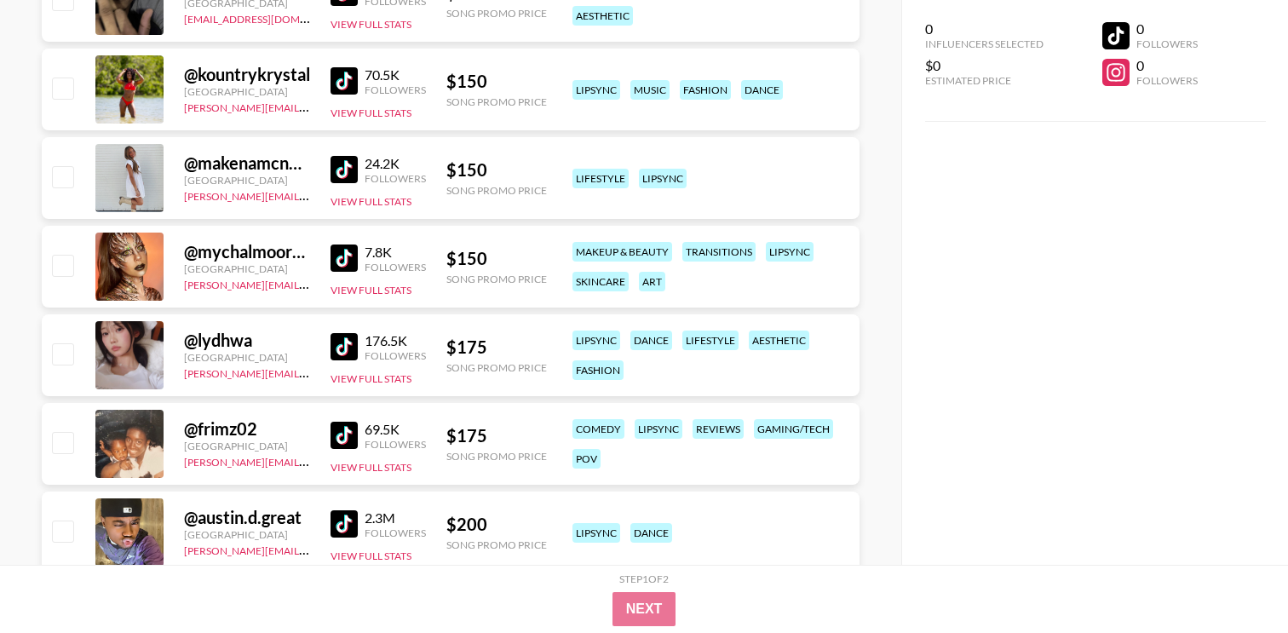
scroll to position [0, 0]
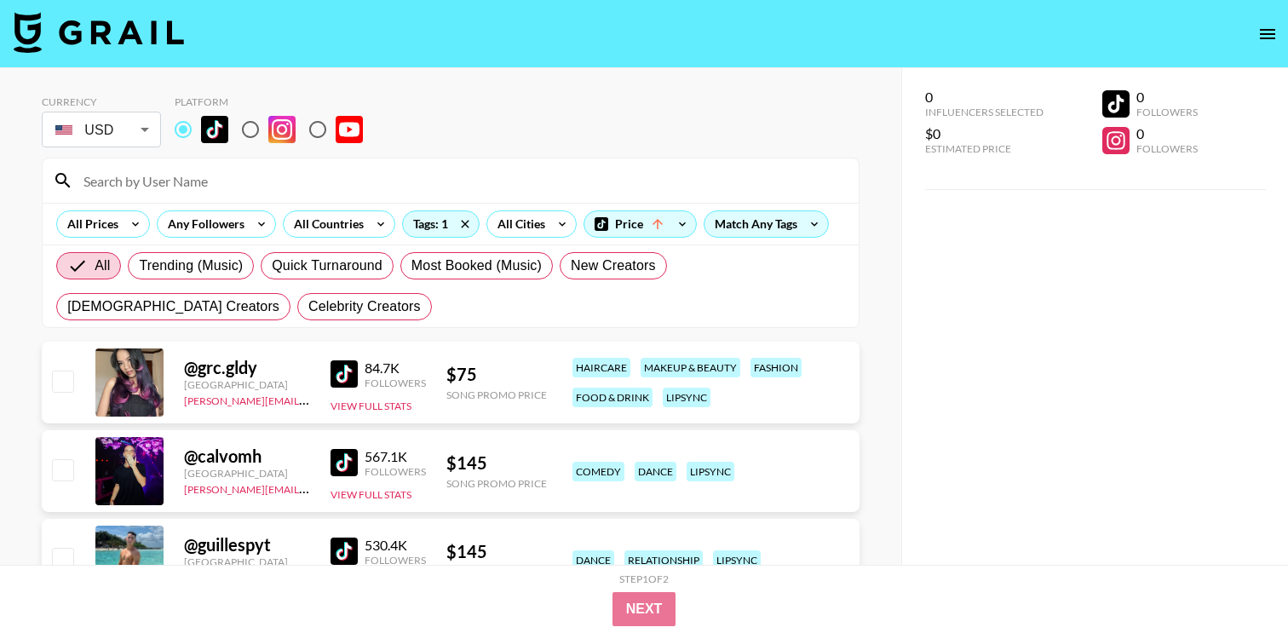
click at [172, 177] on input at bounding box center [460, 180] width 775 height 27
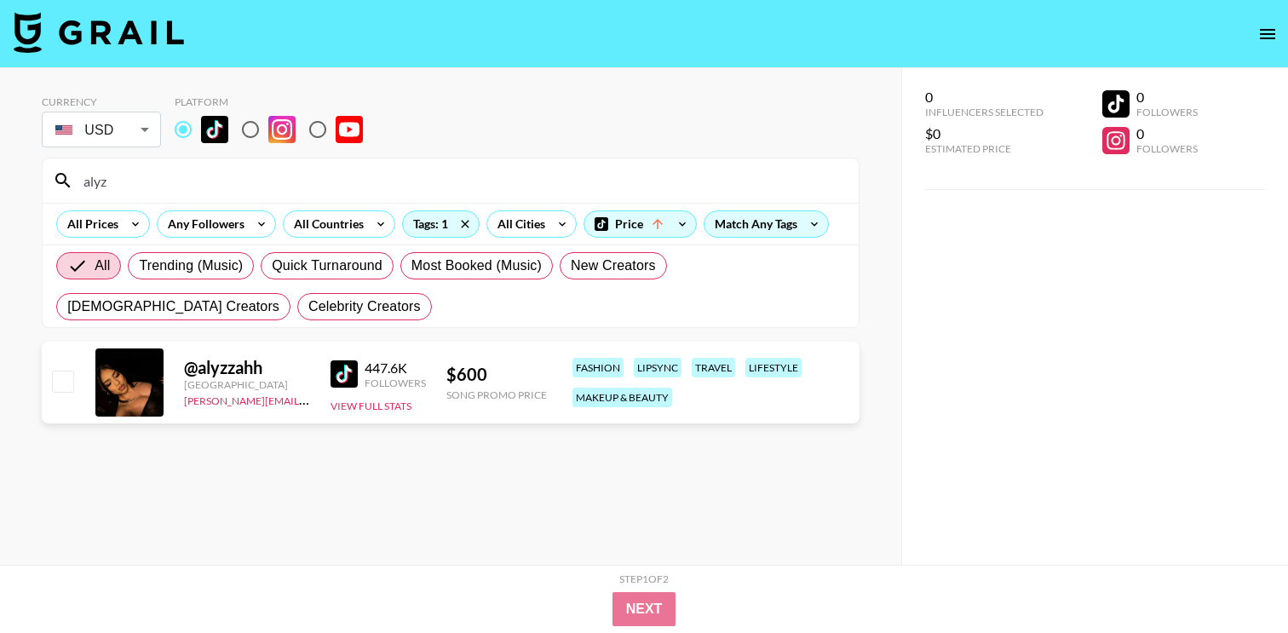
type input "alyz"
click at [56, 388] on input "checkbox" at bounding box center [62, 381] width 20 height 20
checkbox input "true"
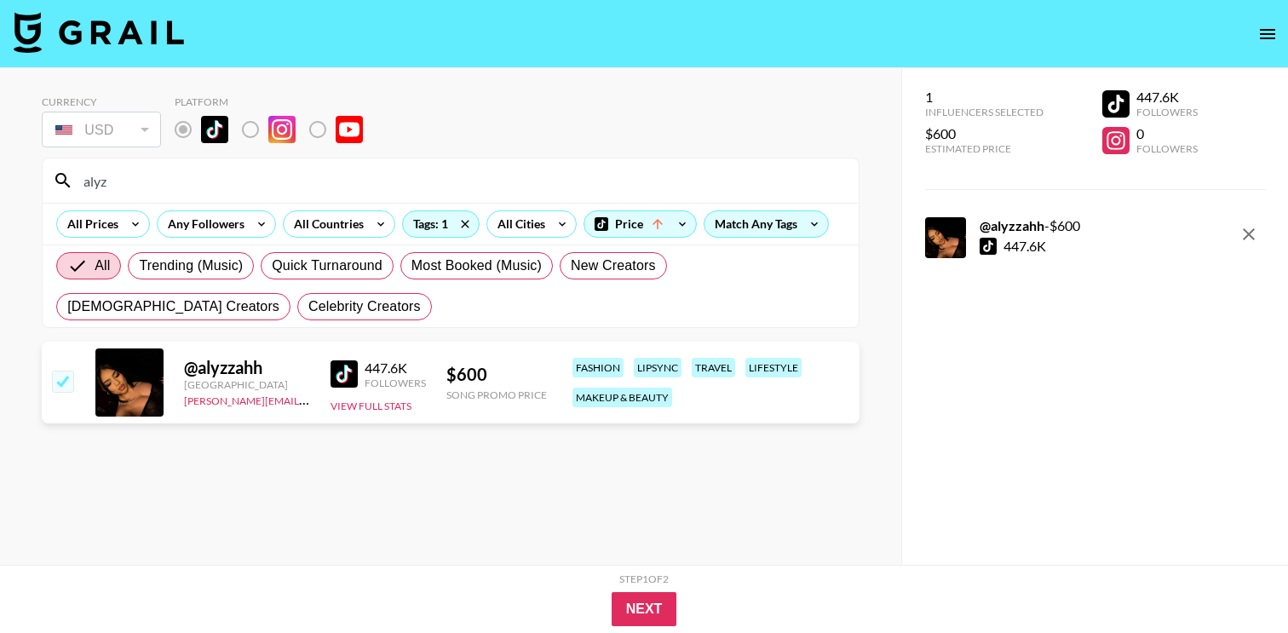
click at [229, 191] on input "alyz" at bounding box center [460, 180] width 775 height 27
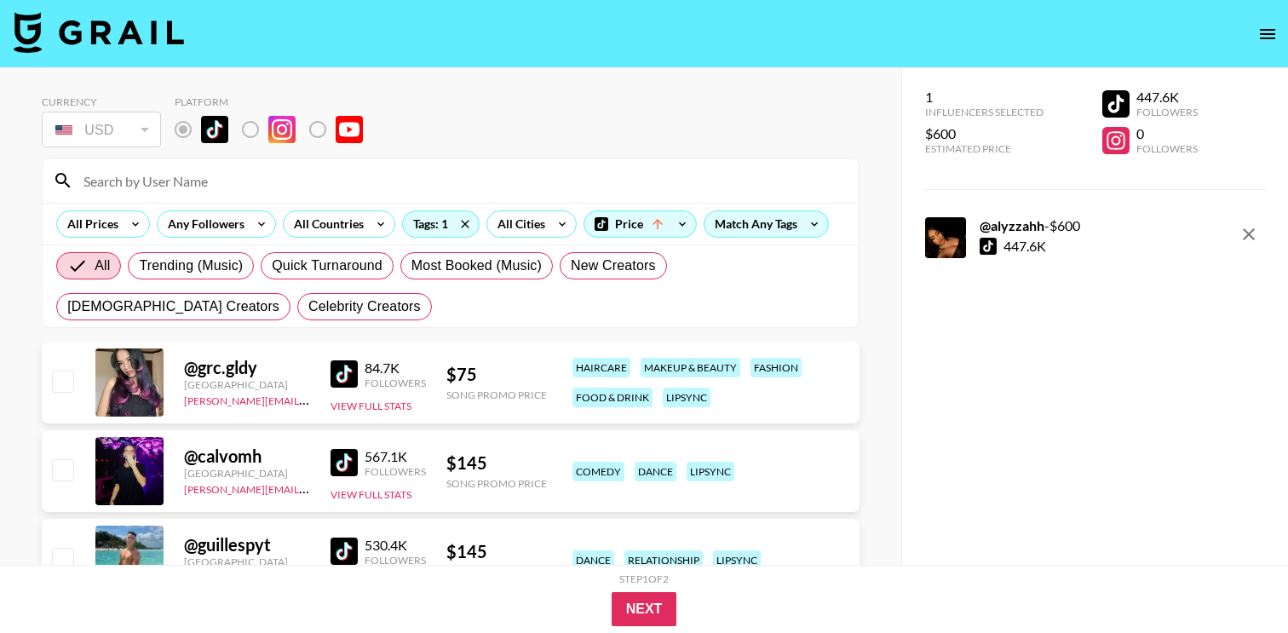
paste input "@carmenaminaa"
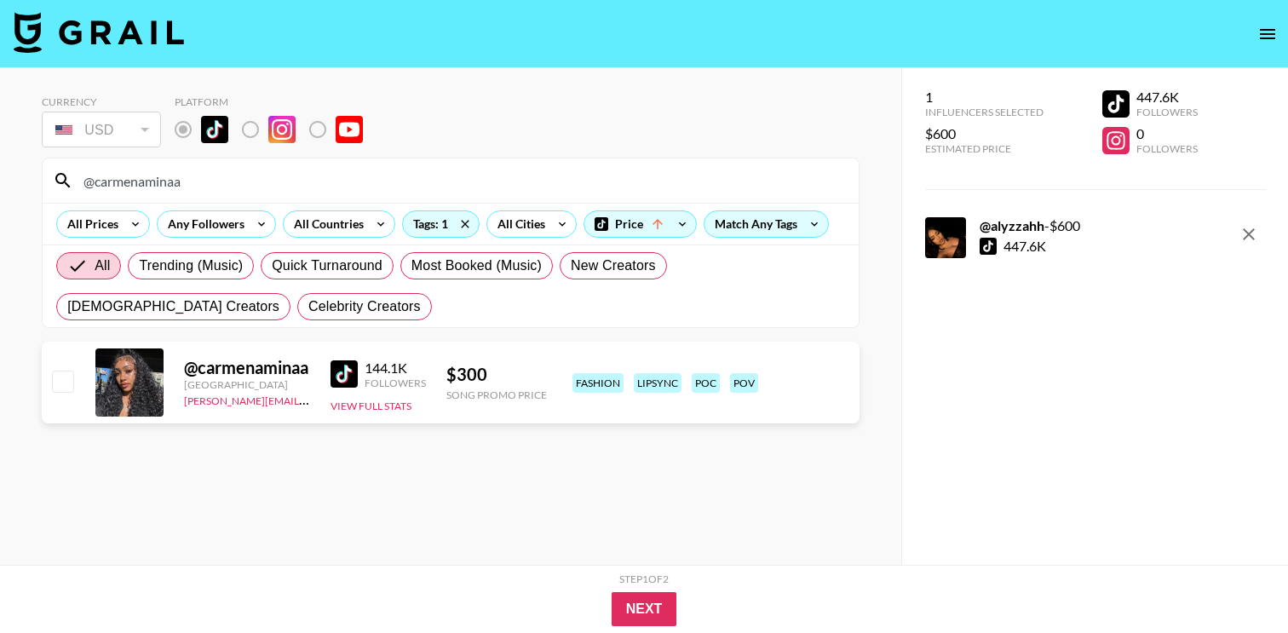
type input "@carmenaminaa"
click at [66, 377] on input "checkbox" at bounding box center [62, 381] width 20 height 20
checkbox input "true"
click at [314, 182] on input "@carmenaminaa" at bounding box center [460, 180] width 775 height 27
paste input "klovoxo"
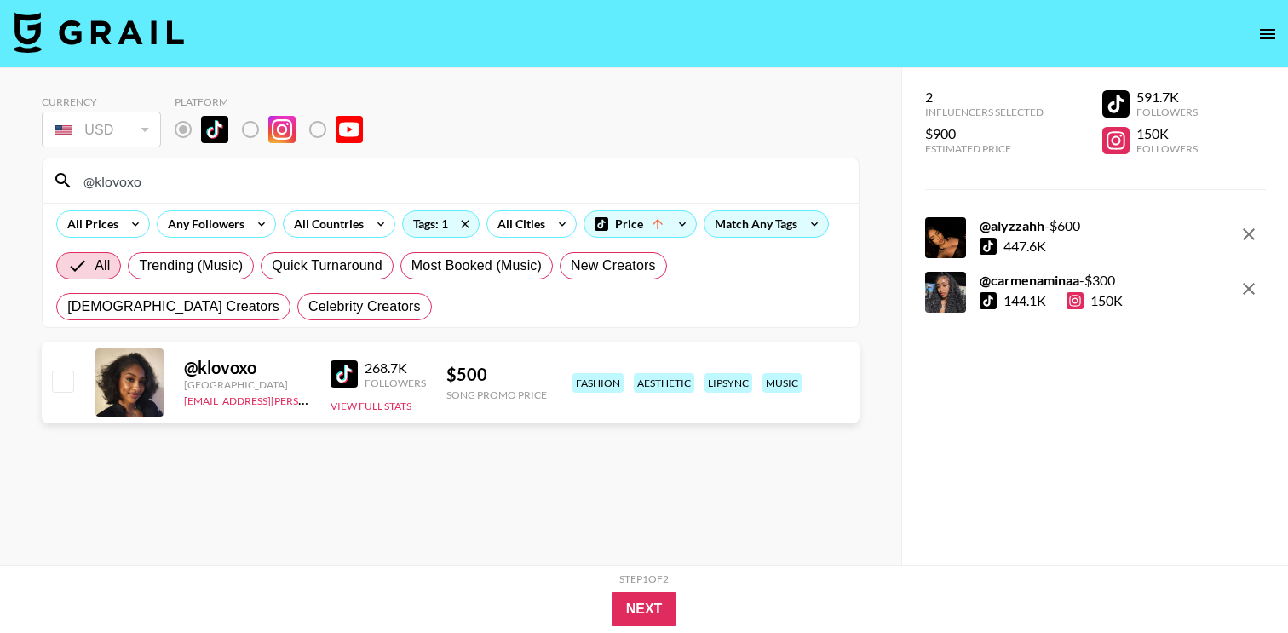
type input "@klovoxo"
click at [64, 399] on div "@ klovoxo [GEOGRAPHIC_DATA] [EMAIL_ADDRESS][PERSON_NAME][DOMAIN_NAME] 268.7K Fo…" at bounding box center [451, 383] width 818 height 82
click at [64, 382] on input "checkbox" at bounding box center [62, 381] width 20 height 20
checkbox input "true"
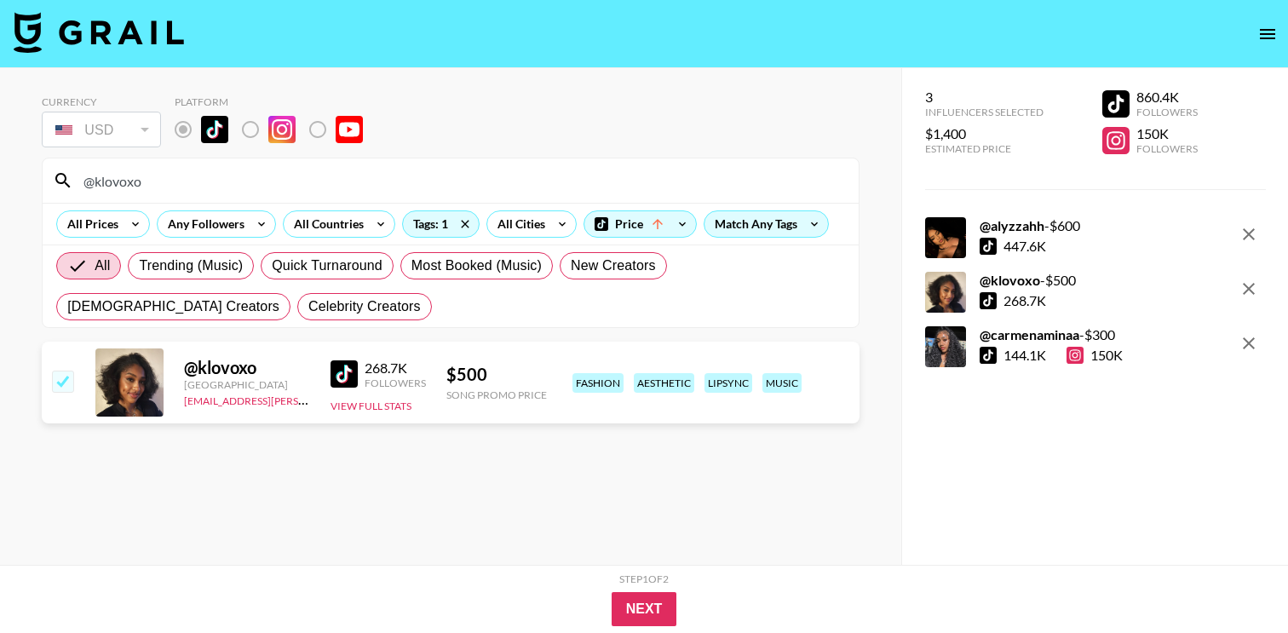
click at [188, 202] on div "@klovoxo" at bounding box center [451, 180] width 816 height 44
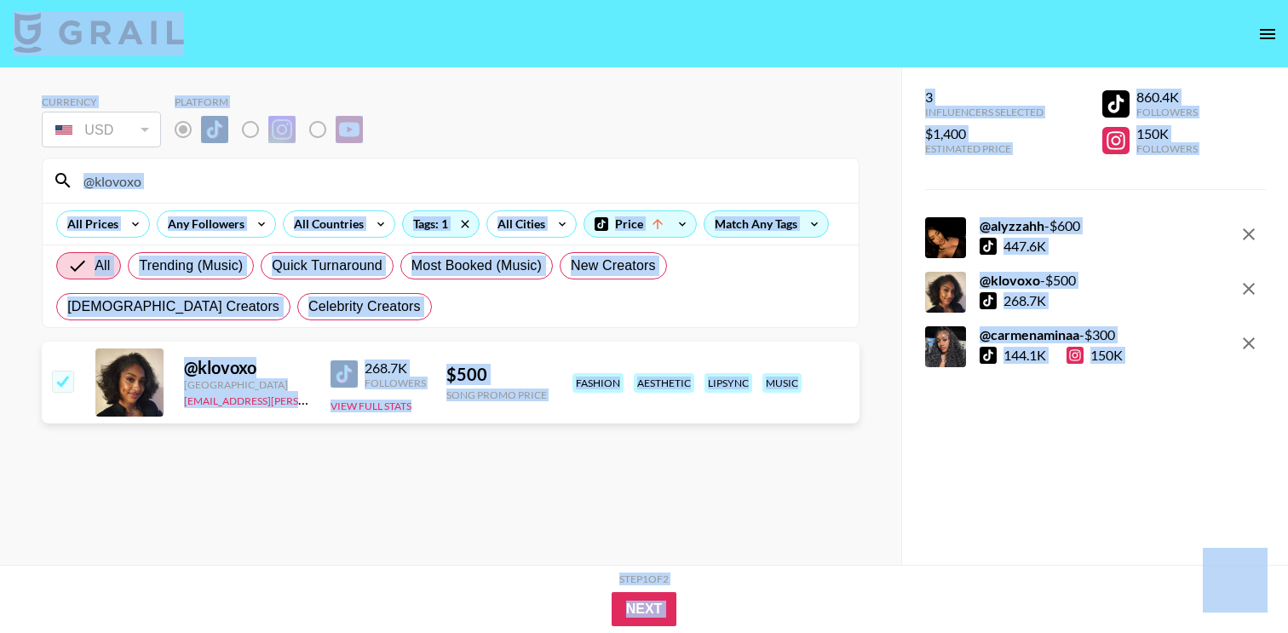
click at [182, 183] on input "@klovoxo" at bounding box center [460, 180] width 775 height 27
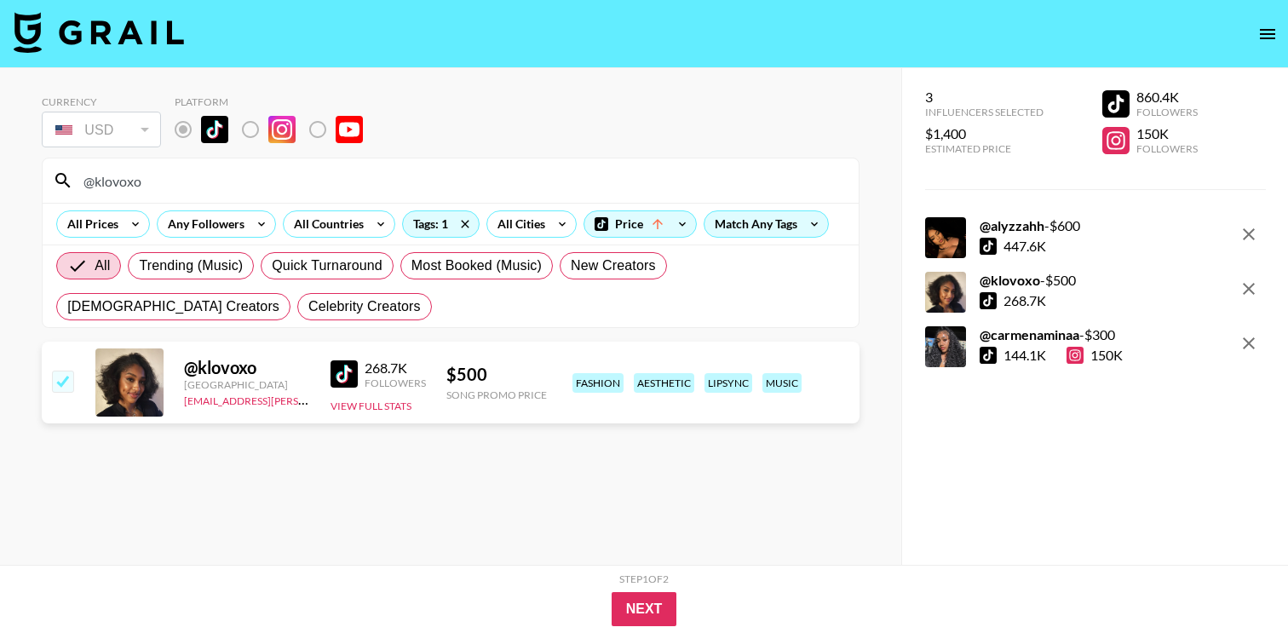
paste input "missmommy"
type input "@missmommy"
click at [50, 385] on div at bounding box center [62, 382] width 26 height 29
click at [83, 389] on div "@ missmommy [GEOGRAPHIC_DATA] [PERSON_NAME][EMAIL_ADDRESS][DOMAIN_NAME] 202.7K …" at bounding box center [451, 383] width 818 height 82
click at [63, 388] on input "checkbox" at bounding box center [62, 381] width 20 height 20
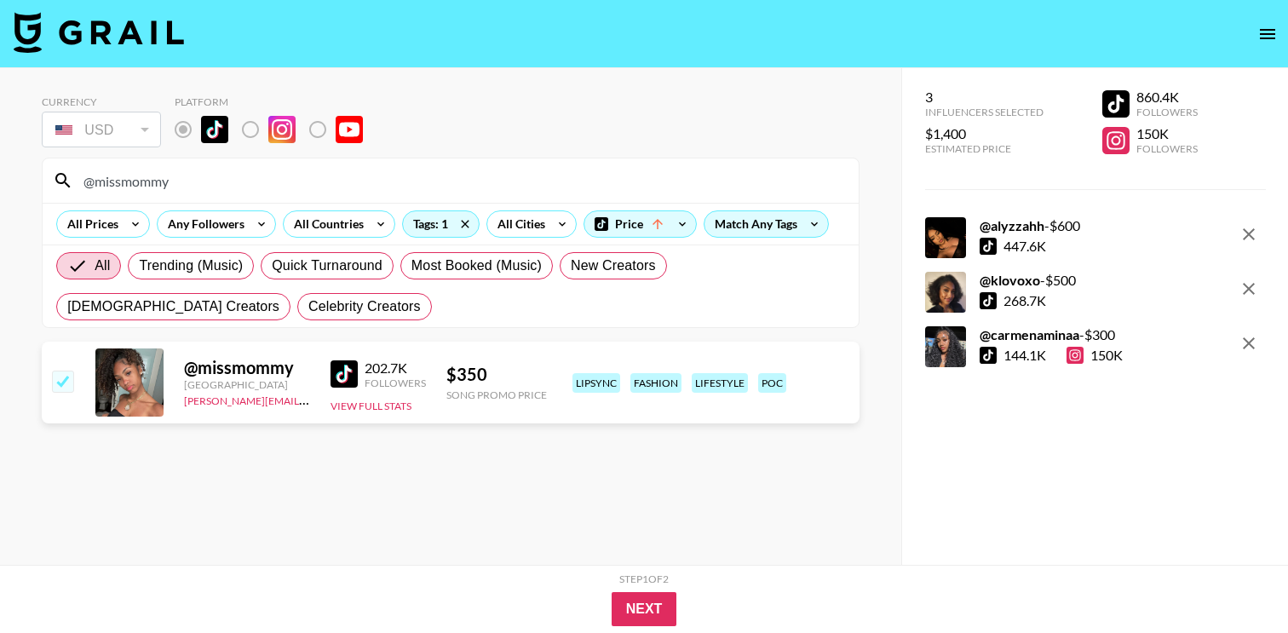
checkbox input "true"
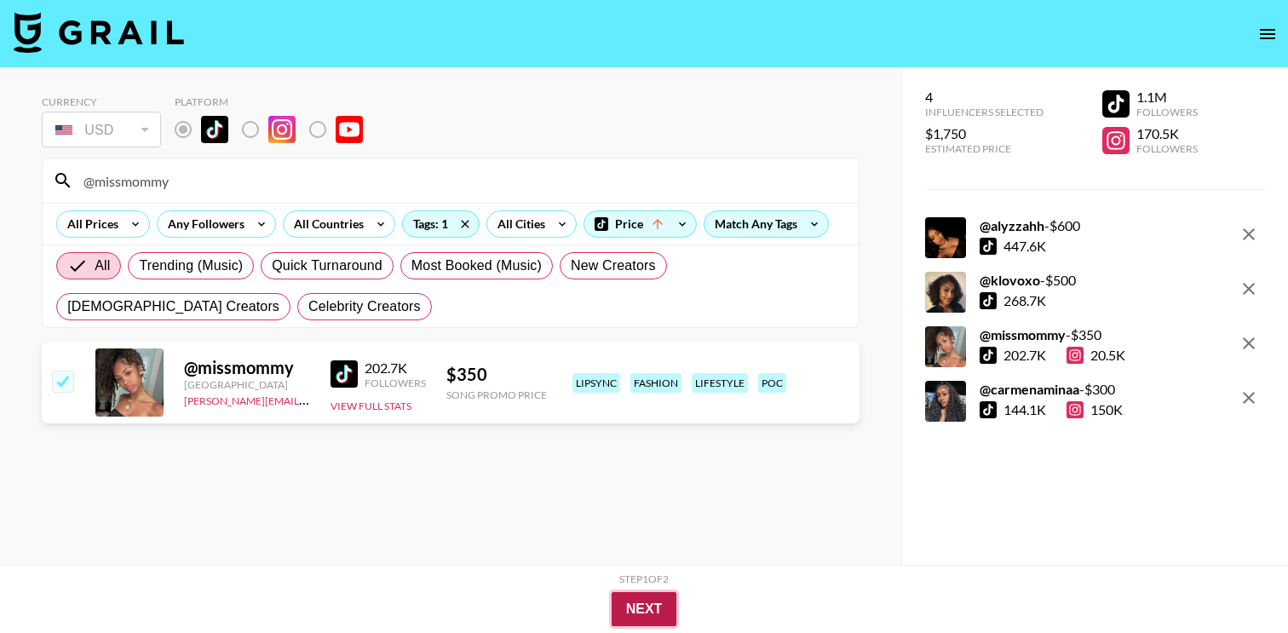
click at [645, 602] on button "Next" at bounding box center [645, 609] width 66 height 34
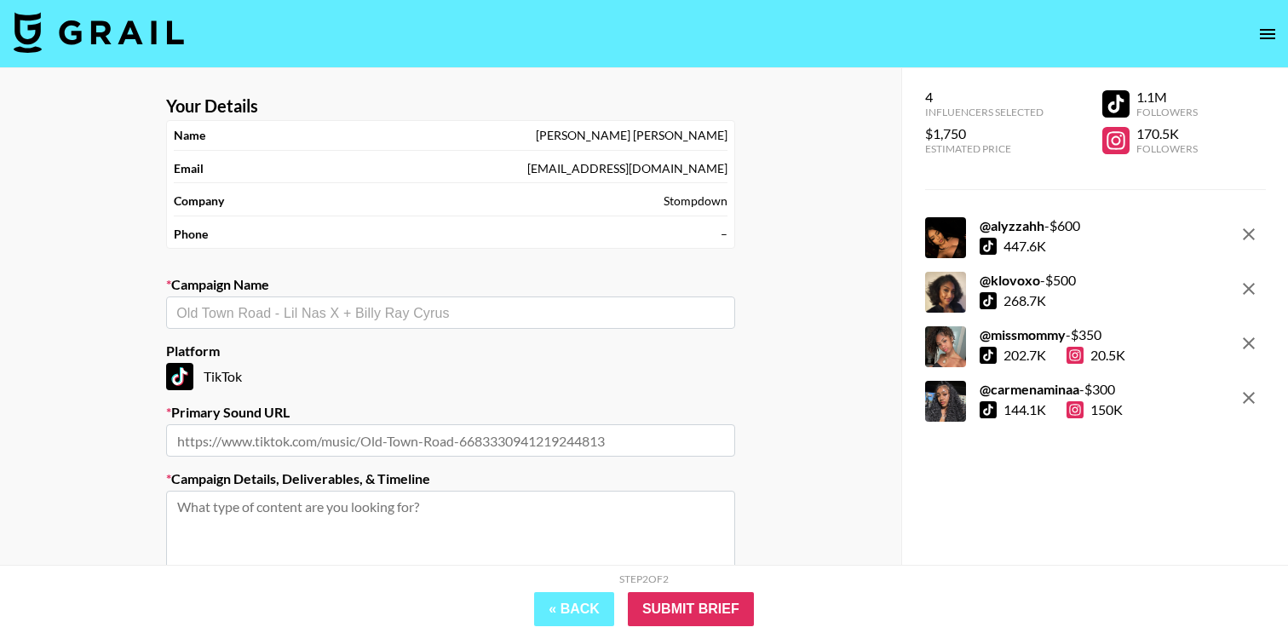
click at [457, 309] on input "text" at bounding box center [450, 313] width 549 height 20
type input "Putting Ya Dine - Monaleo"
click at [93, 315] on div "Your Details Name [PERSON_NAME] Email [PERSON_NAME][EMAIL_ADDRESS][DOMAIN_NAME]…" at bounding box center [450, 419] width 901 height 702
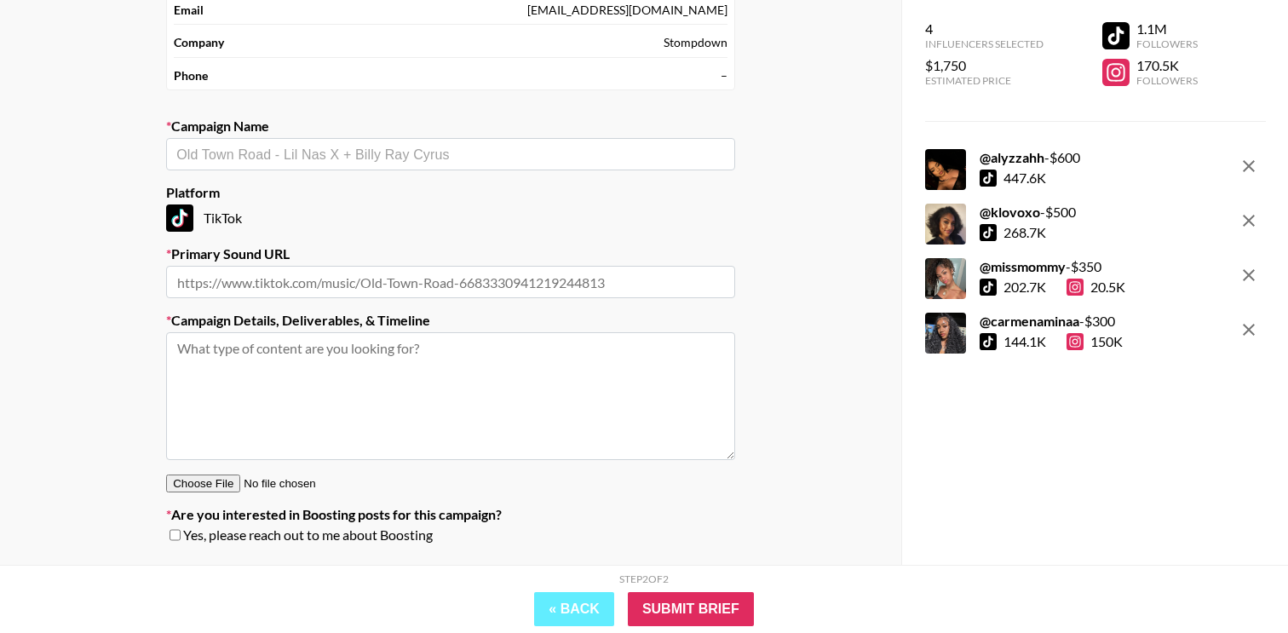
scroll to position [205, 0]
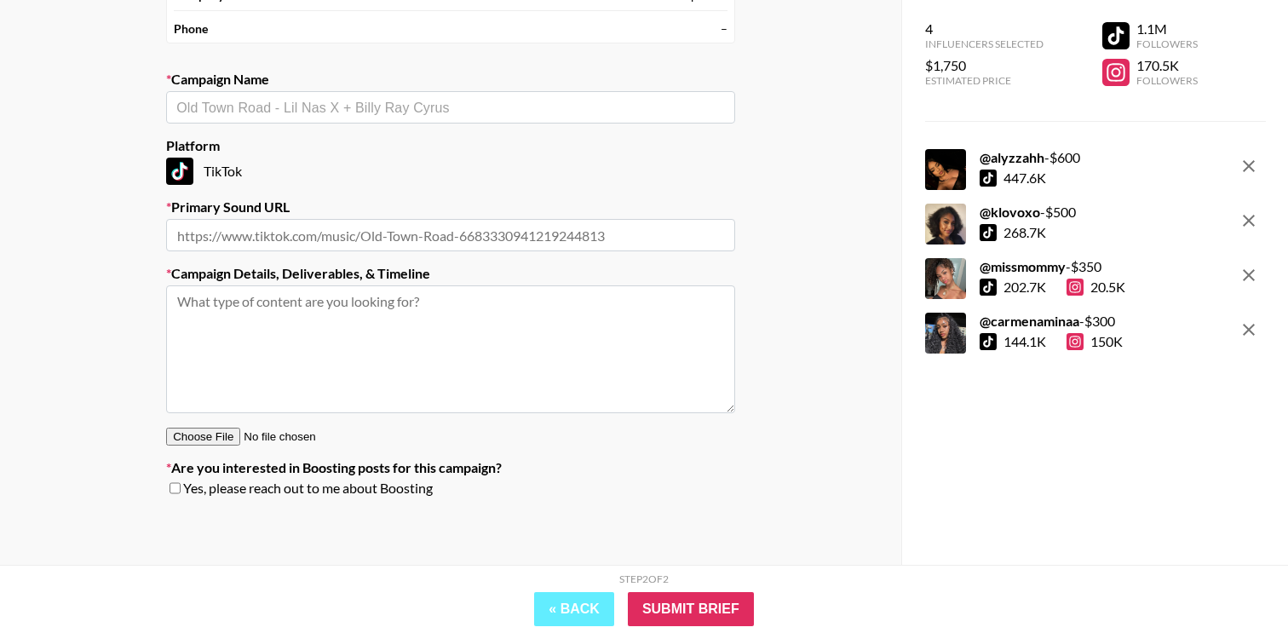
click at [425, 115] on input "text" at bounding box center [450, 108] width 549 height 20
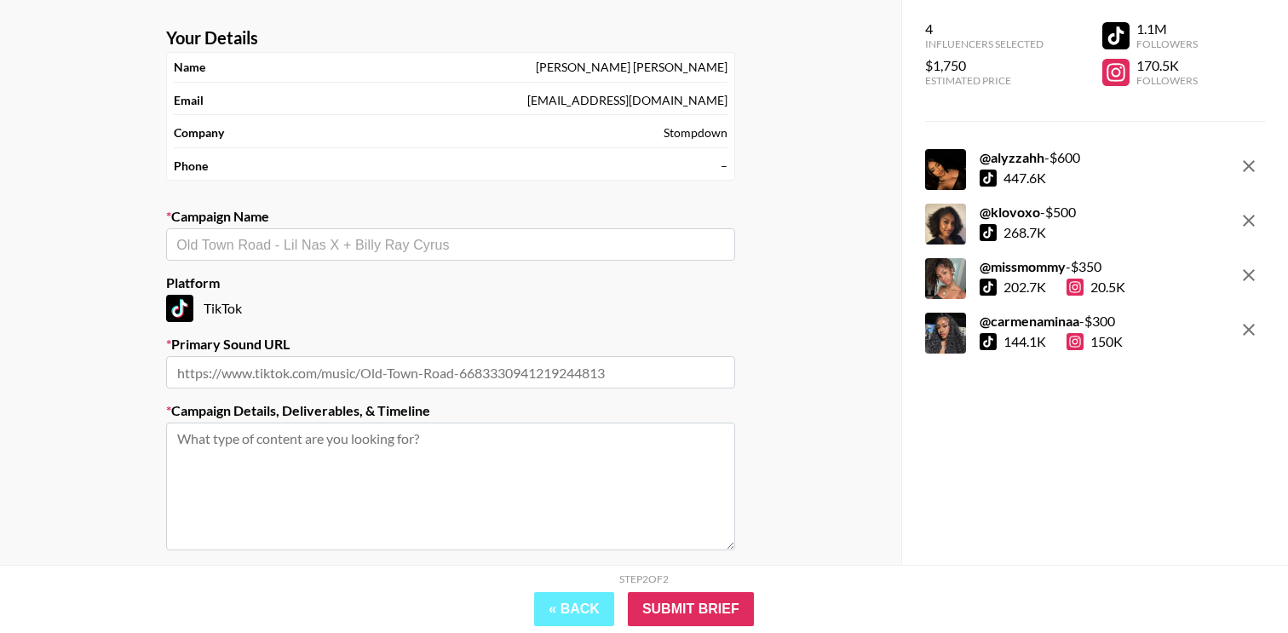
scroll to position [60, 0]
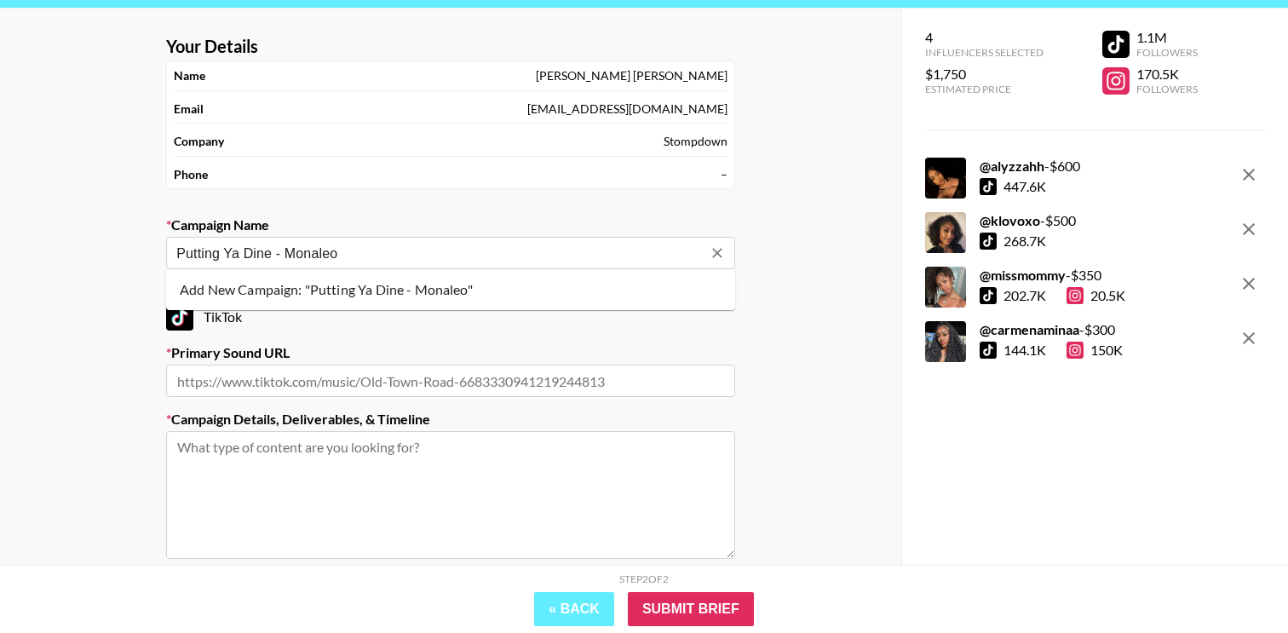
click at [308, 290] on li "Add New Campaign: "Putting Ya Dine - Monaleo"" at bounding box center [450, 289] width 569 height 27
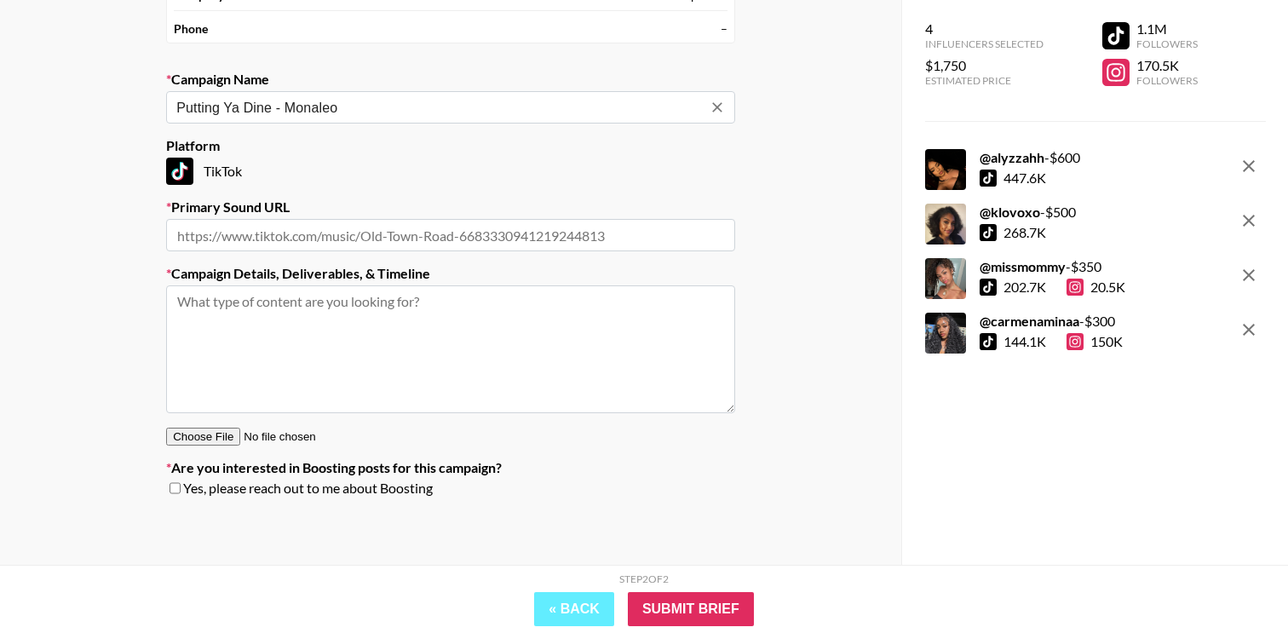
type input "Putting Ya Dine - Monaleo"
click at [263, 228] on input "text" at bounding box center [450, 235] width 569 height 32
paste input "[URL][DOMAIN_NAME]"
type input "[URL][DOMAIN_NAME]"
click at [339, 317] on textarea at bounding box center [450, 349] width 569 height 128
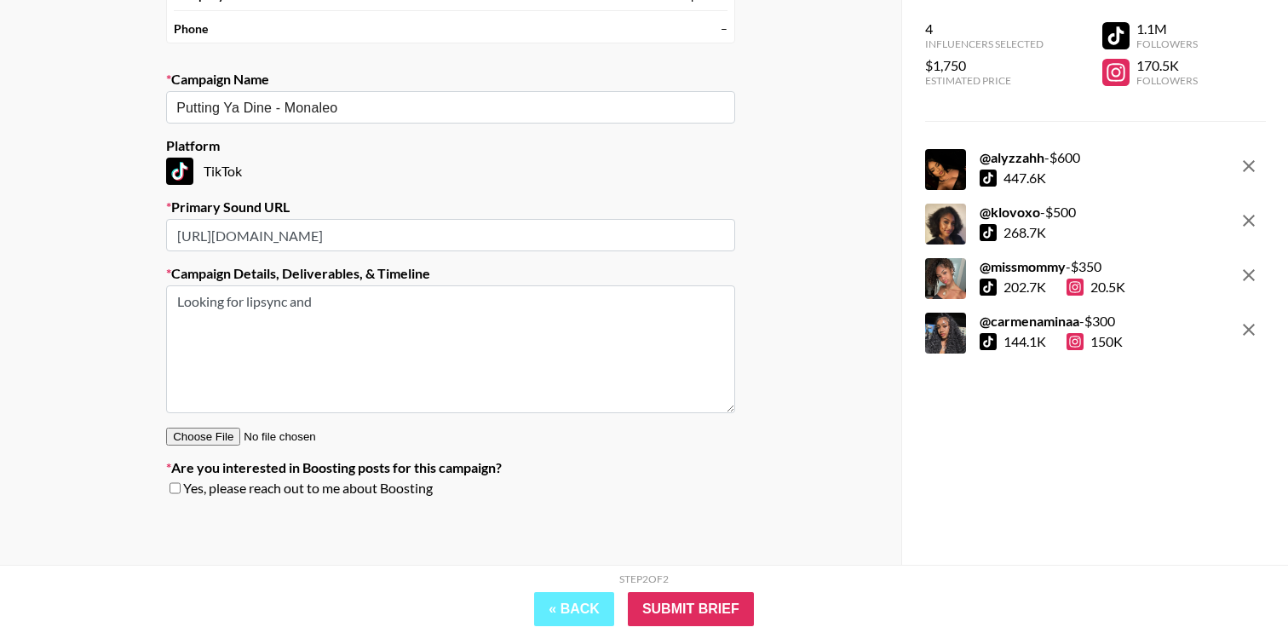
click at [262, 303] on textarea "Looking for lipsync and" at bounding box center [450, 349] width 569 height 128
click at [280, 303] on textarea "Looking for lipsync and" at bounding box center [450, 349] width 569 height 128
click at [288, 303] on textarea "Looking for lipsync and" at bounding box center [450, 349] width 569 height 128
click at [339, 301] on textarea "Looking for lipsyncs and" at bounding box center [450, 349] width 569 height 128
click at [265, 301] on textarea "Looking for lipsyncs and creative similar to the below posts:" at bounding box center [450, 349] width 569 height 128
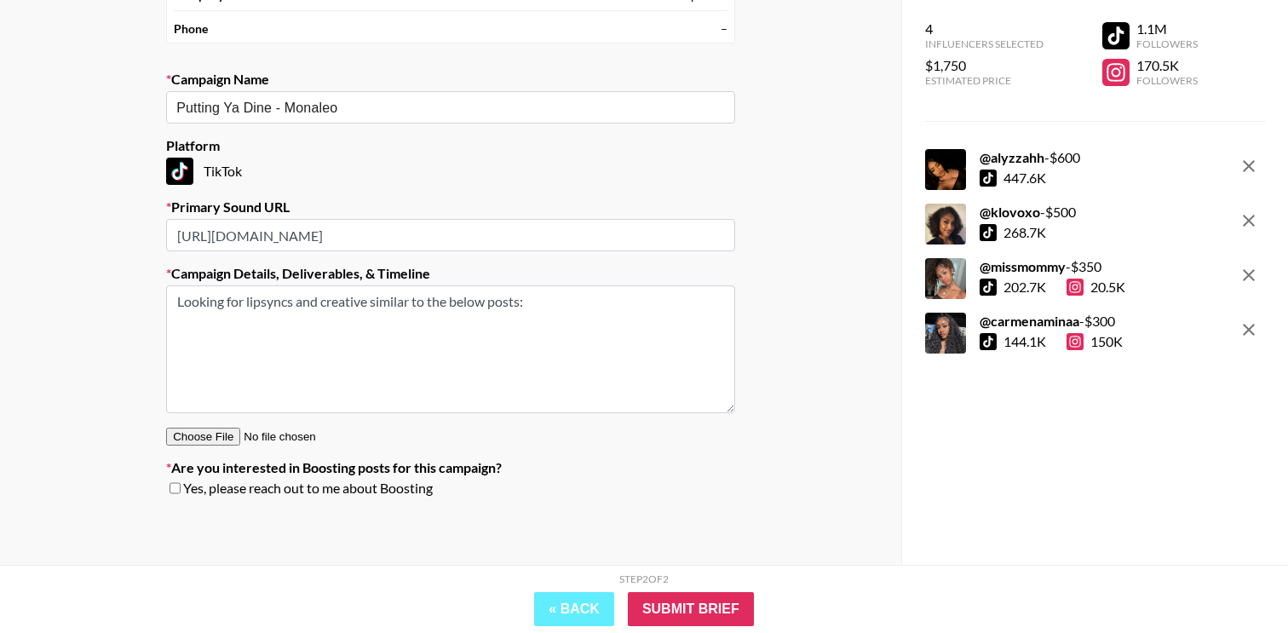
click at [262, 301] on textarea "Looking for lipsyncs and creative similar to the below posts:" at bounding box center [450, 349] width 569 height 128
click at [320, 320] on textarea "Looking for lip syncs and creative similar to the below posts:" at bounding box center [450, 349] width 569 height 128
click at [324, 304] on textarea "Looking for lip syncs and creative similar to the below posts:" at bounding box center [450, 349] width 569 height 128
click at [317, 303] on textarea "Looking for lip syncs and creative similar to the below posts:" at bounding box center [450, 349] width 569 height 128
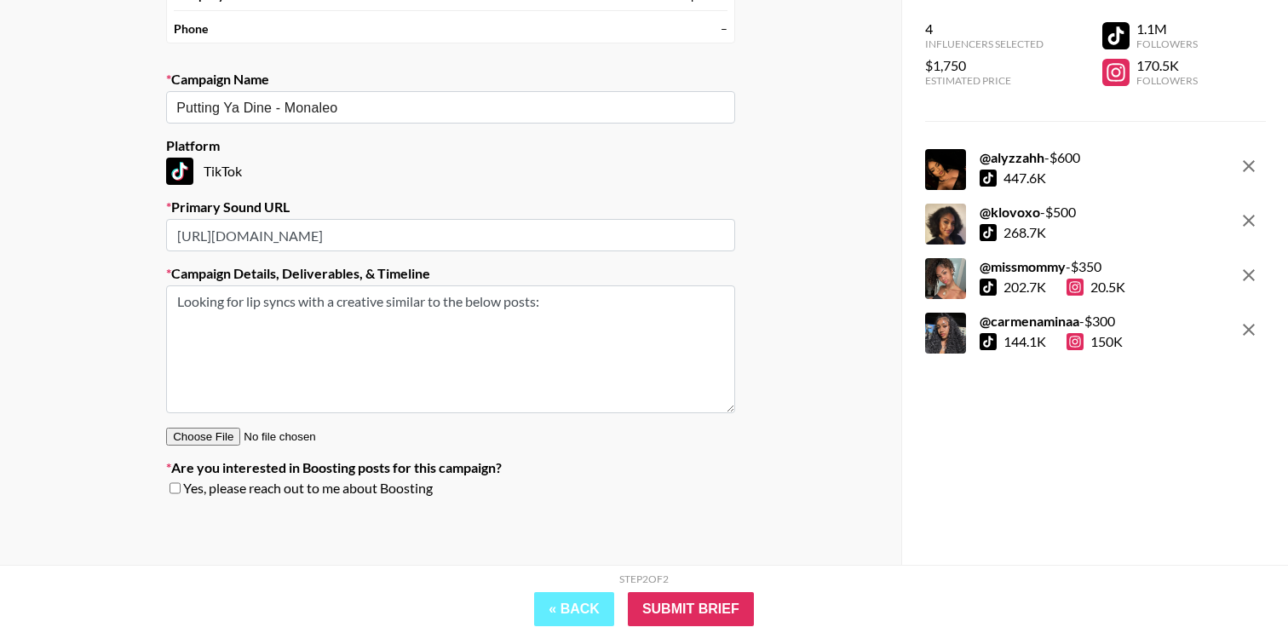
click at [360, 325] on textarea "Looking for lip syncs with a creative similar to the below posts:" at bounding box center [450, 349] width 569 height 128
paste textarea "[URL][DOMAIN_NAME]"
drag, startPoint x: 246, startPoint y: 303, endPoint x: 300, endPoint y: 300, distance: 53.8
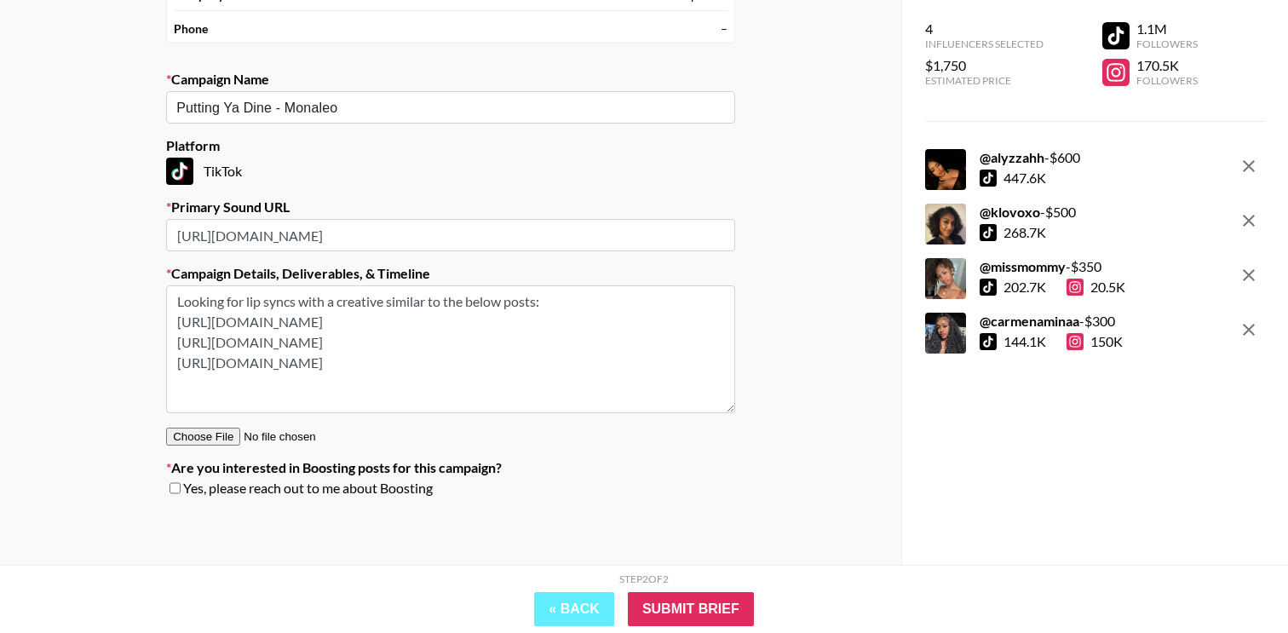
click at [300, 300] on textarea "Looking for lip syncs with a creative similar to the below posts: [URL][DOMAIN_…" at bounding box center [450, 349] width 569 height 128
click at [549, 292] on textarea "Looking for videos with a creative similar to the below posts: [URL][DOMAIN_NAM…" at bounding box center [450, 349] width 569 height 128
click at [180, 302] on textarea "Looking for videos with a creative similar to the below posts: [URL][DOMAIN_NAM…" at bounding box center [450, 349] width 569 height 128
click at [542, 304] on textarea "Looking for videos with a creative similar to the below posts: [URL][DOMAIN_NAM…" at bounding box center [450, 349] width 569 height 128
click at [243, 302] on textarea "Looking for videos with a creative similar to the below posts [URL][DOMAIN_NAME…" at bounding box center [450, 349] width 569 height 128
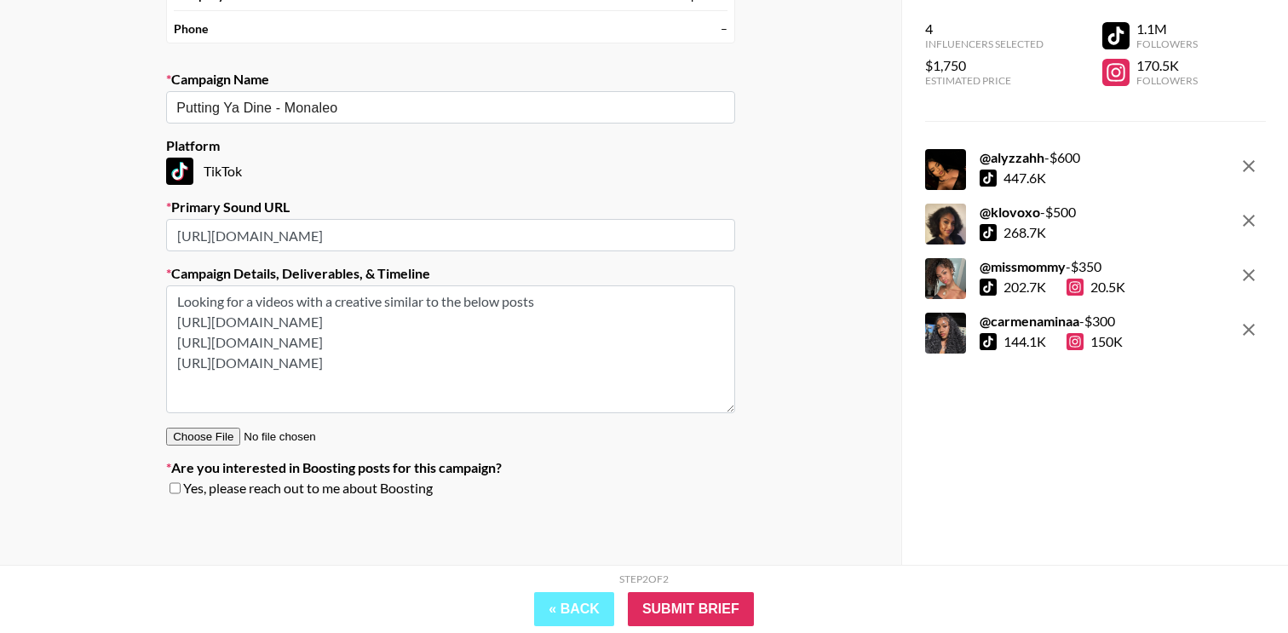
click at [296, 302] on textarea "Looking for a videos with a creative similar to the below posts [URL][DOMAIN_NA…" at bounding box center [450, 349] width 569 height 128
click at [550, 293] on textarea "Looking for a video with a creative similar to the below posts [URL][DOMAIN_NAM…" at bounding box center [450, 349] width 569 height 128
click at [334, 305] on textarea "Looking for a video with a creative similar to the below posts [URL][DOMAIN_NAM…" at bounding box center [450, 349] width 569 height 128
click at [521, 307] on textarea "Looking for a video with creative similar to the below posts [URL][DOMAIN_NAME]…" at bounding box center [450, 349] width 569 height 128
click at [542, 307] on textarea "Looking for a video with creative similar to the below posts [URL][DOMAIN_NAME]…" at bounding box center [450, 349] width 569 height 128
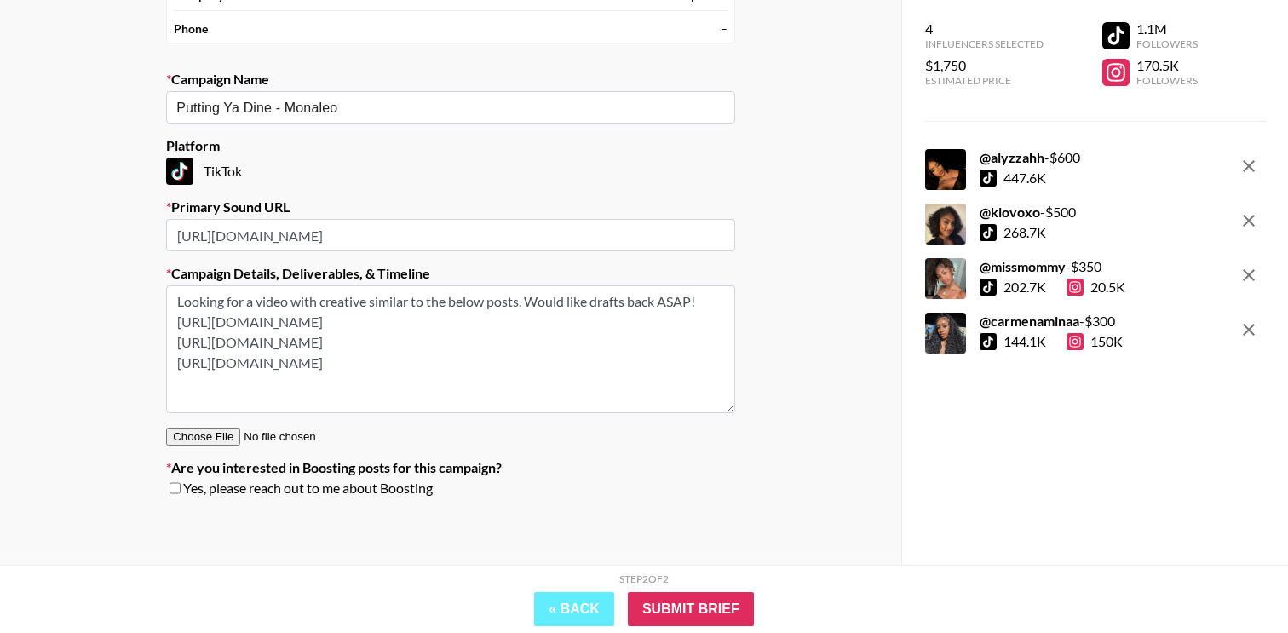
type textarea "Looking for a video with creative similar to the below posts. Would like drafts…"
click at [743, 383] on section "Your Details Name [PERSON_NAME] Email [PERSON_NAME][EMAIL_ADDRESS][DOMAIN_NAME]…" at bounding box center [450, 199] width 596 height 647
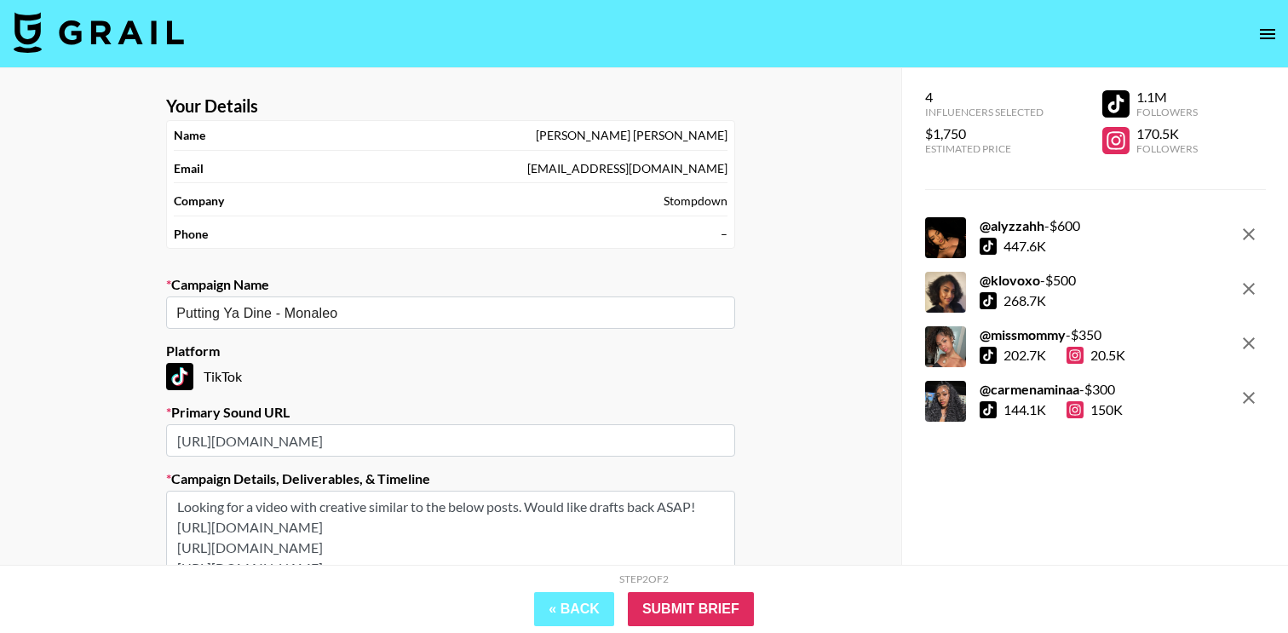
click at [1269, 36] on icon "open drawer" at bounding box center [1267, 34] width 20 height 20
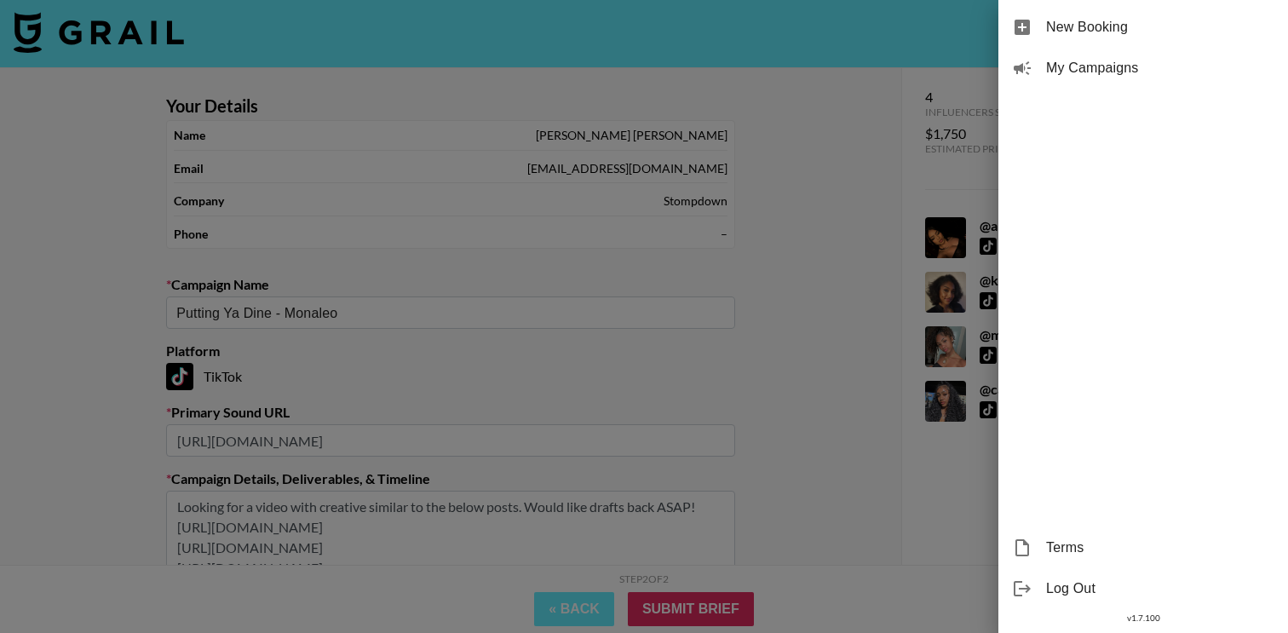
click at [864, 198] on div at bounding box center [644, 316] width 1288 height 633
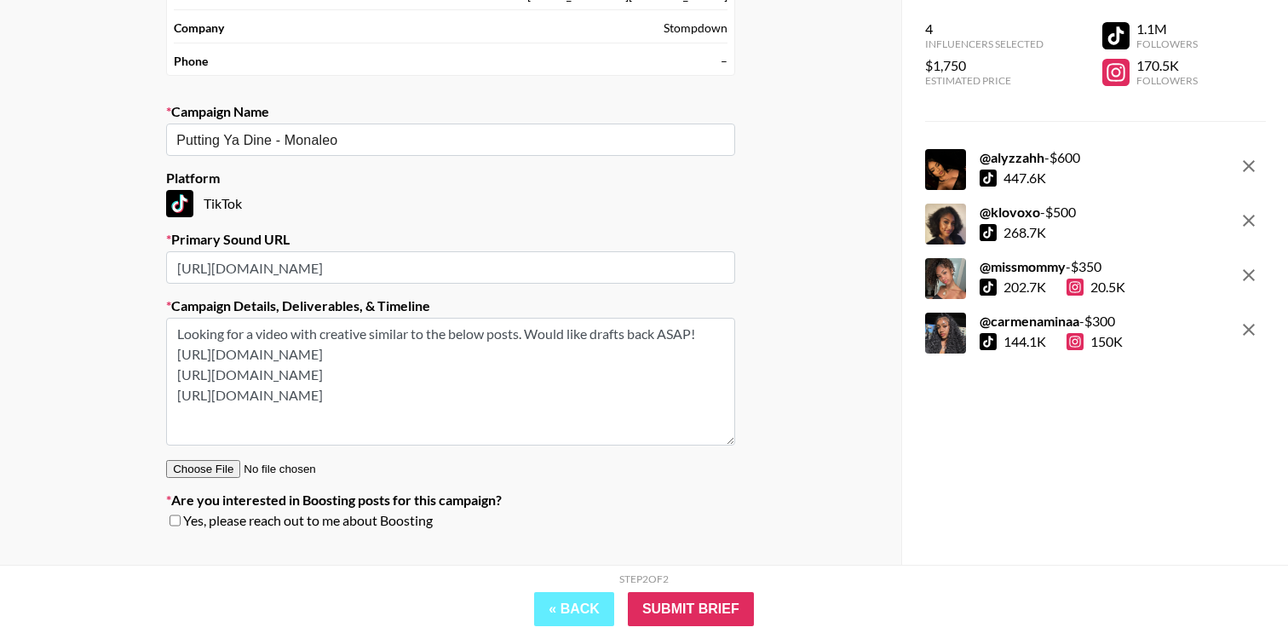
scroll to position [205, 0]
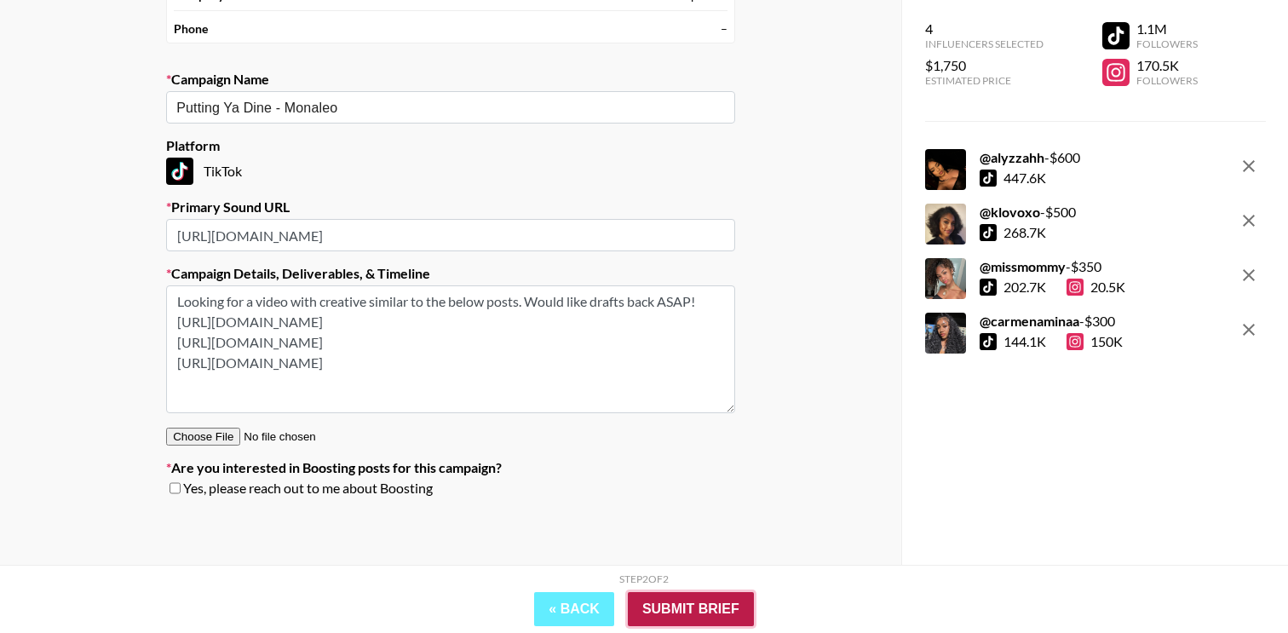
click at [701, 596] on input "Submit Brief" at bounding box center [691, 609] width 126 height 34
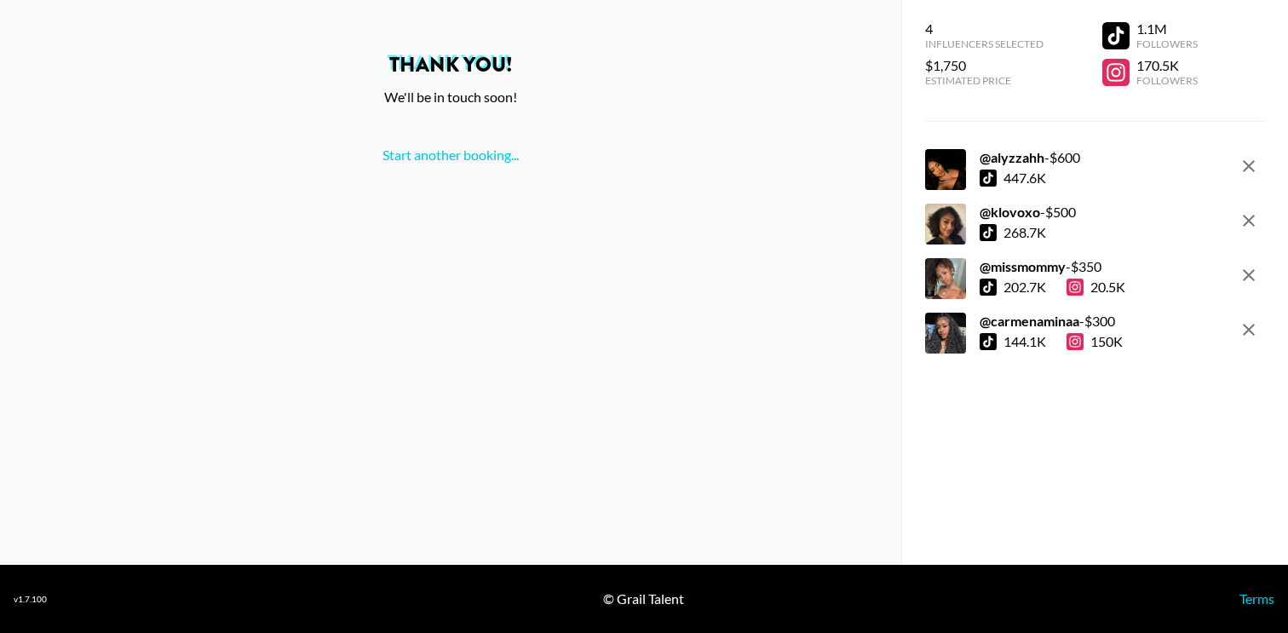
scroll to position [0, 0]
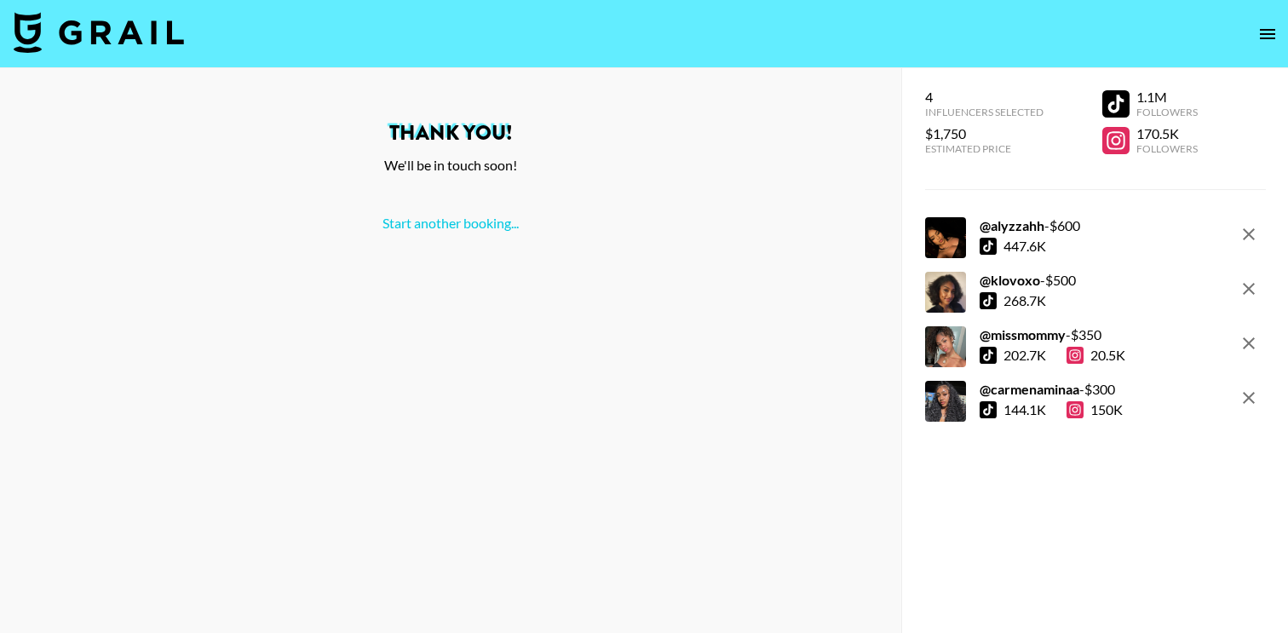
click at [1279, 28] on button "open drawer" at bounding box center [1268, 34] width 34 height 34
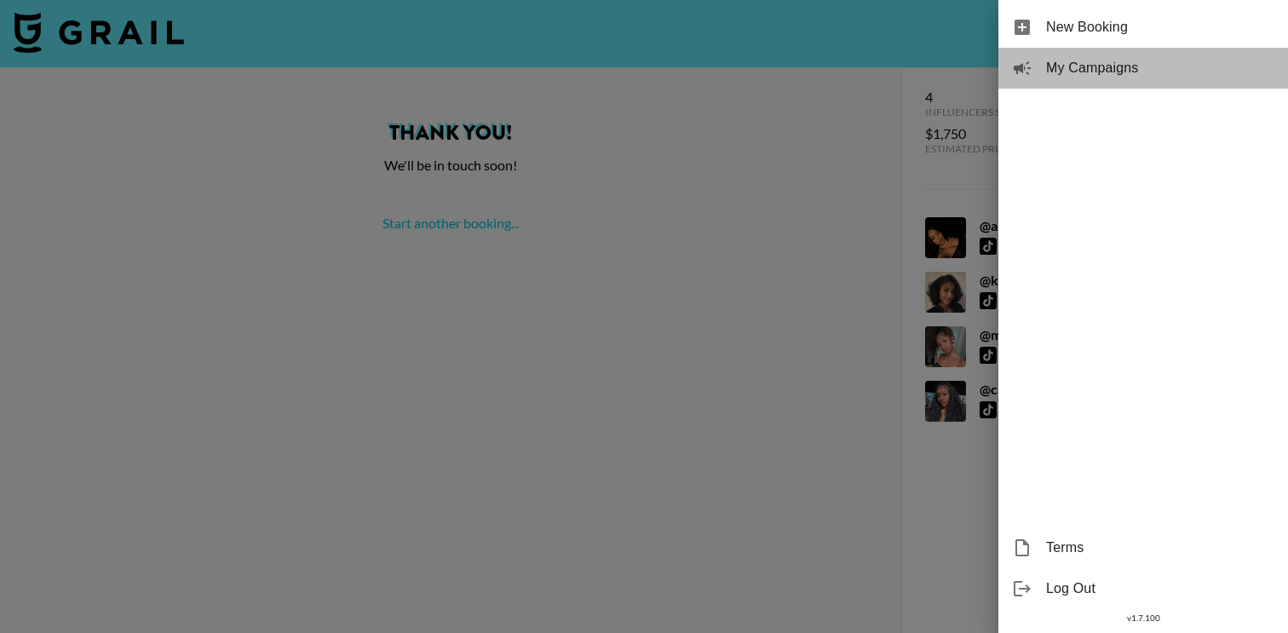
click at [1149, 71] on span "My Campaigns" at bounding box center [1160, 68] width 228 height 20
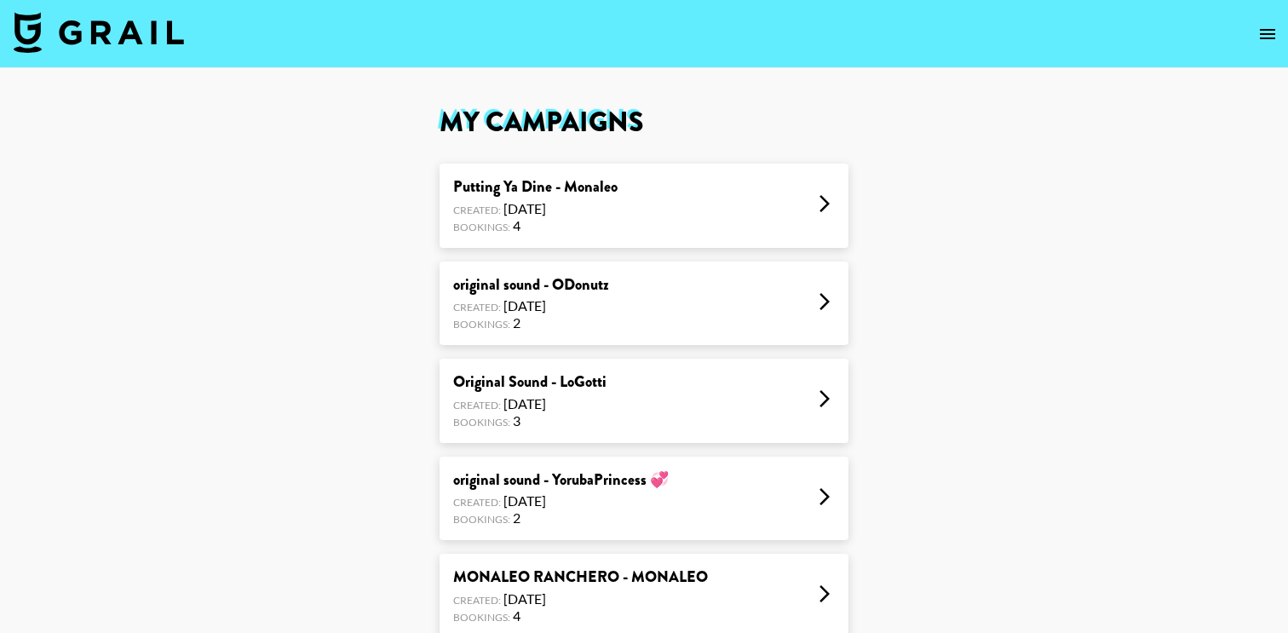
click at [617, 206] on div "Putting Ya Dine - Monaleo Created: [DATE] Bookings: 4" at bounding box center [644, 206] width 409 height 84
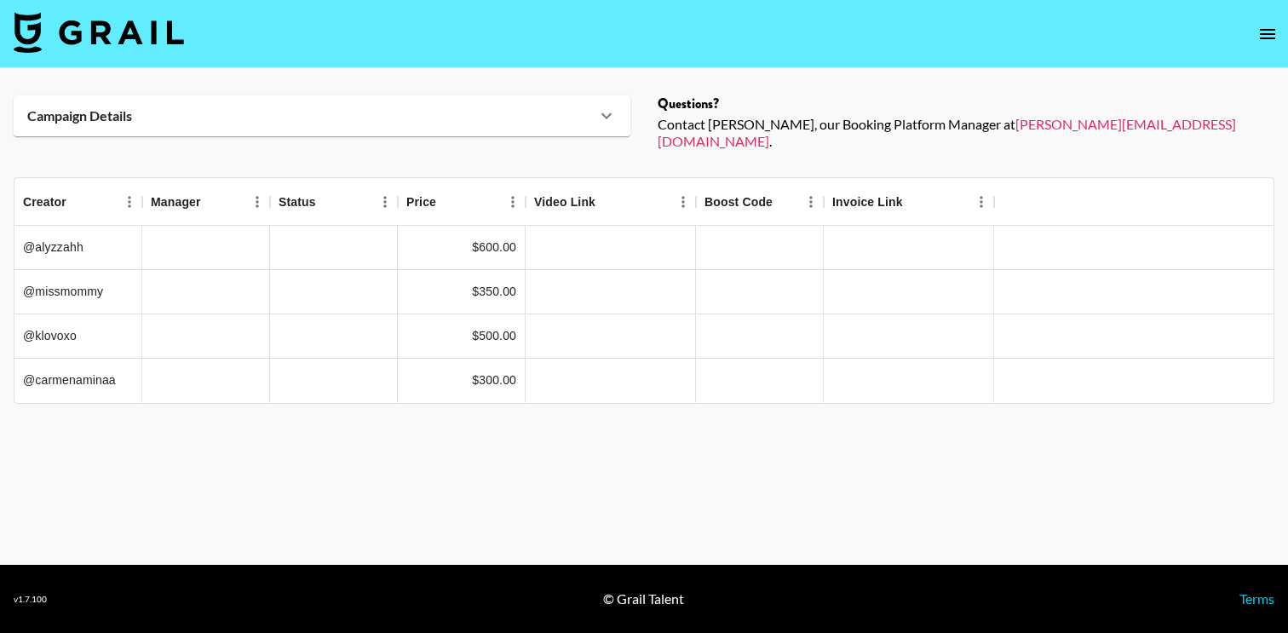
click at [341, 121] on div "Campaign Details" at bounding box center [311, 115] width 569 height 17
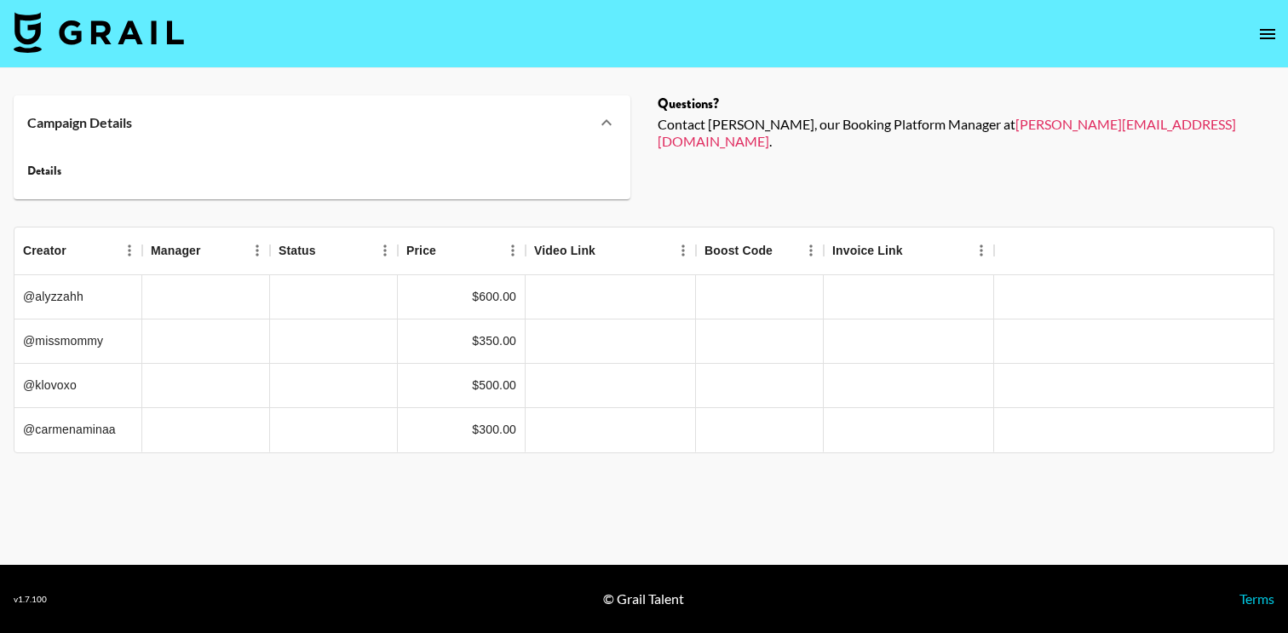
click at [341, 118] on div "Campaign Details" at bounding box center [311, 122] width 569 height 17
click at [400, 107] on div "Campaign Details" at bounding box center [322, 122] width 617 height 55
drag, startPoint x: 609, startPoint y: 123, endPoint x: 492, endPoint y: 62, distance: 131.5
click at [610, 123] on icon at bounding box center [606, 122] width 10 height 6
click at [439, 74] on main "Campaign Details Details Questions? Contact [PERSON_NAME], our Booking Platform…" at bounding box center [644, 316] width 1288 height 497
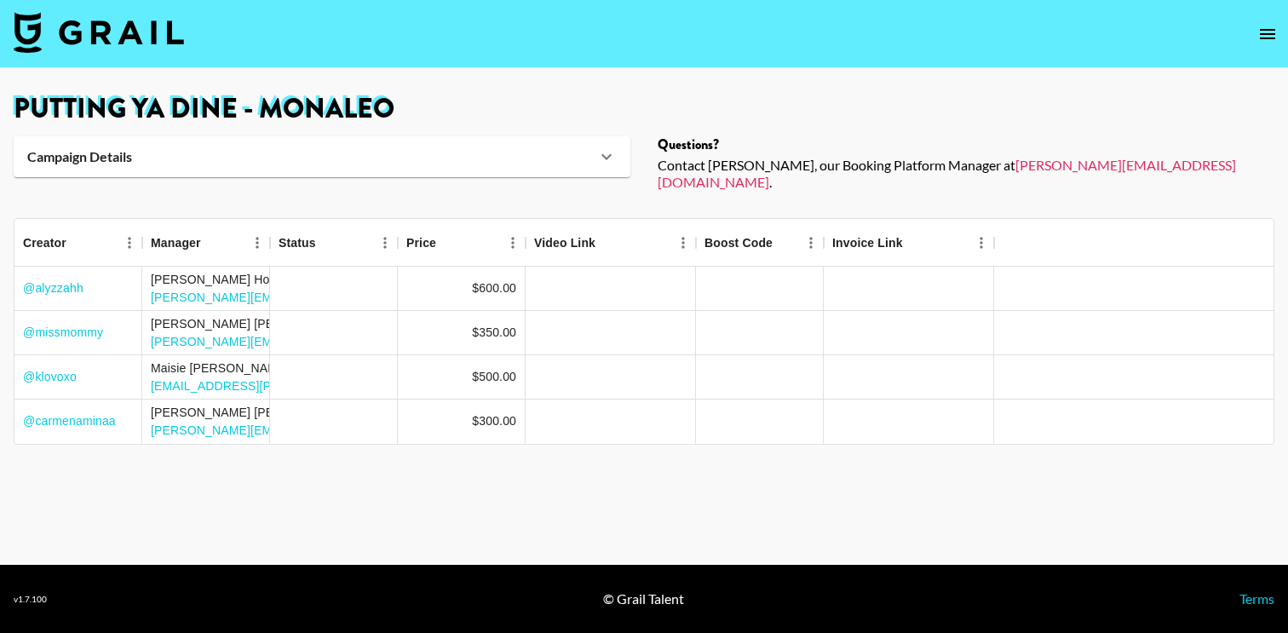
click at [269, 469] on main "Putting Ya Dine - Monaleo Campaign Details Sound URL [URL][DOMAIN_NAME] Details…" at bounding box center [644, 316] width 1288 height 497
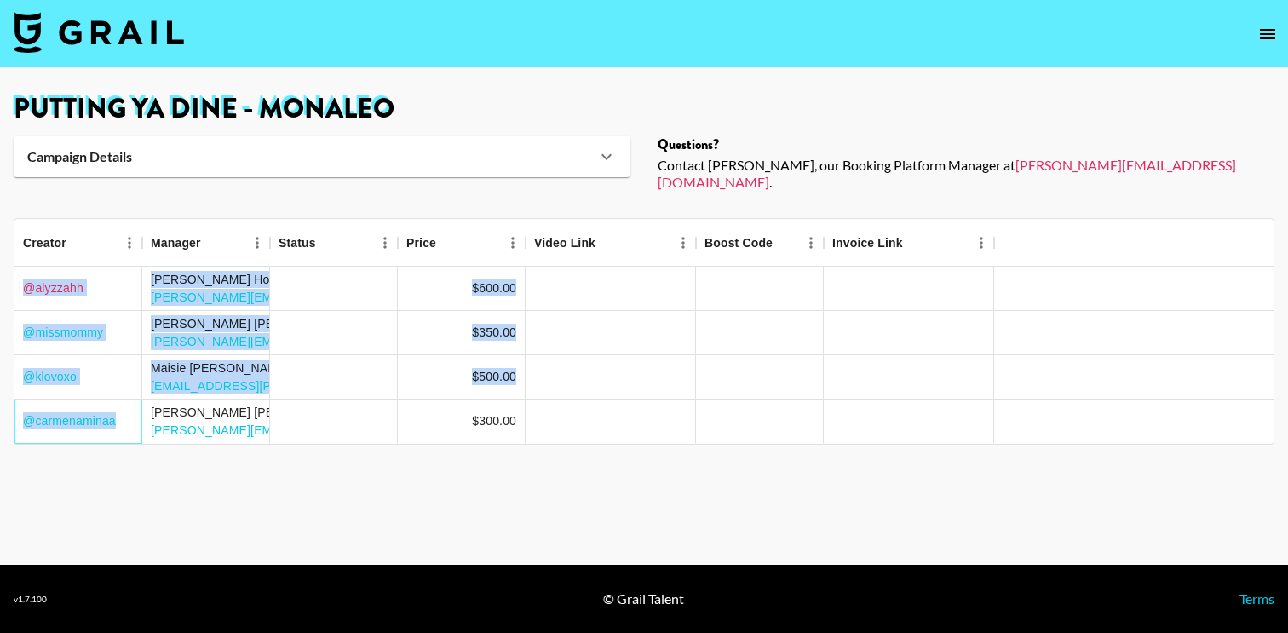
drag, startPoint x: 122, startPoint y: 408, endPoint x: 25, endPoint y: 269, distance: 169.5
click at [25, 269] on div "@ alyzzahh [PERSON_NAME] [PERSON_NAME][EMAIL_ADDRESS][DOMAIN_NAME] $600.00 @ mi…" at bounding box center [643, 355] width 1259 height 177
copy div "@ alyzzahh [PERSON_NAME] [PERSON_NAME][EMAIL_ADDRESS][DOMAIN_NAME] $600.00 @ mi…"
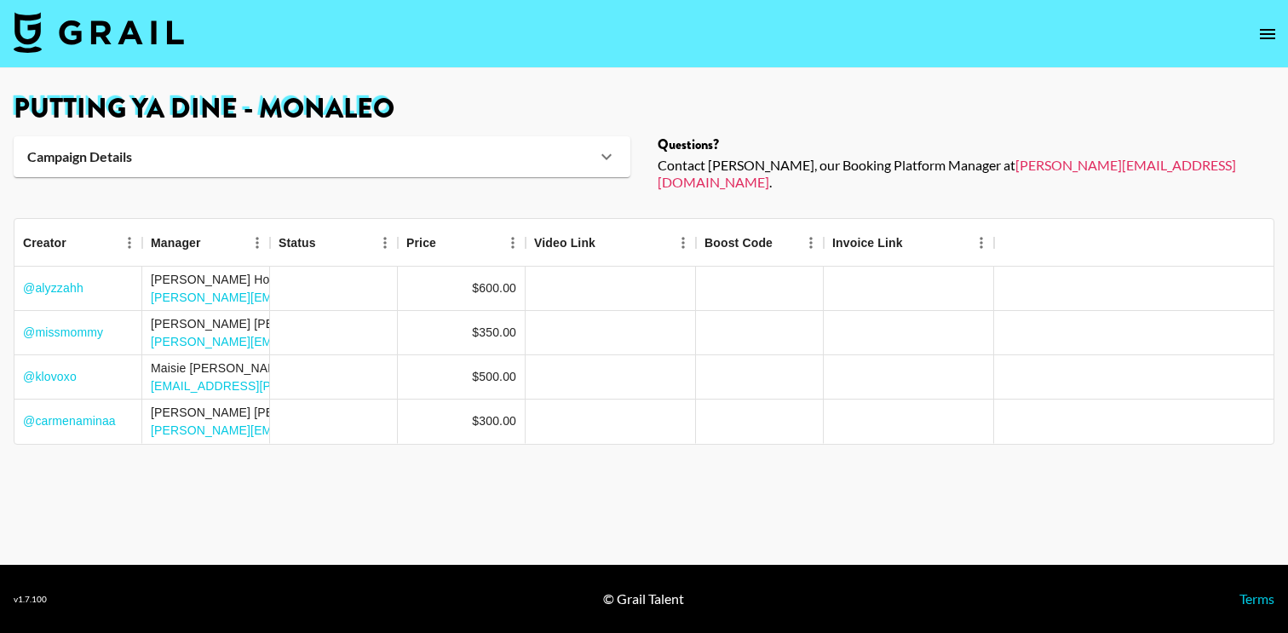
click at [637, 49] on nav at bounding box center [644, 34] width 1288 height 68
click at [375, 272] on div at bounding box center [334, 289] width 128 height 44
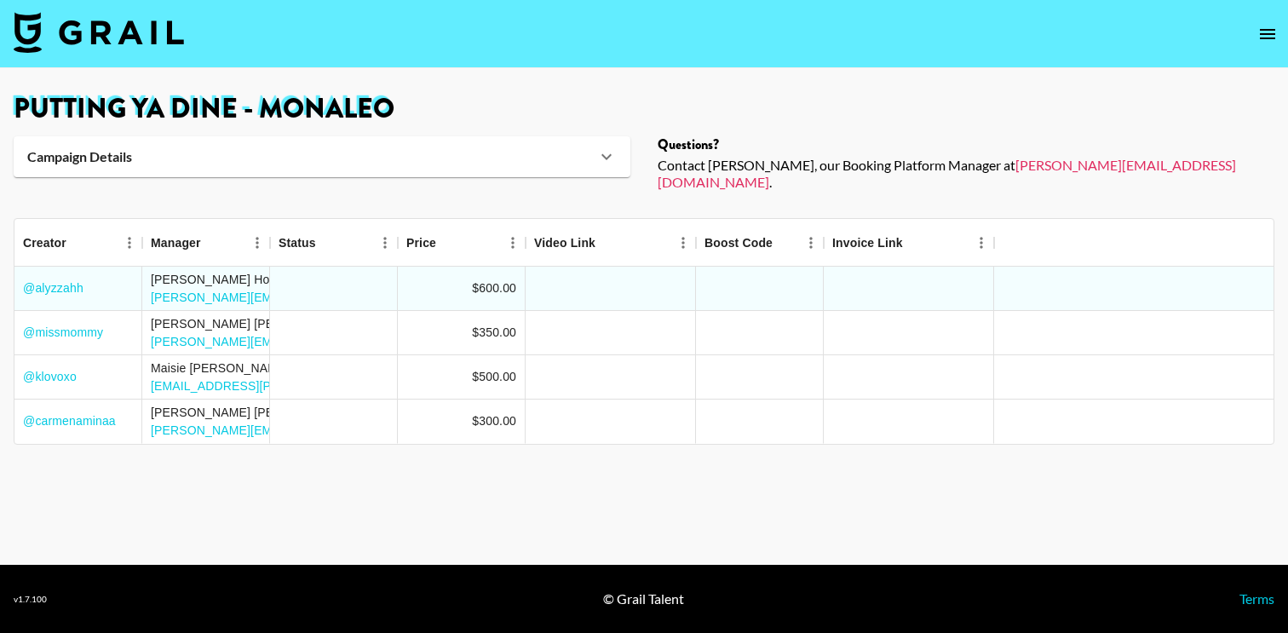
click at [806, 94] on main "Putting Ya Dine - Monaleo Campaign Details Sound URL [URL][DOMAIN_NAME] Details…" at bounding box center [644, 316] width 1288 height 497
